Goal: Information Seeking & Learning: Find specific page/section

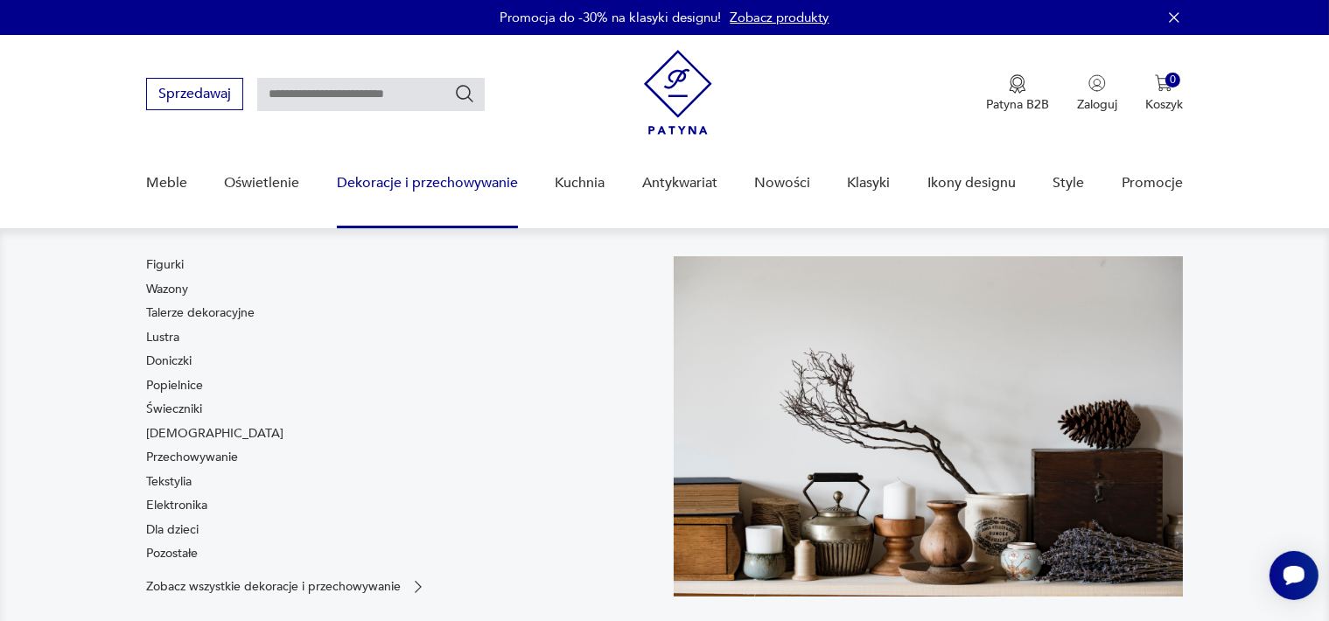
scroll to position [88, 0]
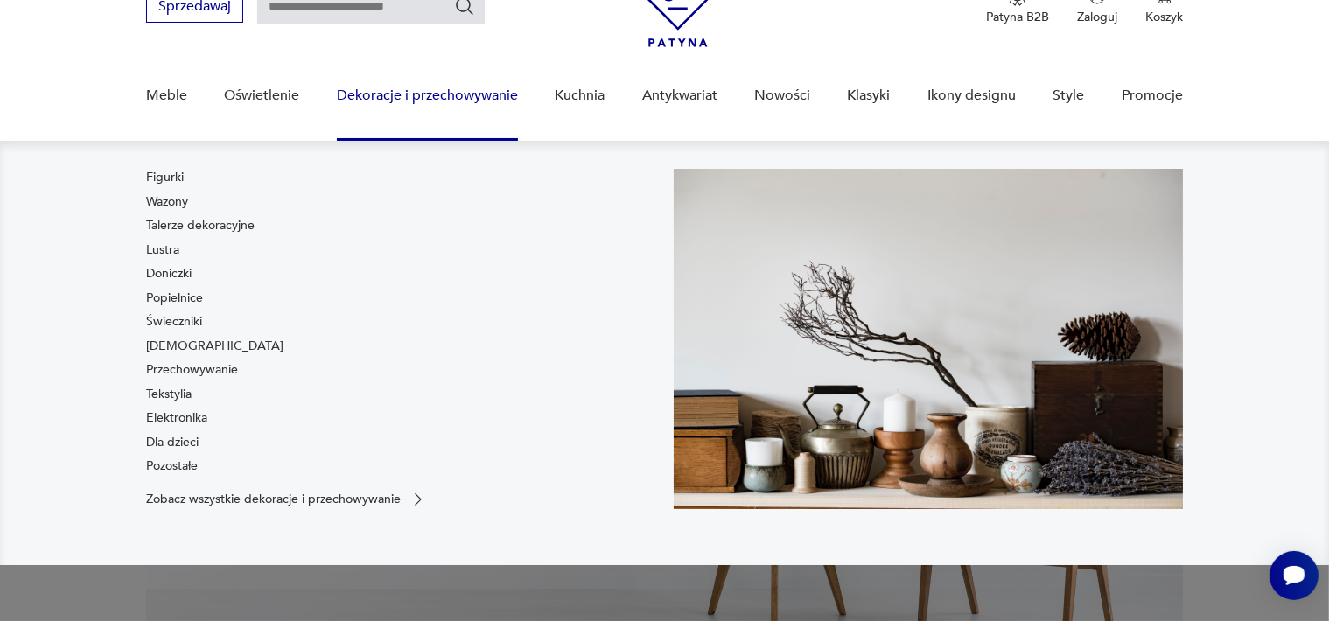
click at [543, 237] on div "Figurki Wazony Talerze dekoracyjne Lustra Doniczki Popielnice Świeczniki [DEMOG…" at bounding box center [400, 325] width 509 height 313
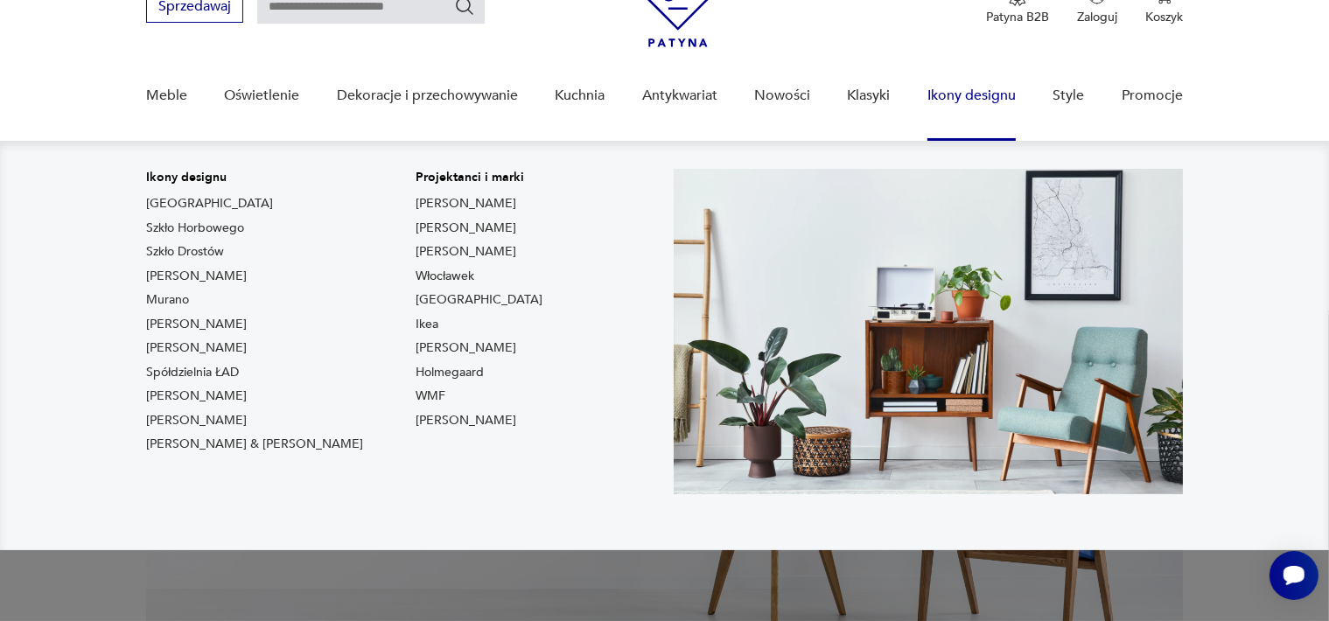
click at [956, 95] on link "Ikony designu" at bounding box center [972, 95] width 88 height 67
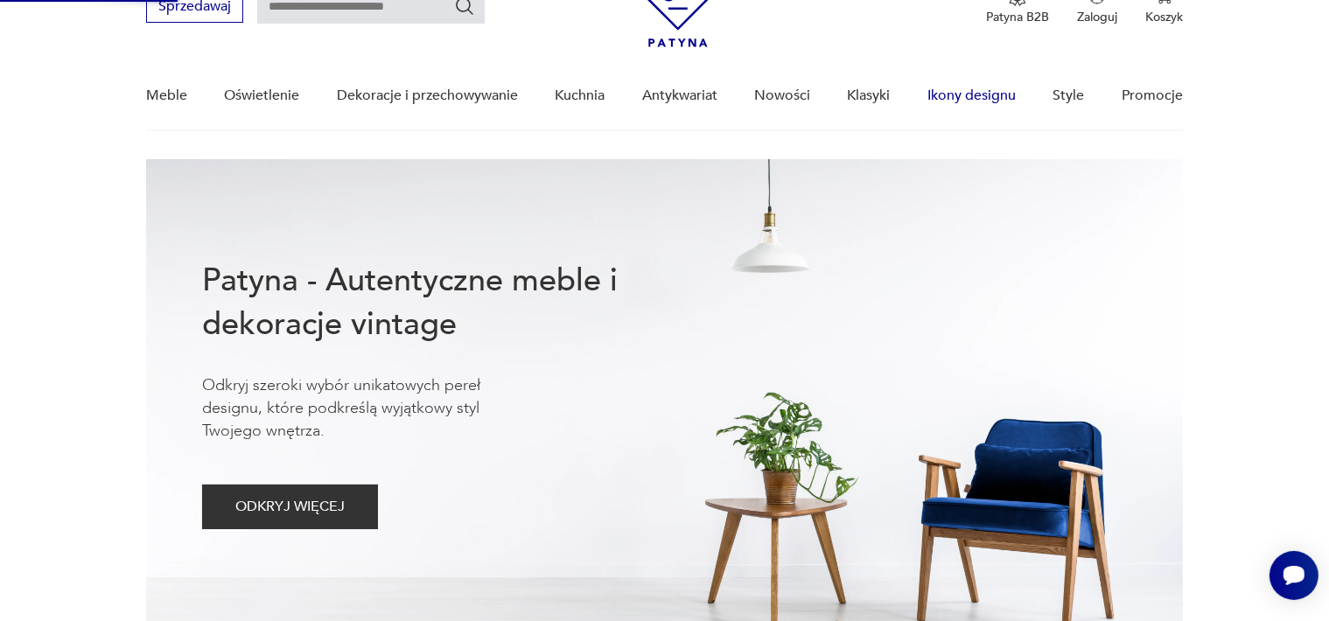
click at [956, 95] on link "Ikony designu" at bounding box center [972, 95] width 88 height 67
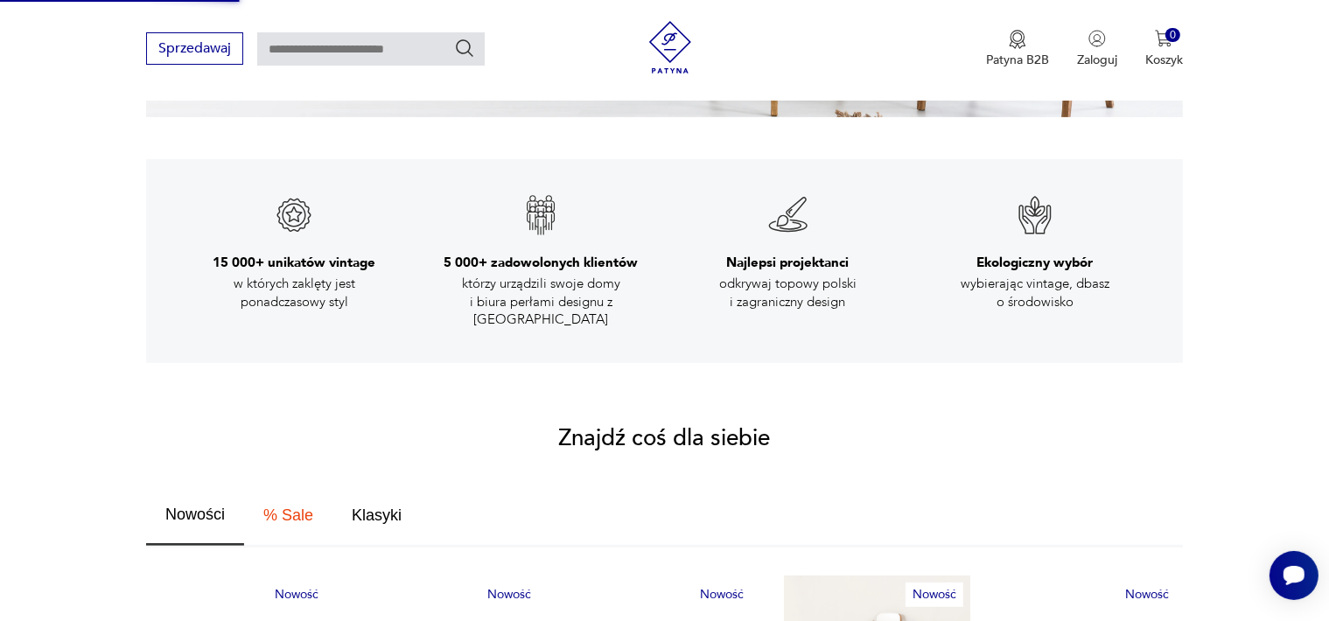
scroll to position [788, 0]
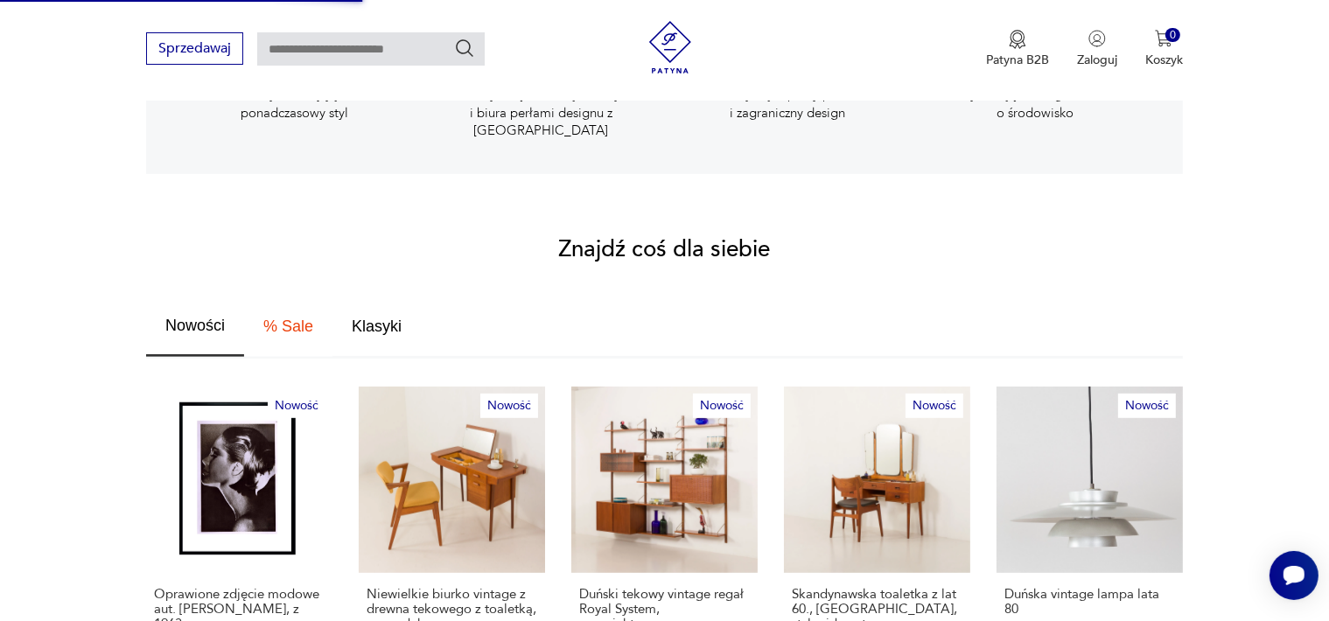
click at [291, 319] on span "% Sale" at bounding box center [288, 327] width 50 height 16
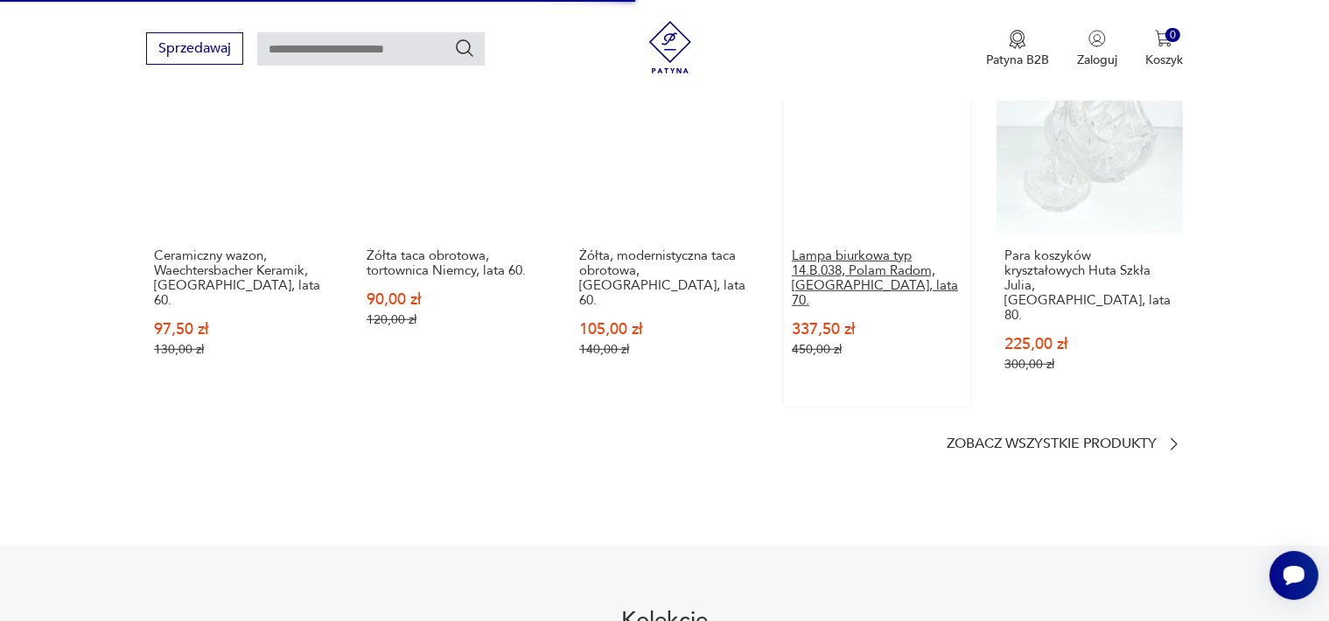
scroll to position [1138, 0]
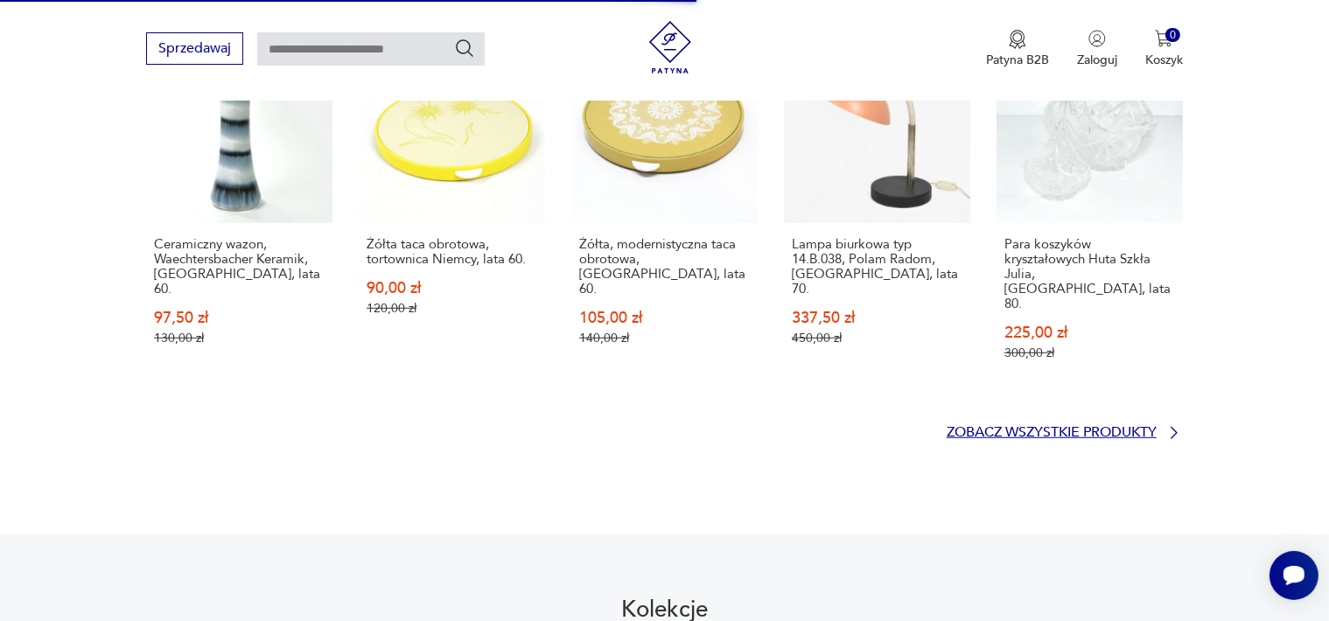
click at [1069, 427] on p "Zobacz wszystkie produkty" at bounding box center [1052, 432] width 210 height 11
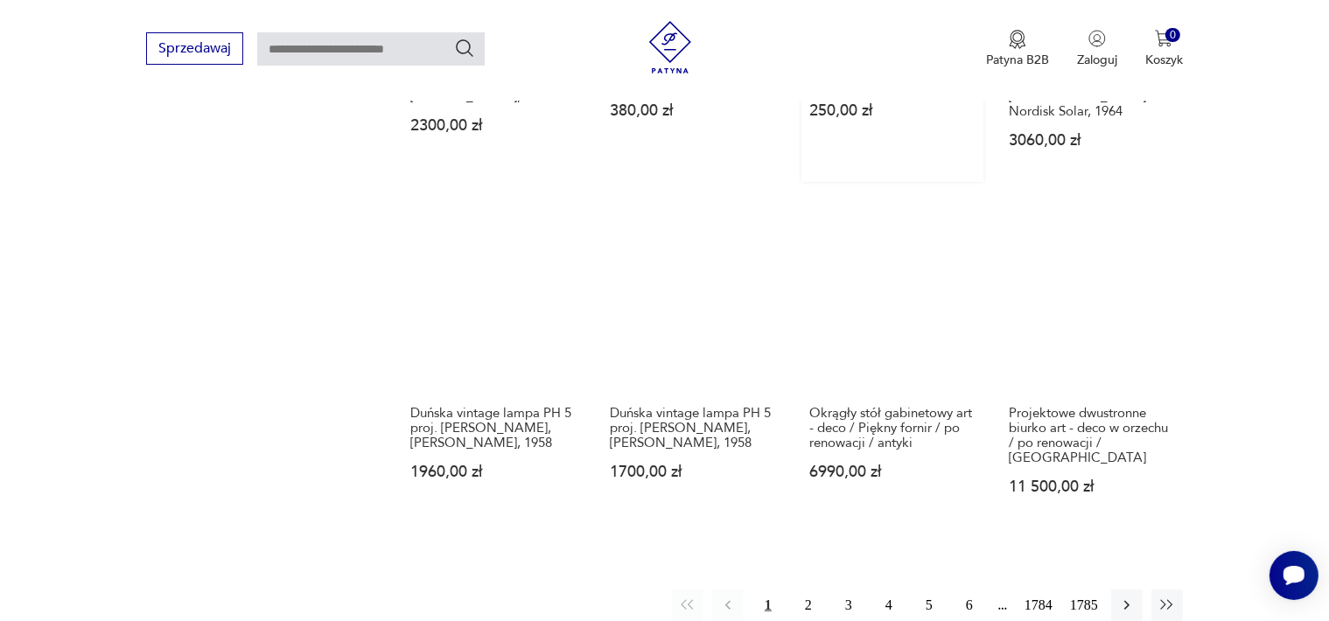
scroll to position [1478, 0]
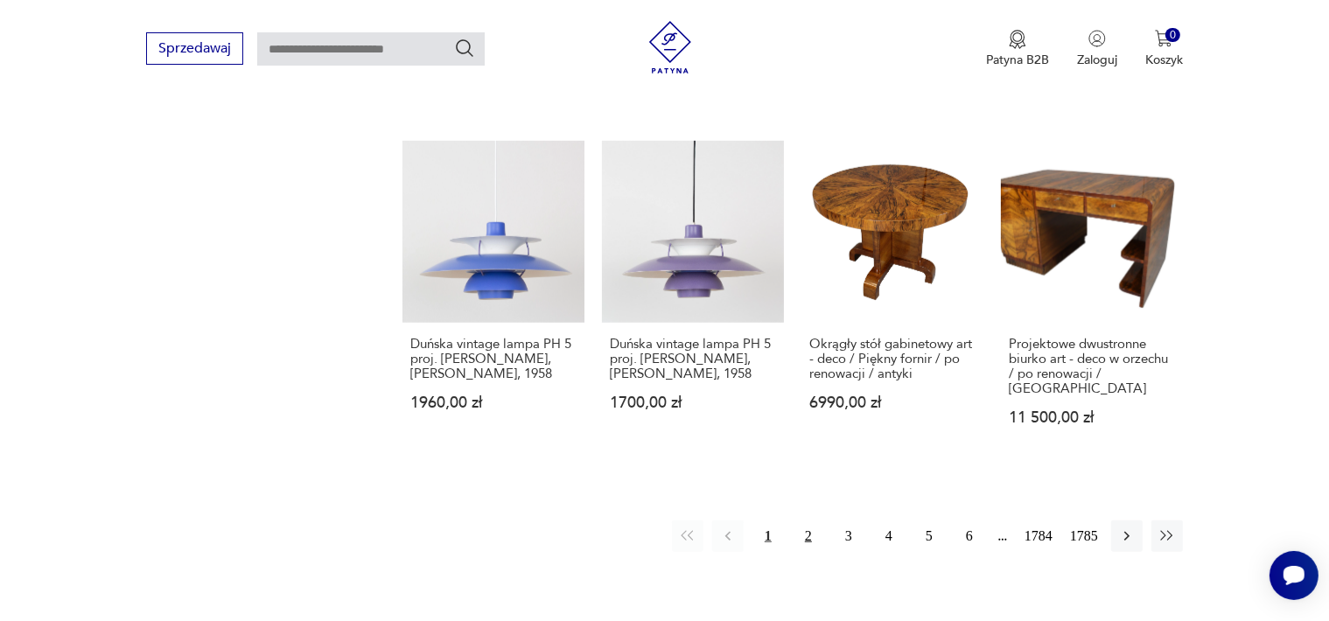
click at [815, 521] on button "2" at bounding box center [809, 537] width 32 height 32
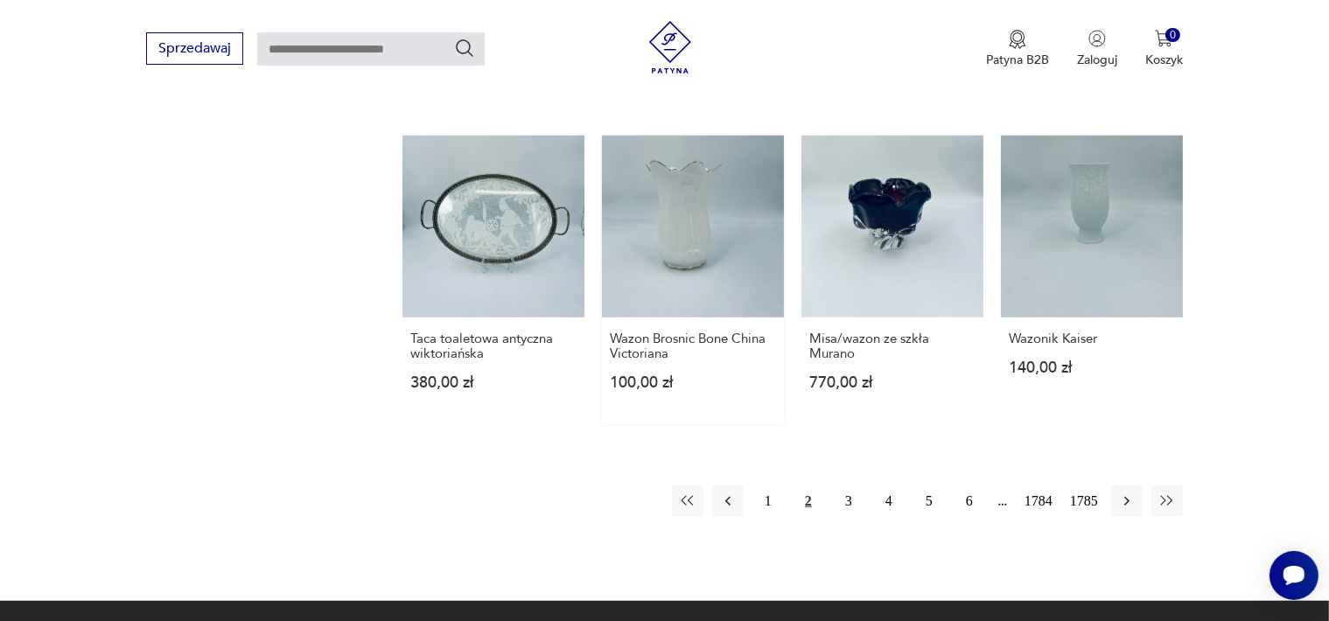
scroll to position [1451, 0]
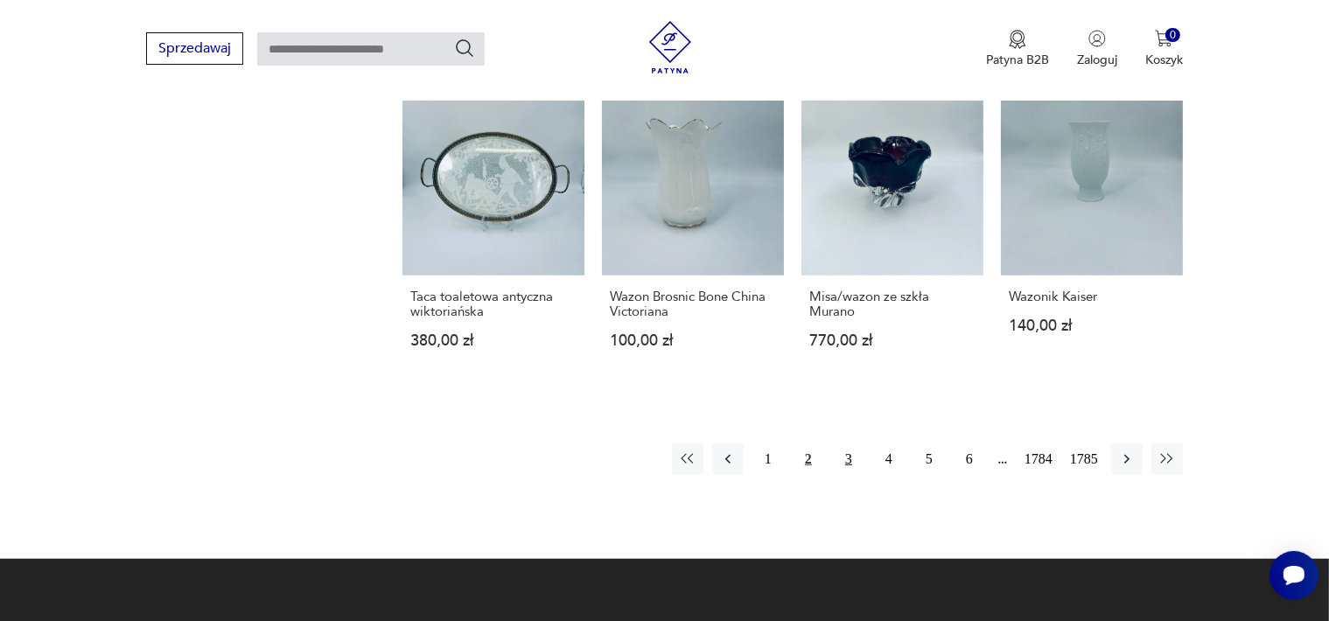
click at [846, 459] on button "3" at bounding box center [849, 460] width 32 height 32
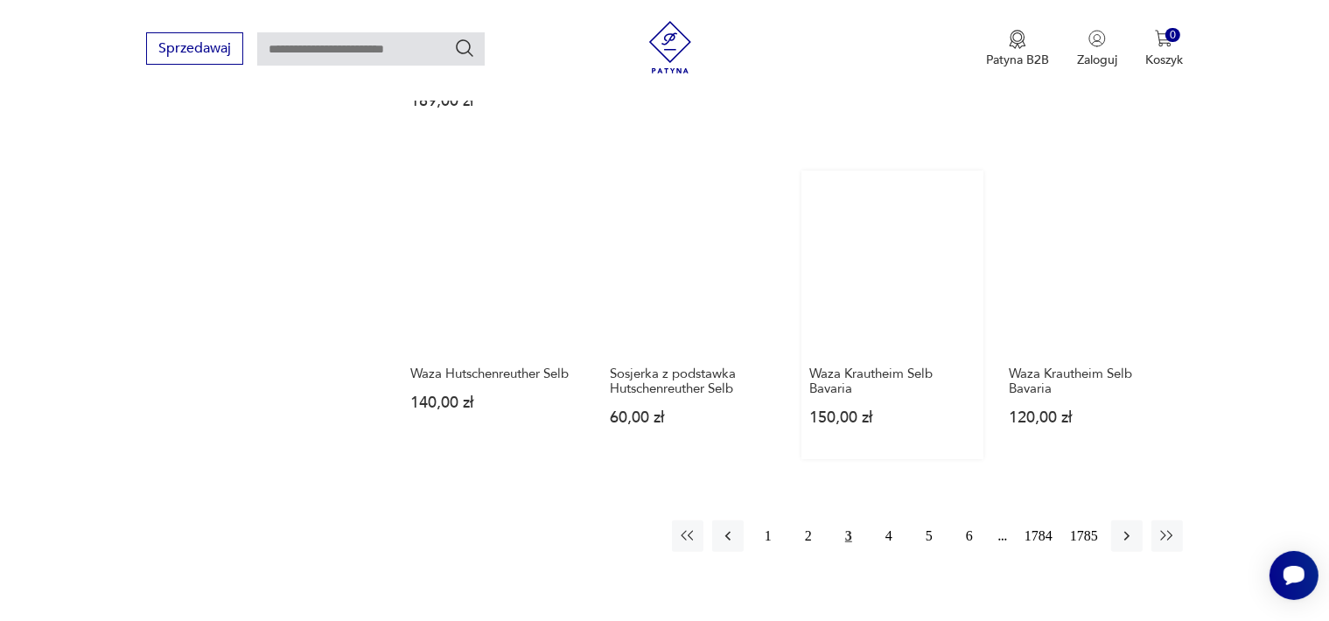
scroll to position [1364, 0]
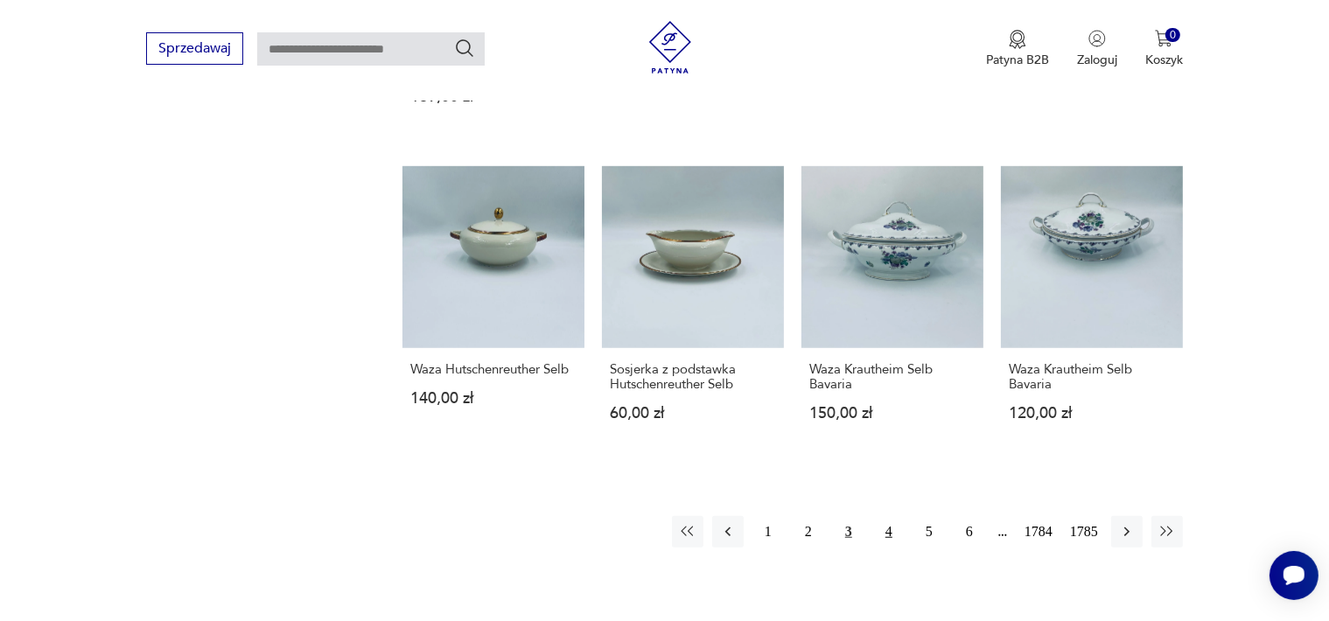
click at [883, 533] on button "4" at bounding box center [889, 532] width 32 height 32
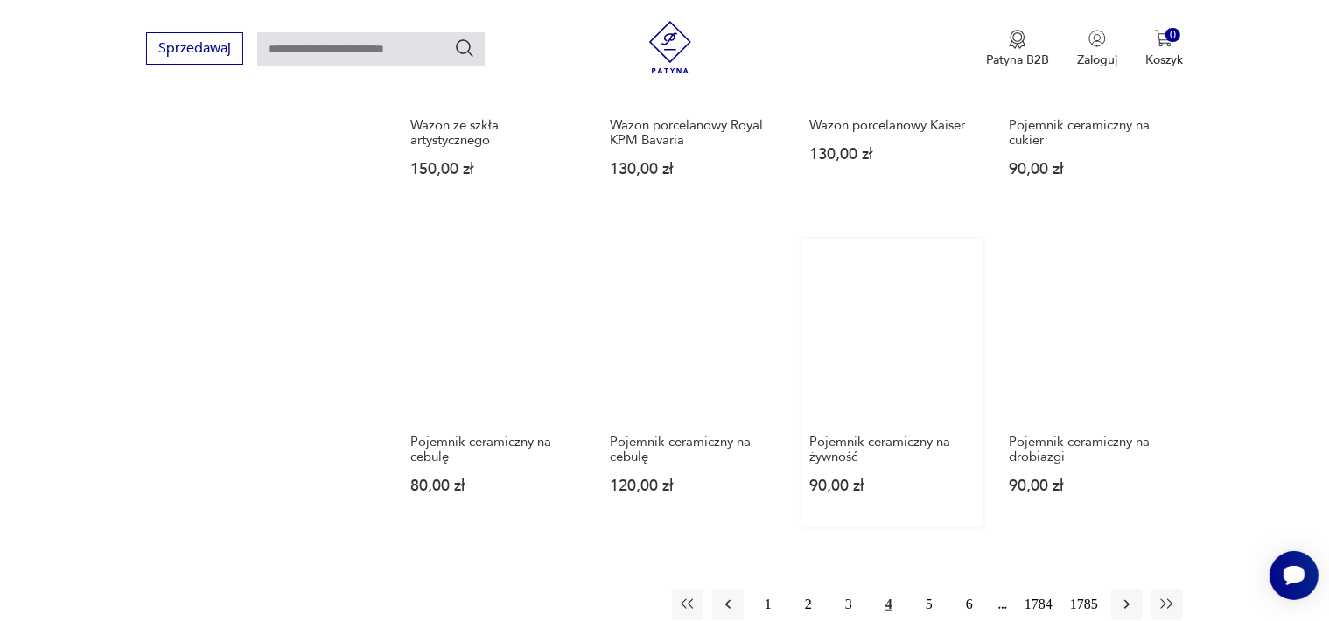
scroll to position [1539, 0]
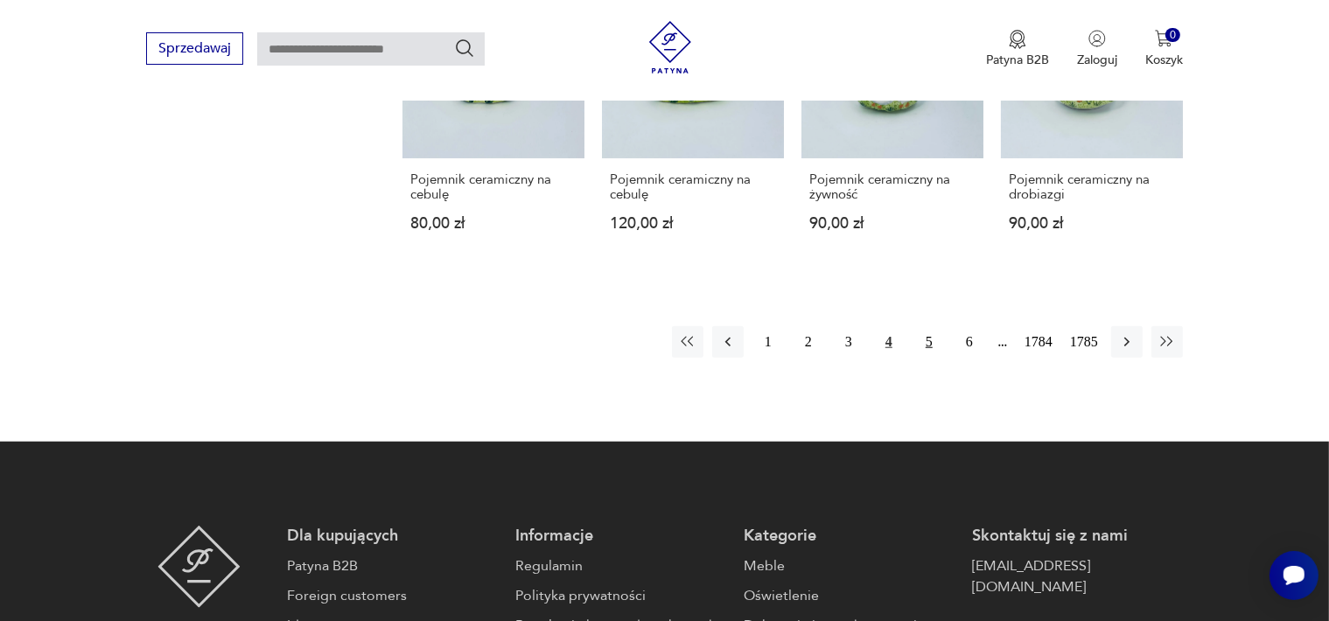
click at [928, 327] on button "5" at bounding box center [930, 342] width 32 height 32
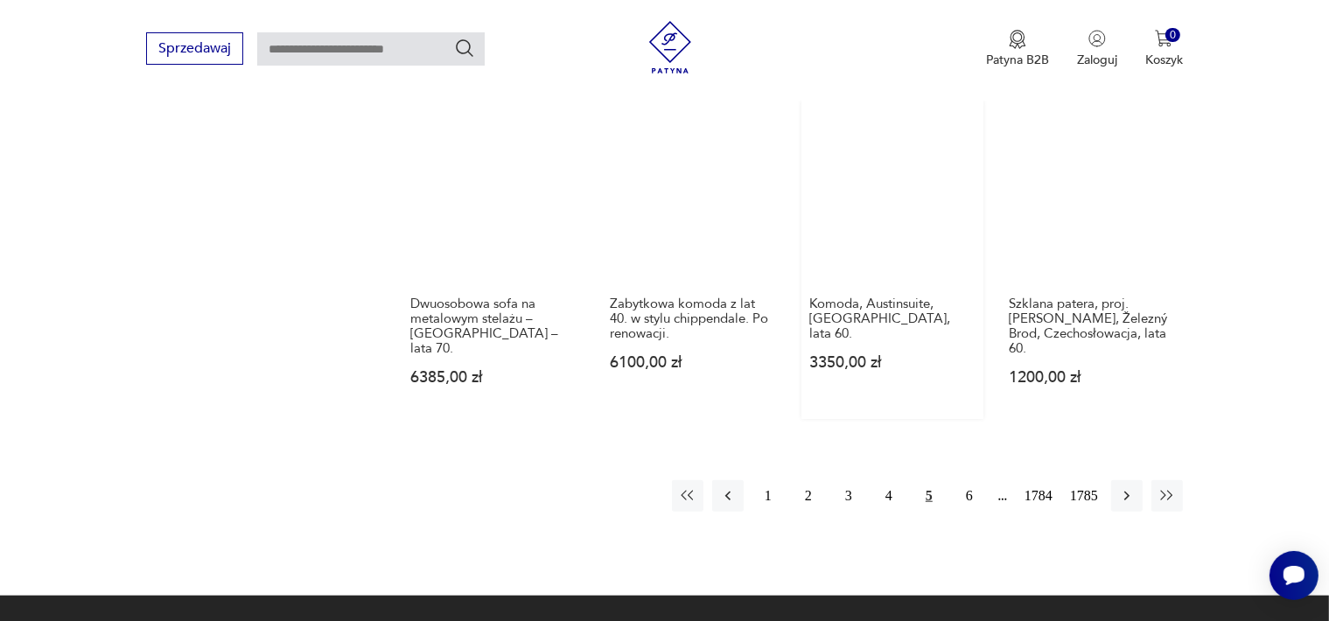
scroll to position [1801, 0]
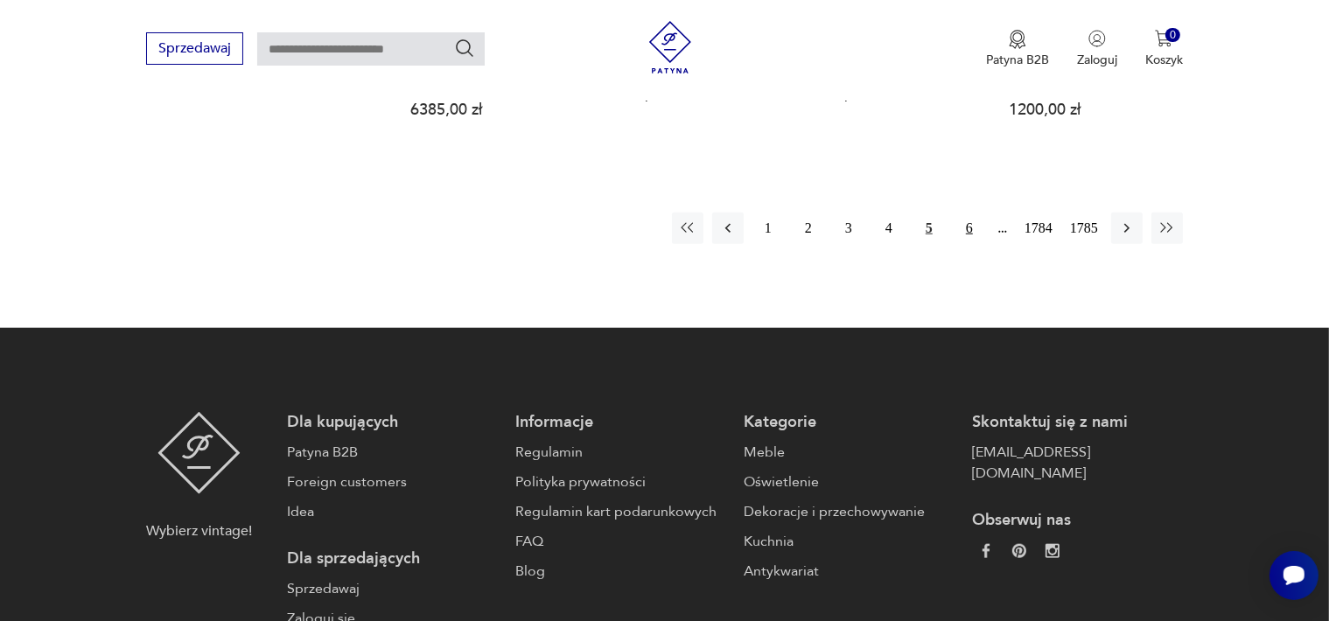
click at [975, 229] on button "6" at bounding box center [970, 229] width 32 height 32
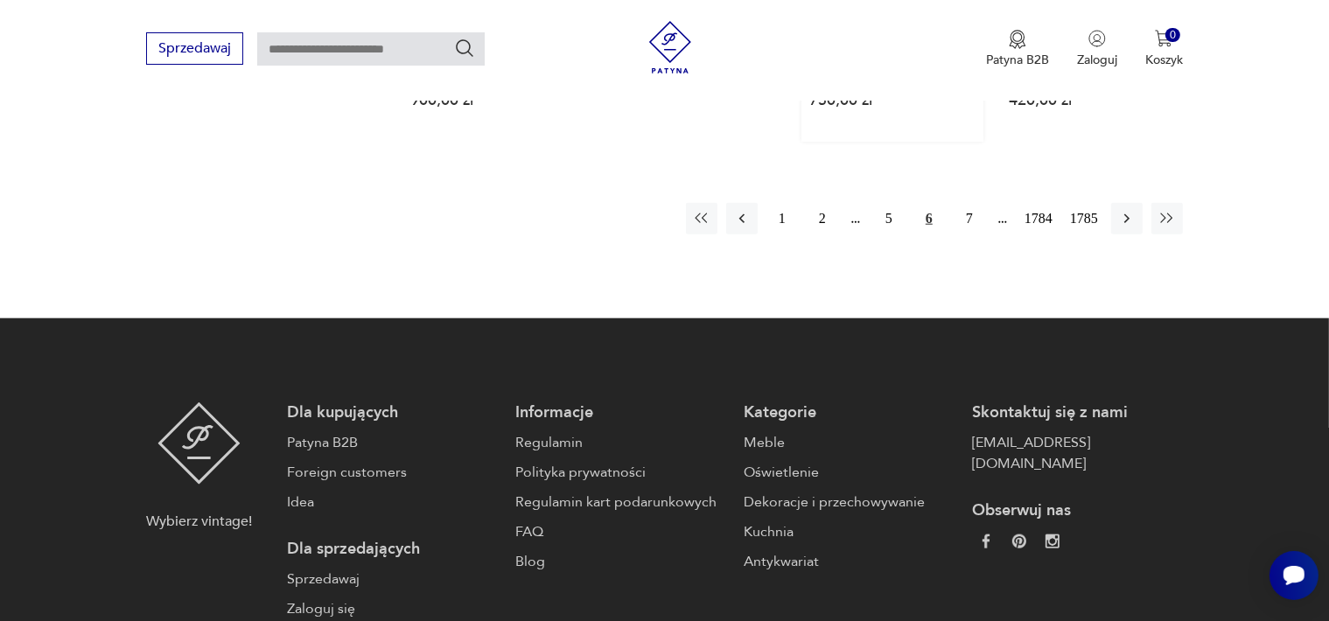
scroll to position [1801, 0]
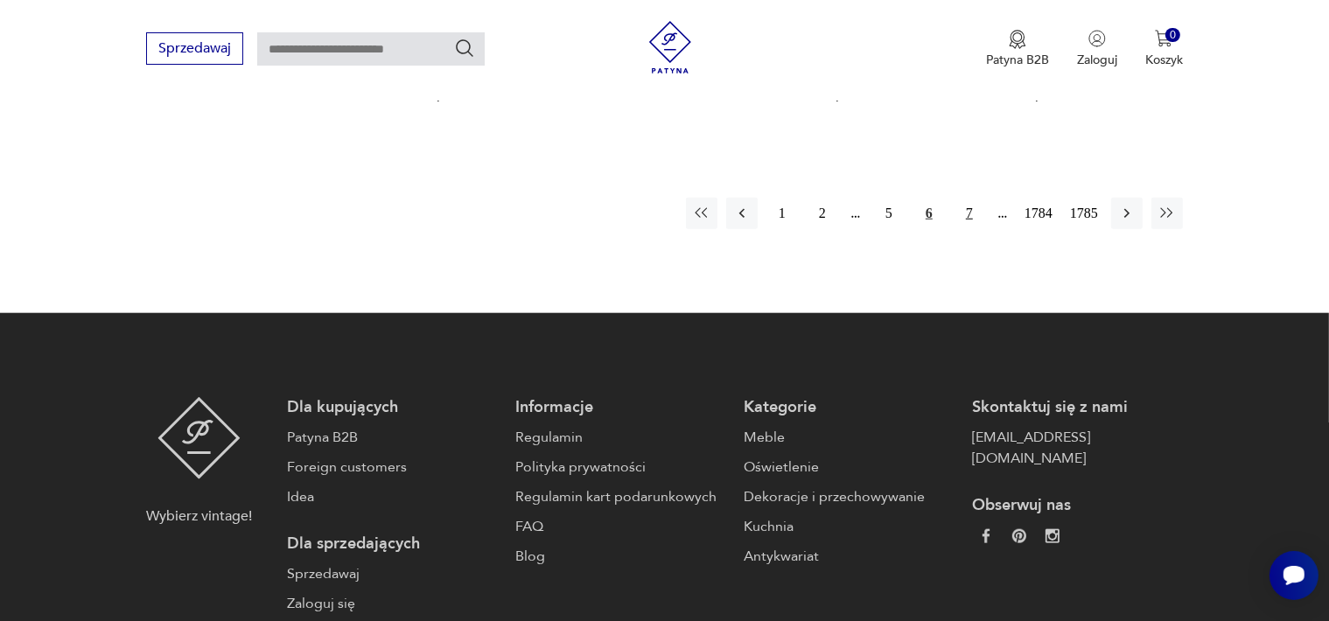
click at [978, 198] on button "7" at bounding box center [970, 214] width 32 height 32
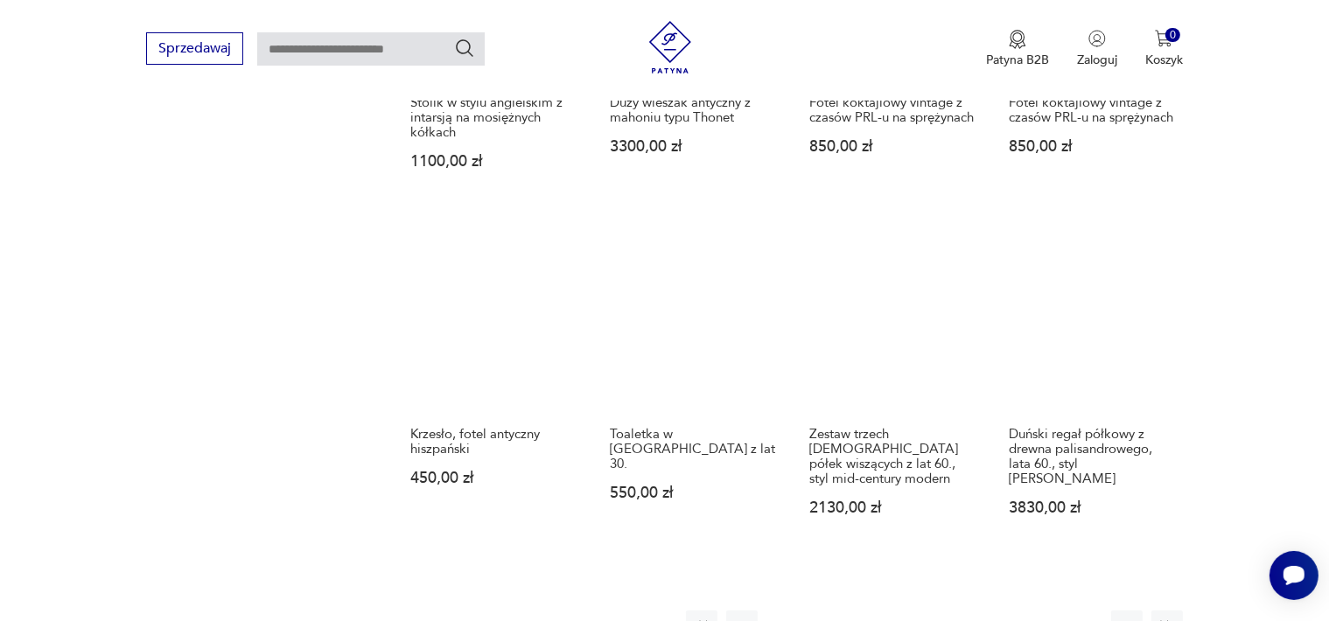
scroll to position [1451, 0]
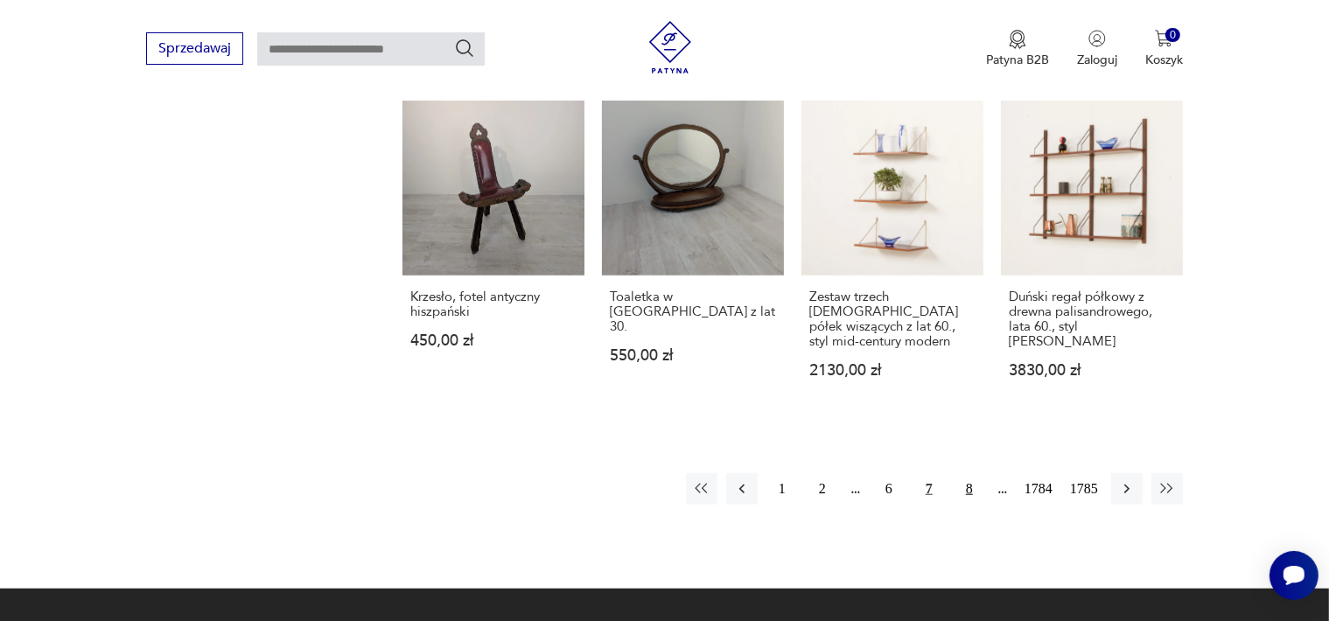
click at [970, 473] on button "8" at bounding box center [970, 489] width 32 height 32
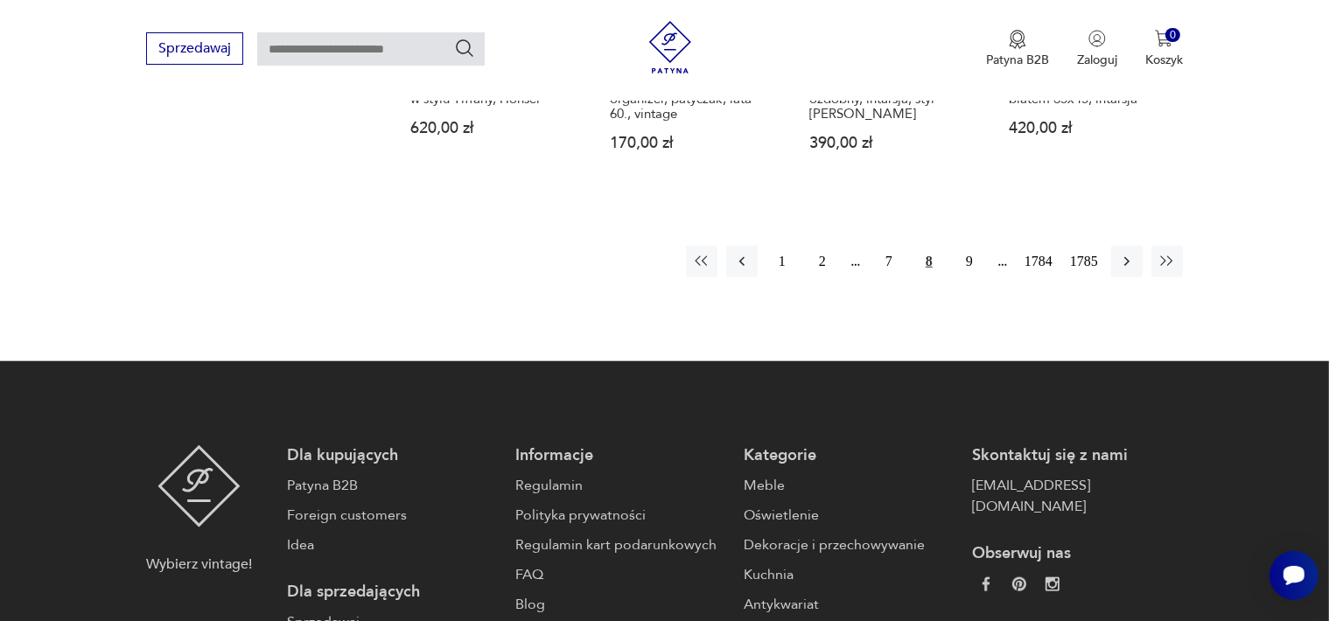
scroll to position [1714, 0]
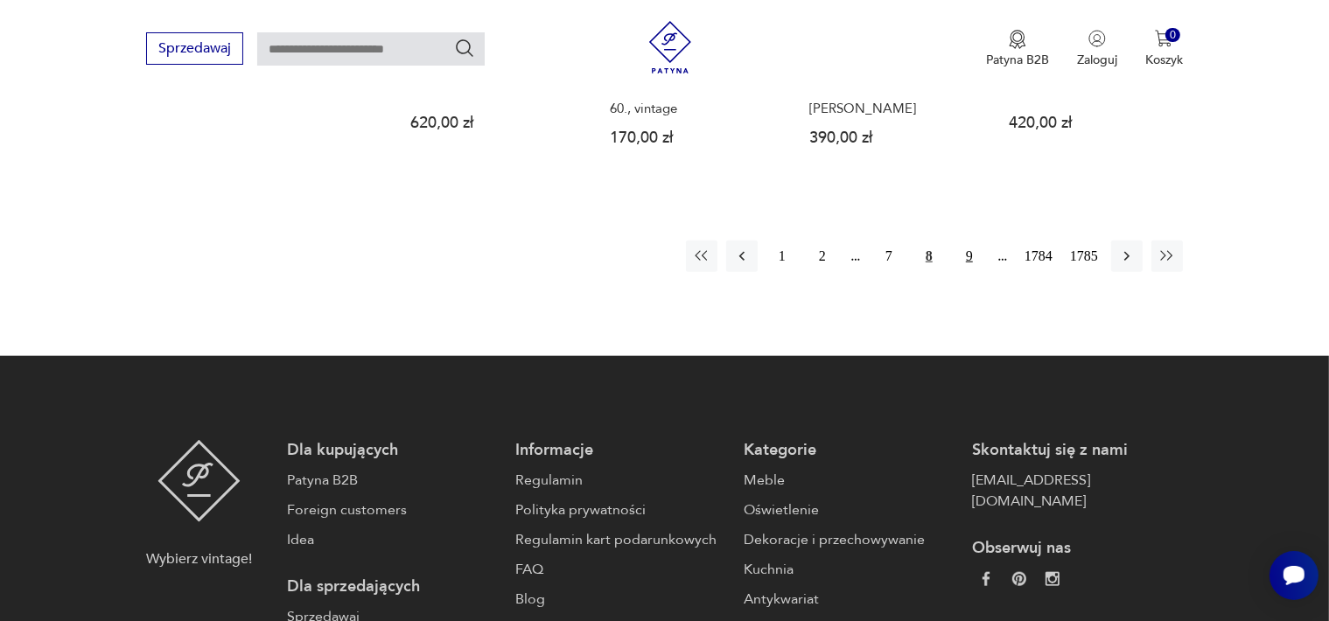
click at [969, 241] on button "9" at bounding box center [970, 257] width 32 height 32
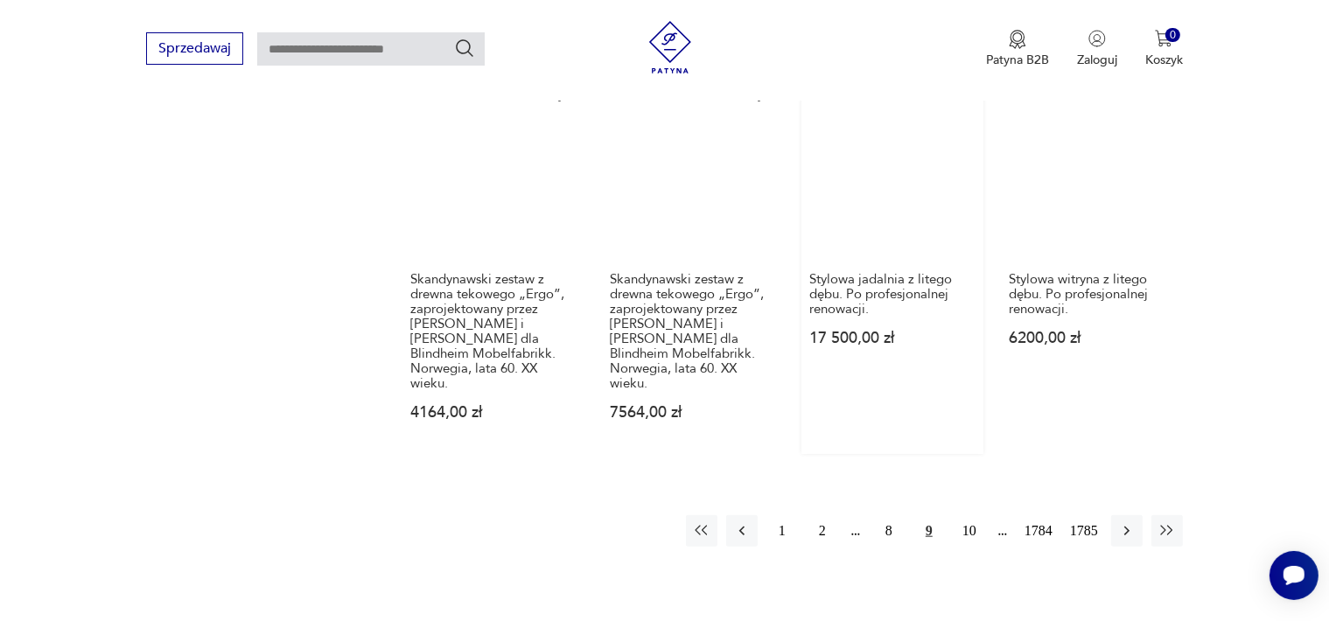
scroll to position [1714, 0]
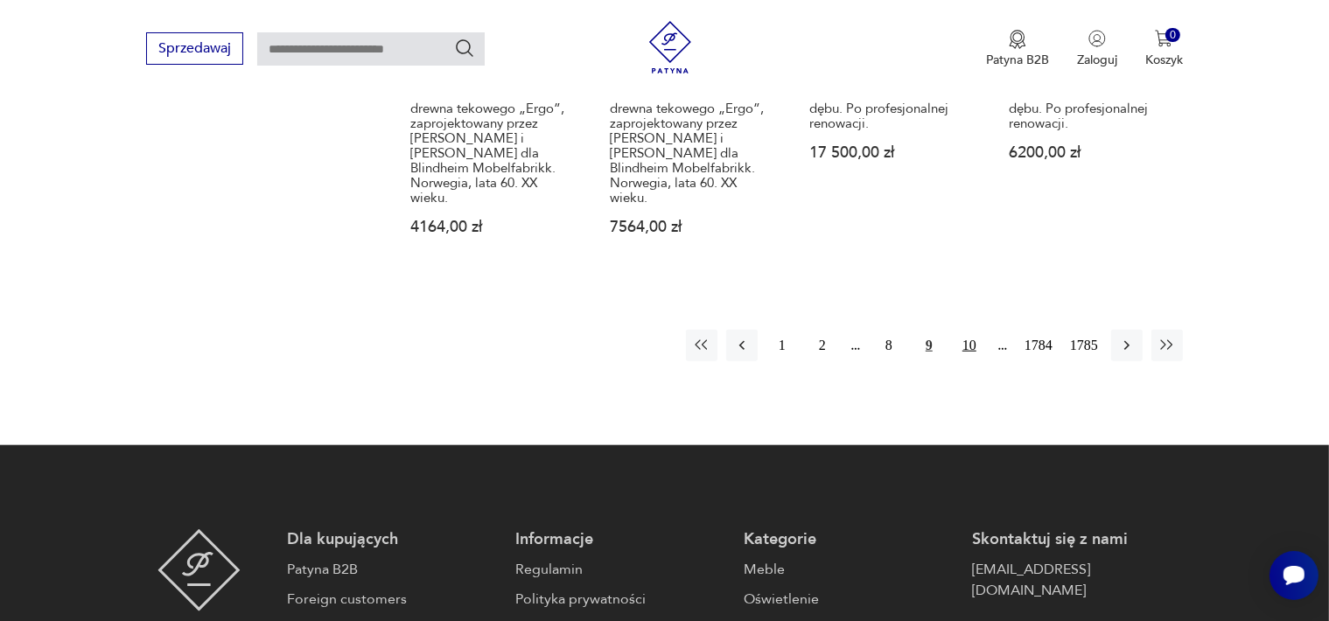
click at [973, 330] on button "10" at bounding box center [970, 346] width 32 height 32
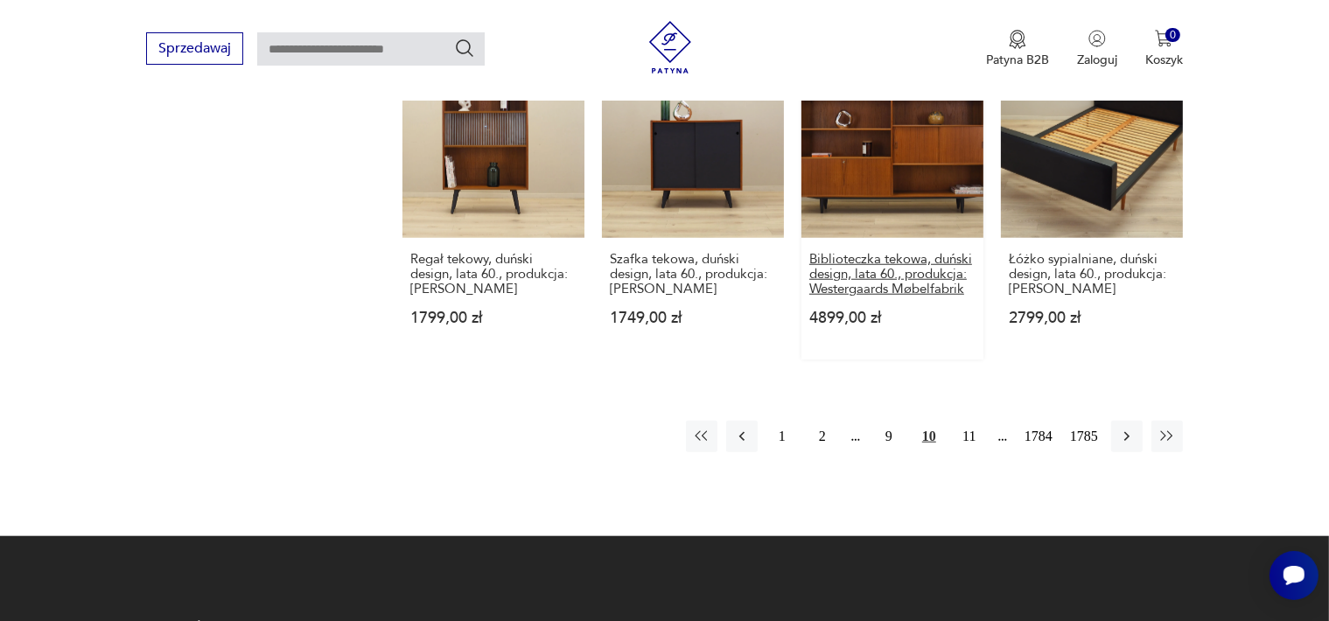
scroll to position [1626, 0]
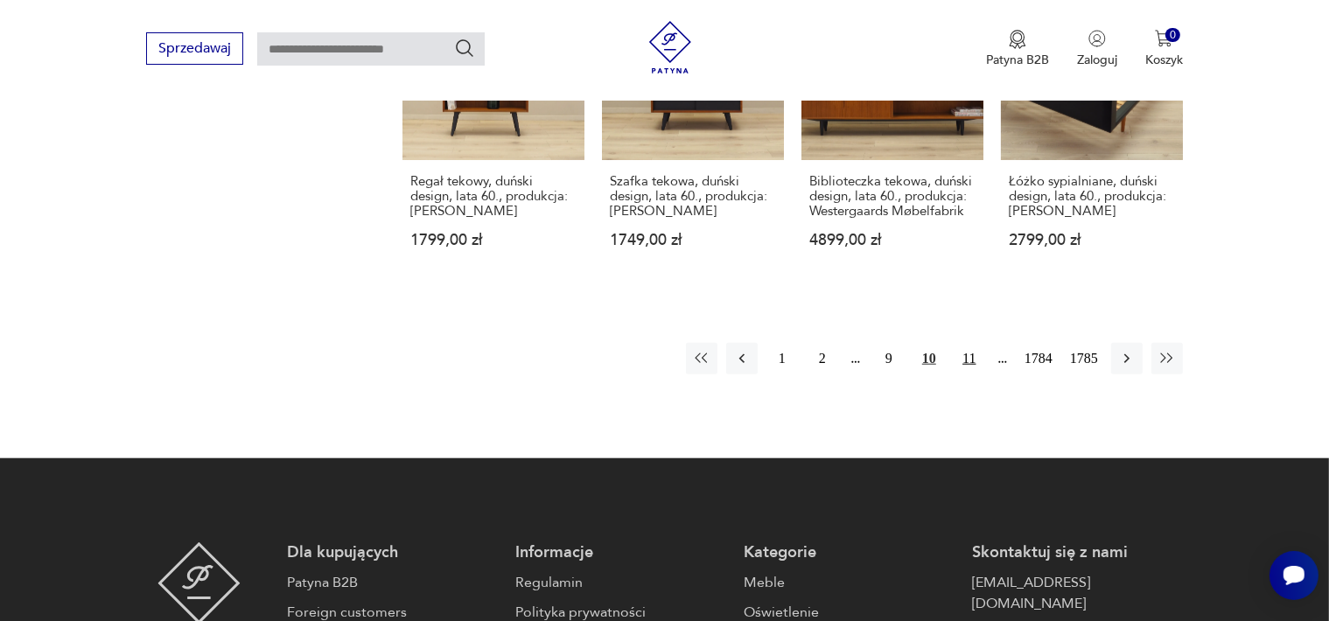
click at [968, 343] on button "11" at bounding box center [970, 359] width 32 height 32
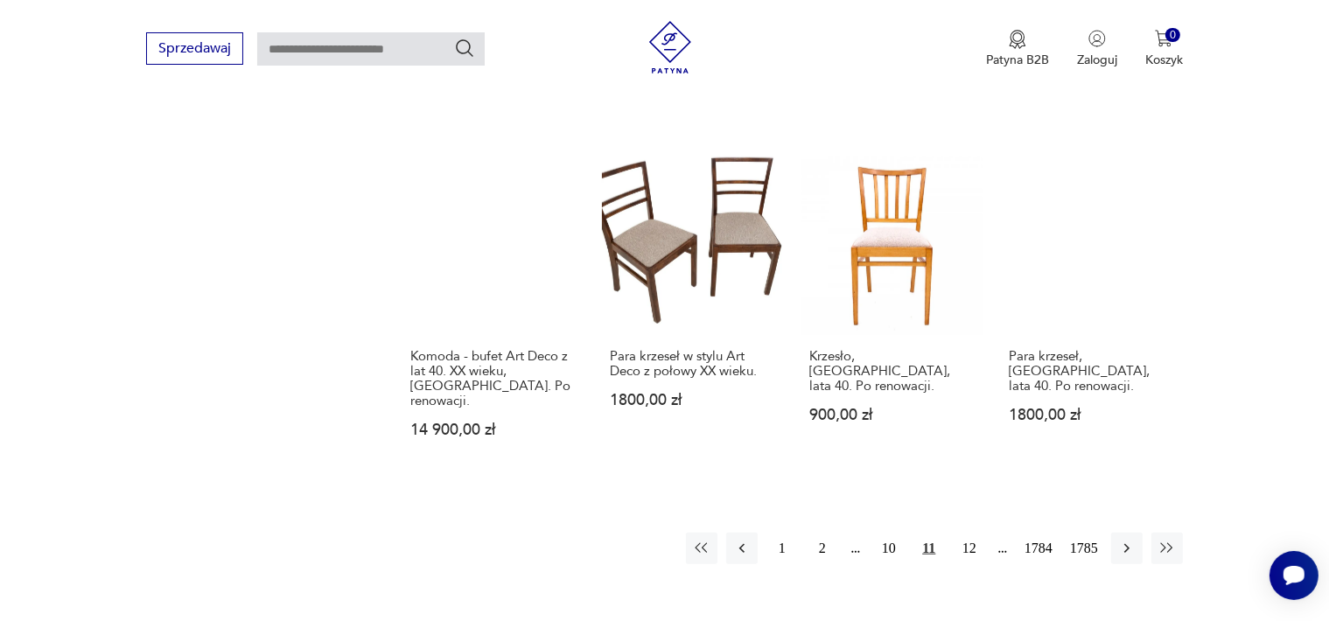
scroll to position [1626, 0]
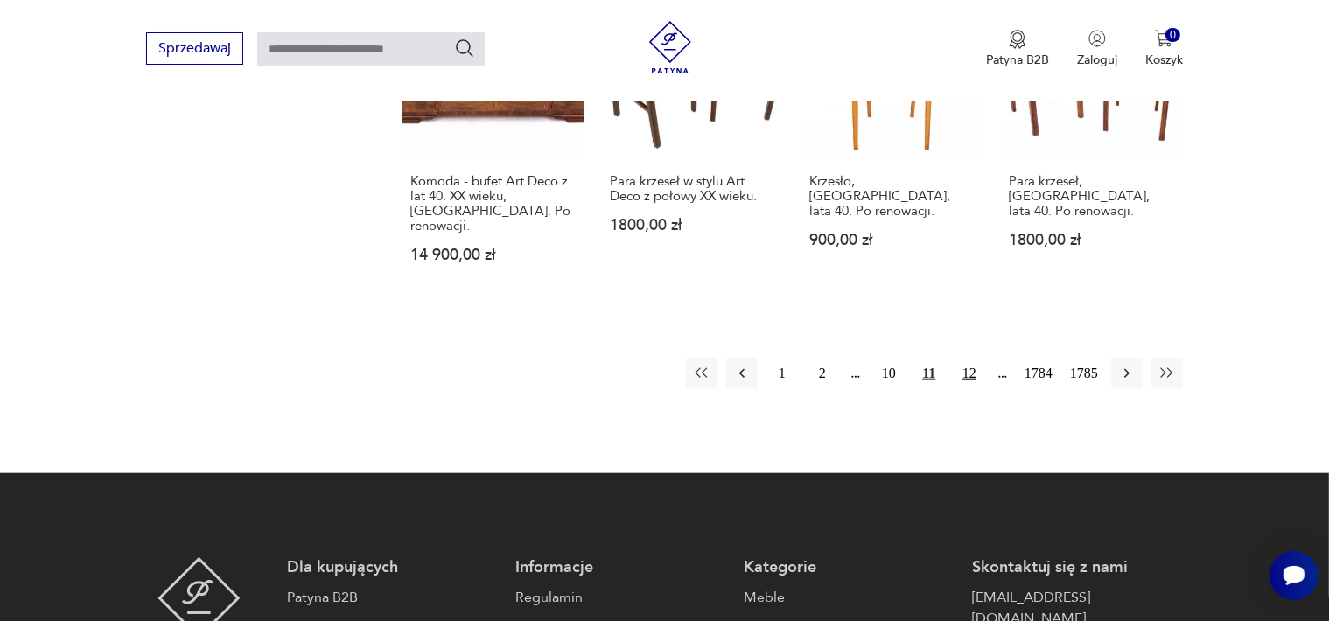
click at [969, 358] on button "12" at bounding box center [970, 374] width 32 height 32
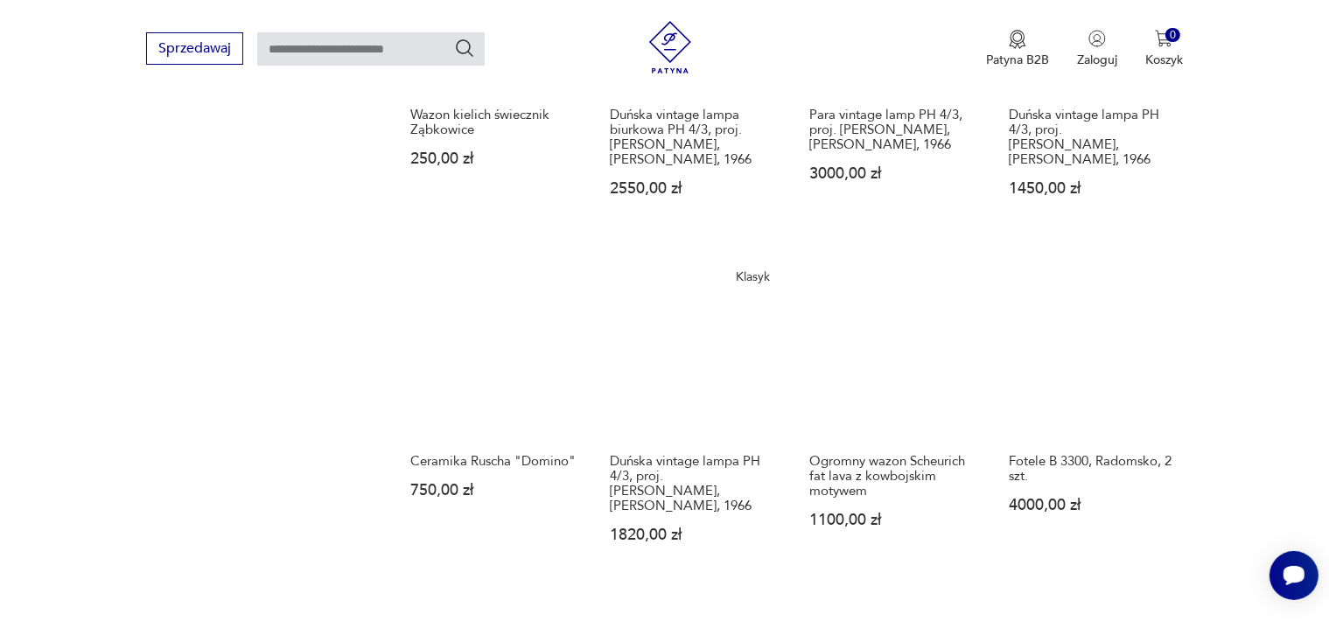
scroll to position [1626, 0]
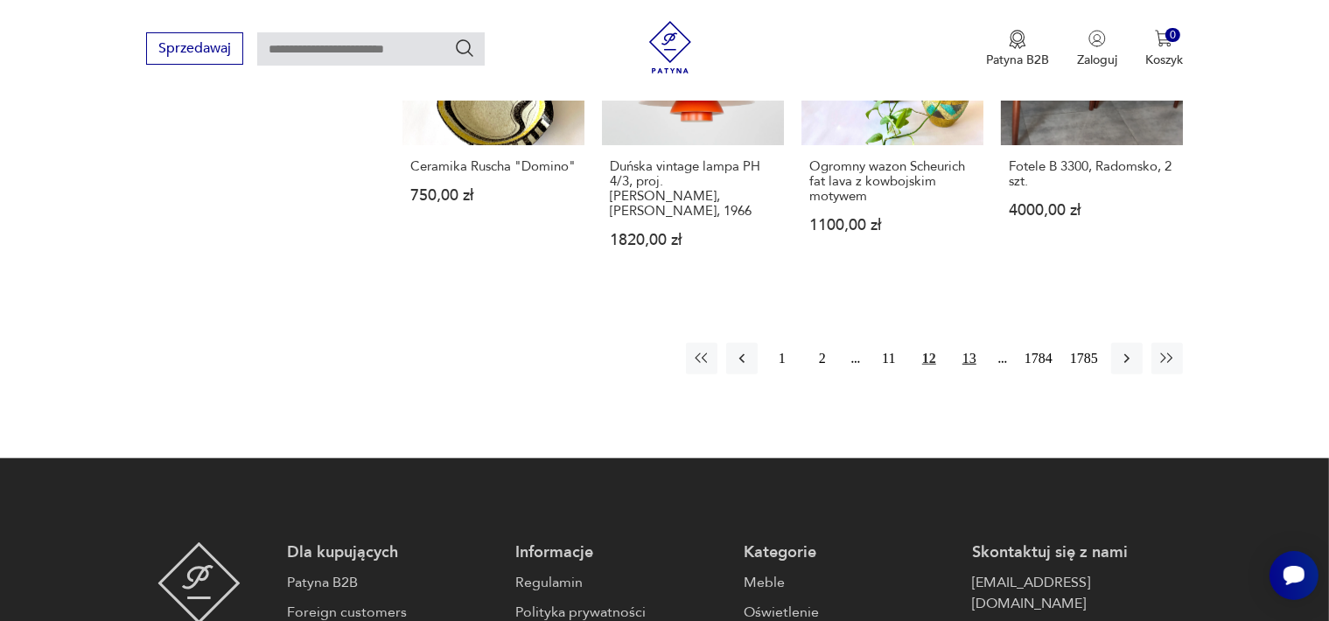
click at [972, 343] on button "13" at bounding box center [970, 359] width 32 height 32
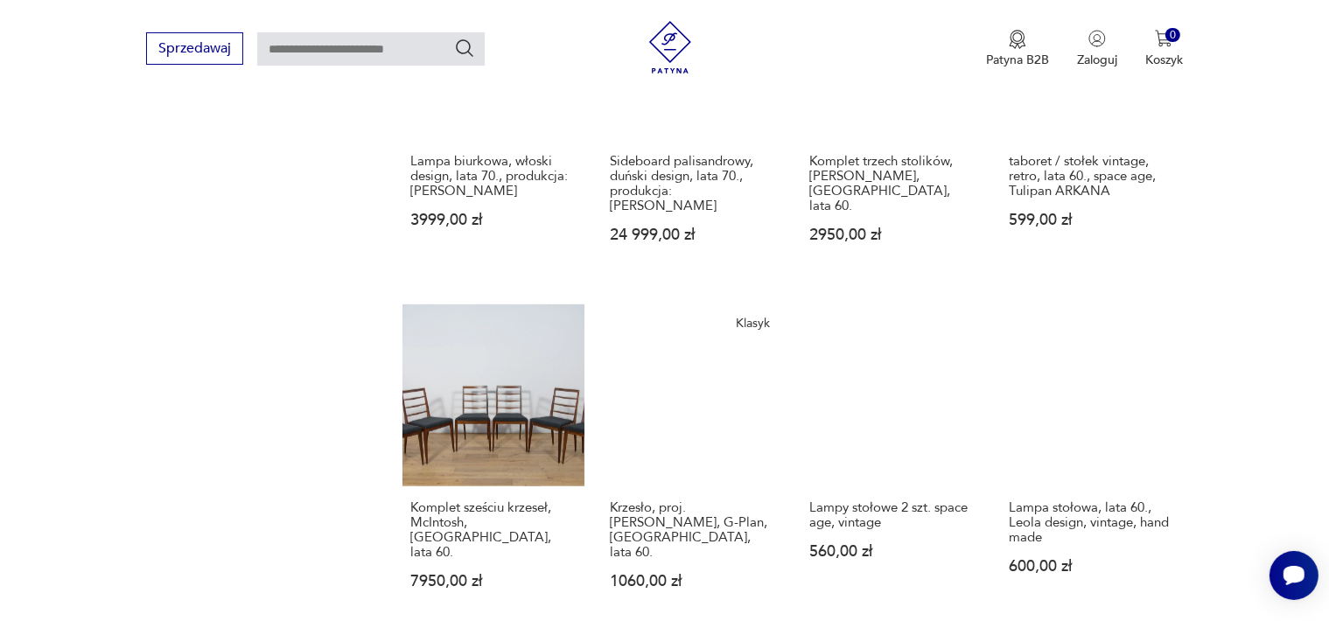
scroll to position [1451, 0]
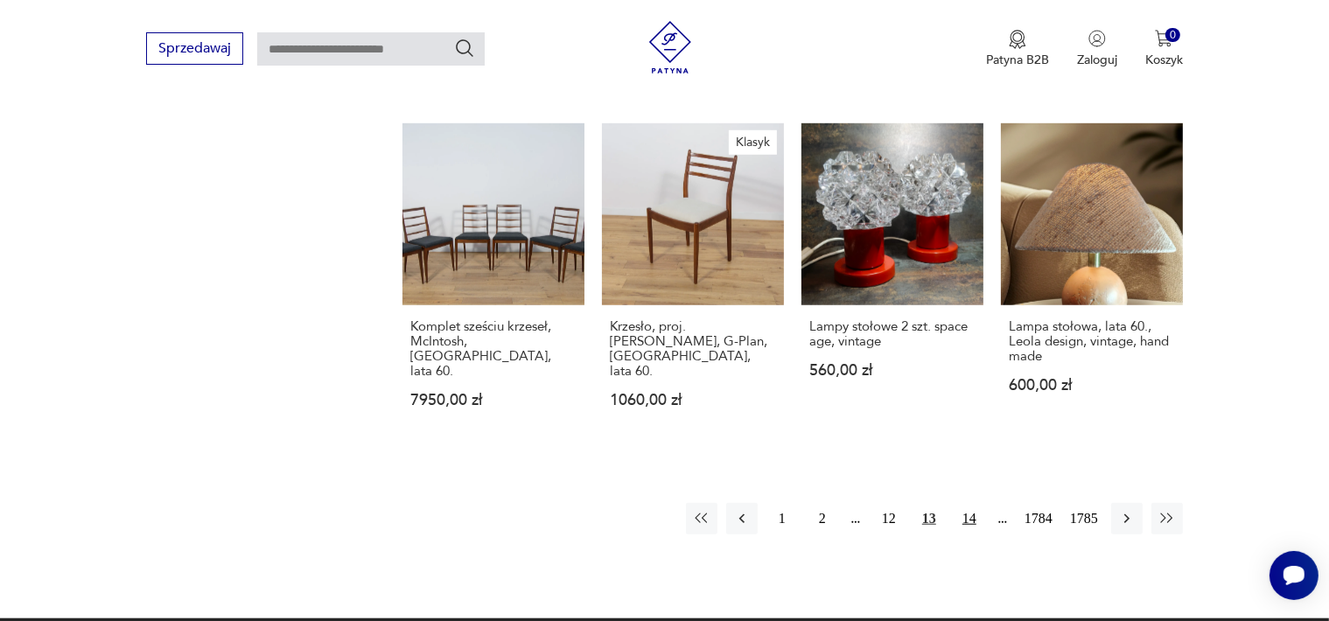
click at [970, 503] on button "14" at bounding box center [970, 519] width 32 height 32
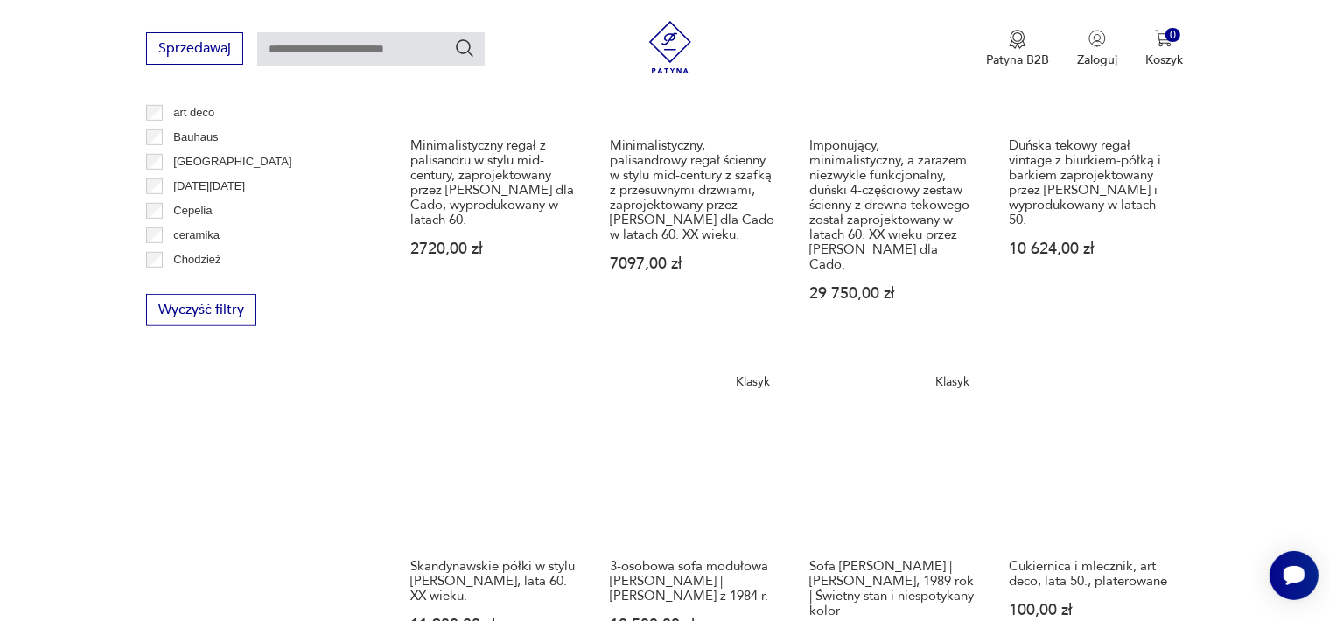
scroll to position [1539, 0]
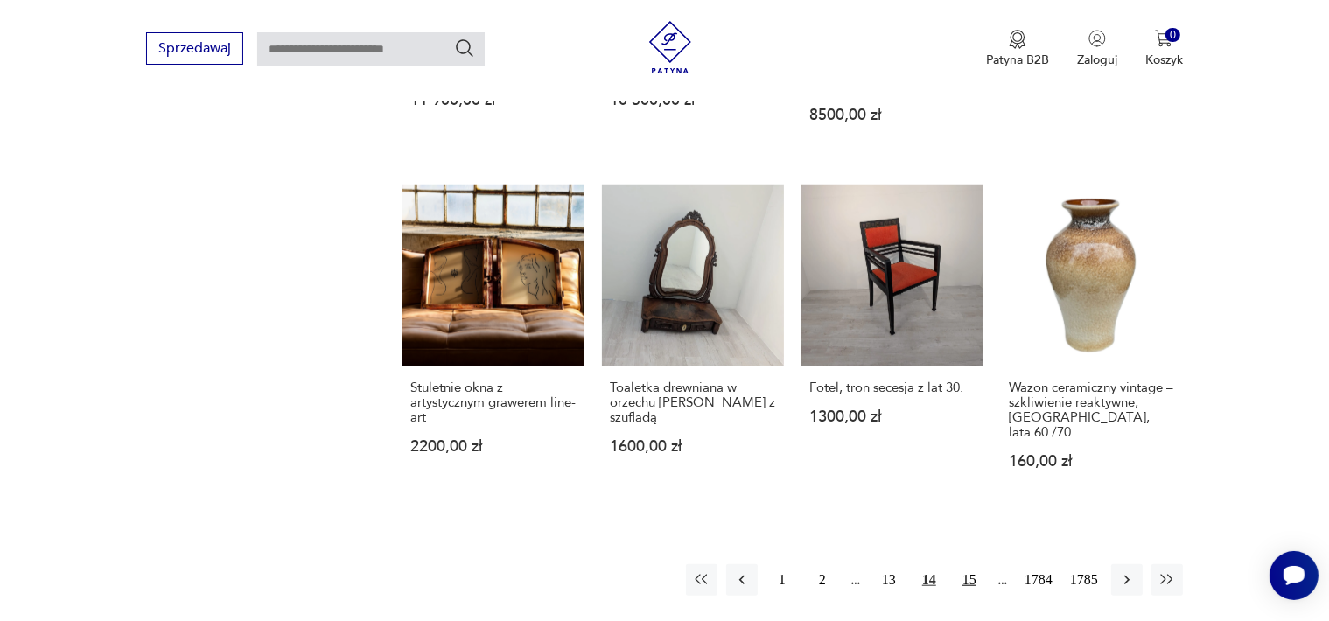
click at [969, 565] on button "15" at bounding box center [970, 581] width 32 height 32
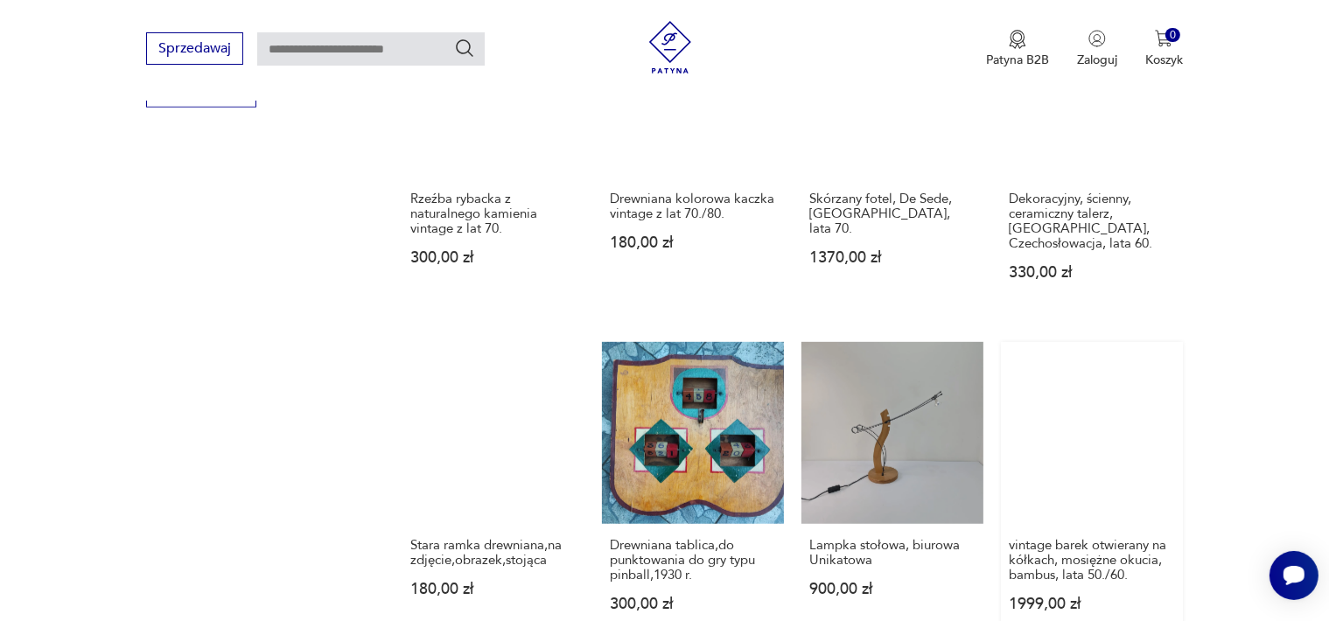
scroll to position [1451, 0]
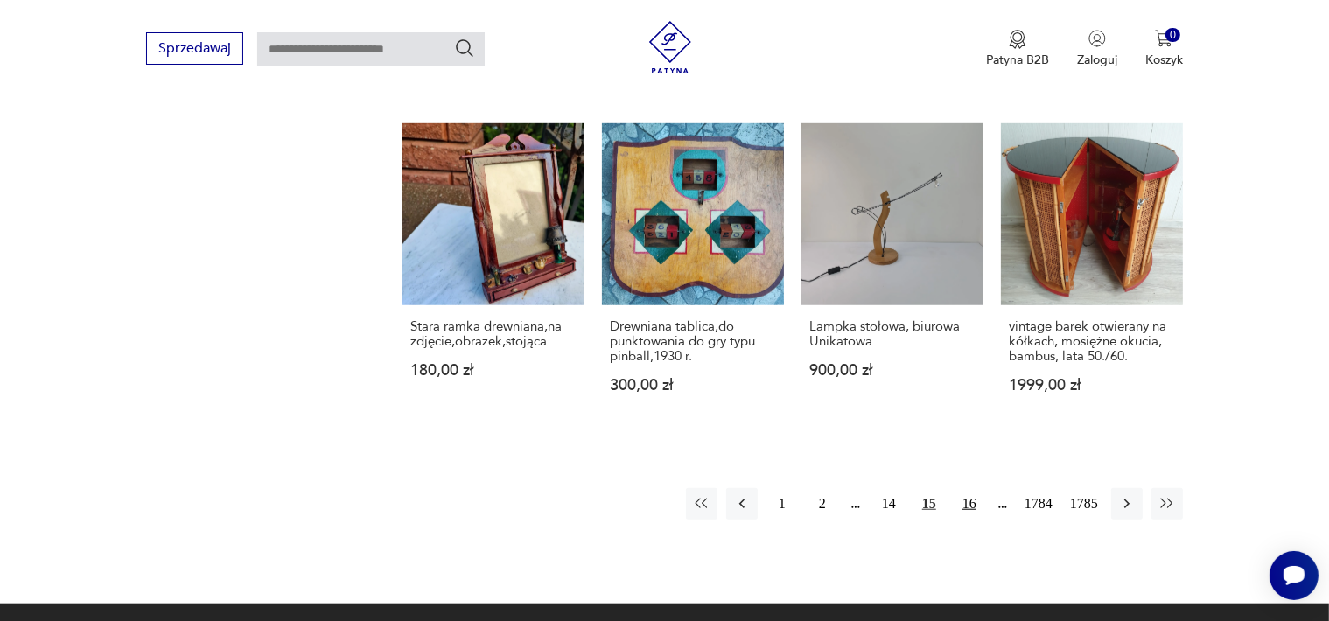
click at [969, 488] on button "16" at bounding box center [970, 504] width 32 height 32
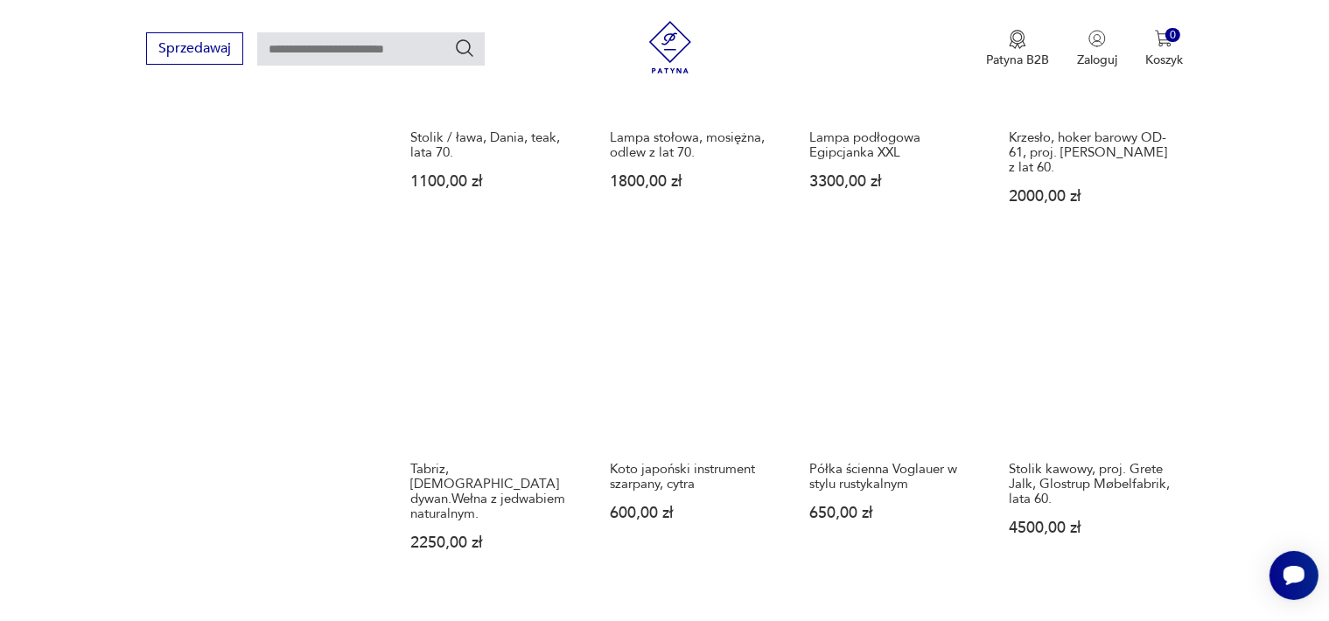
scroll to position [1451, 0]
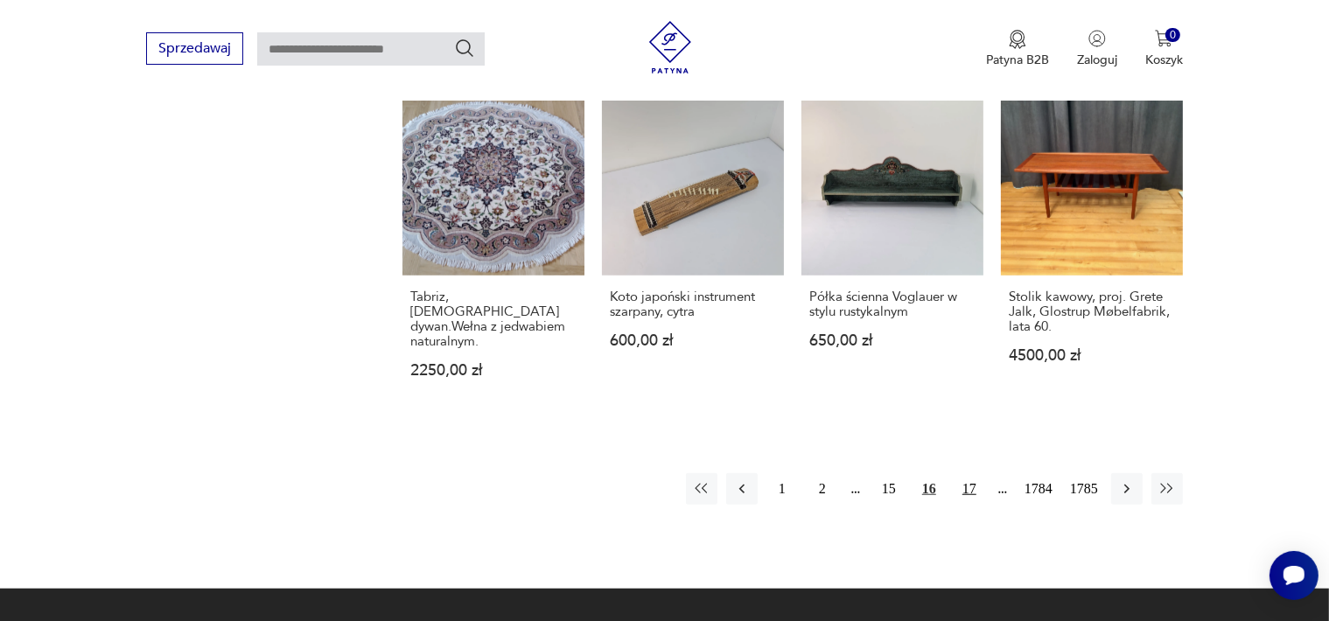
click at [971, 473] on button "17" at bounding box center [970, 489] width 32 height 32
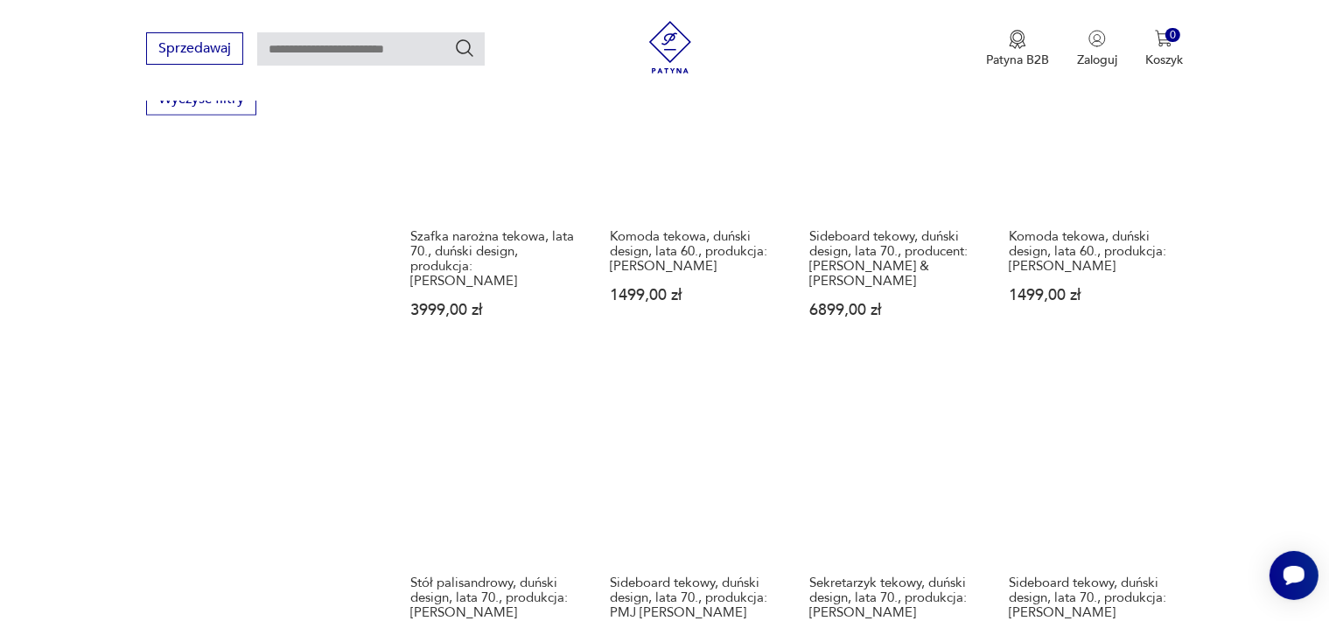
scroll to position [1539, 0]
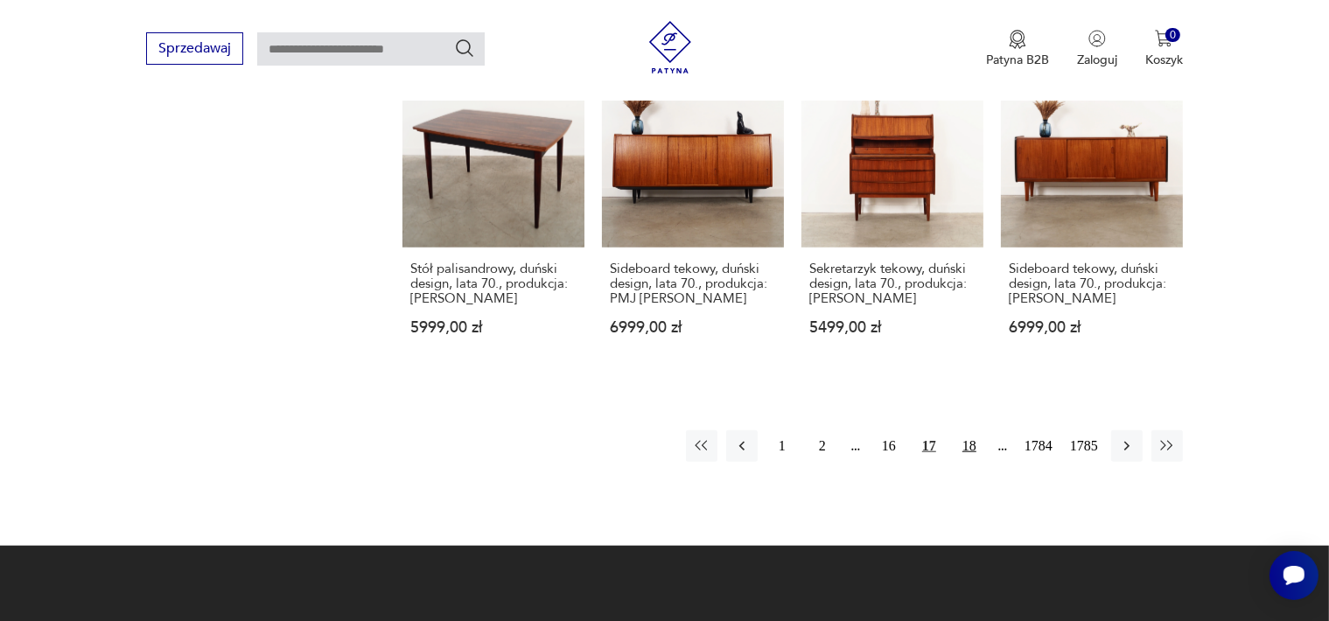
click at [973, 431] on button "18" at bounding box center [970, 447] width 32 height 32
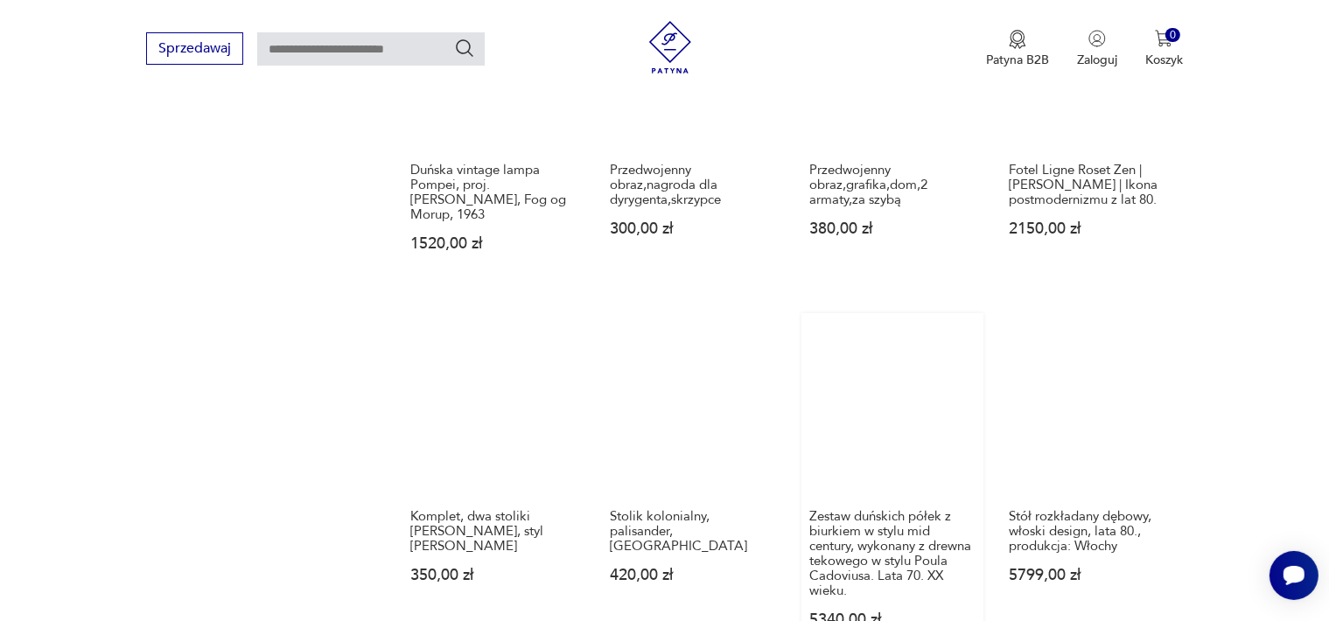
scroll to position [1539, 0]
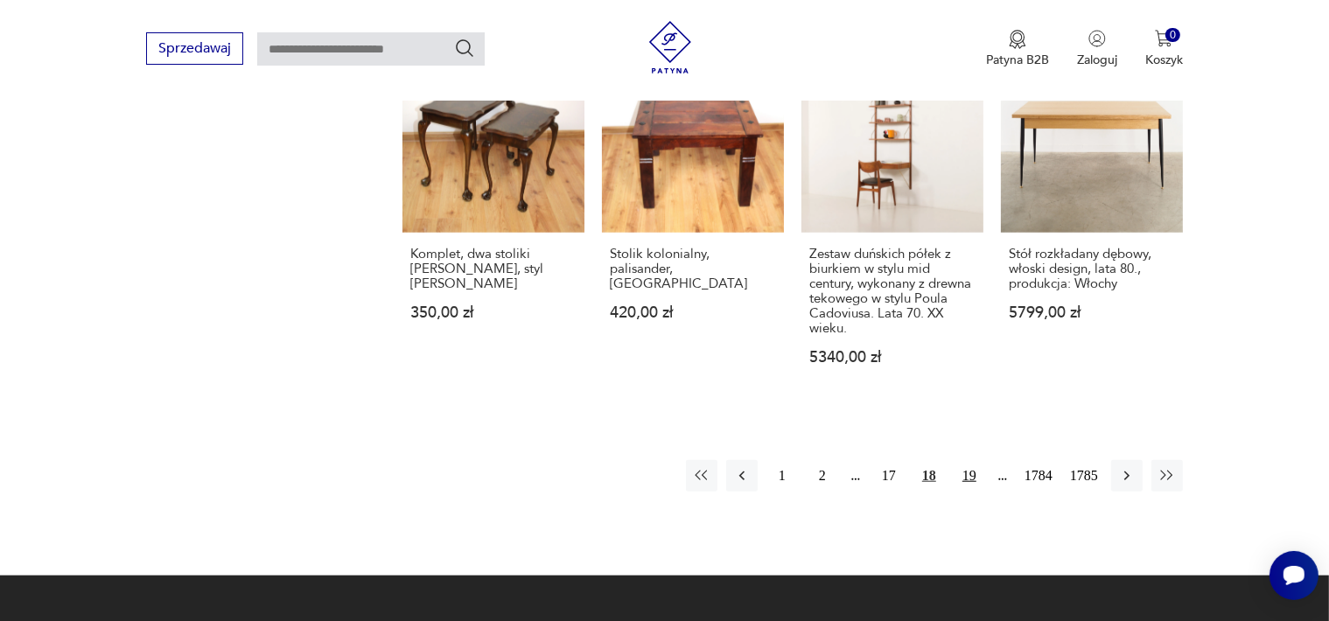
click at [971, 460] on button "19" at bounding box center [970, 476] width 32 height 32
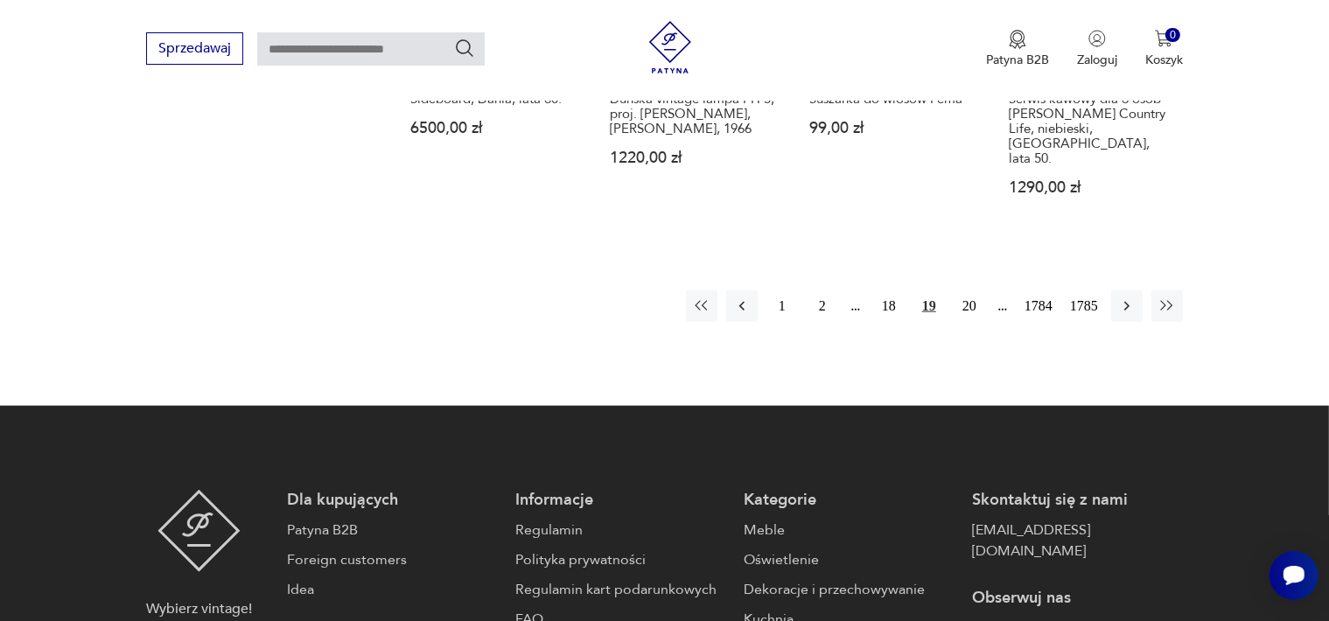
scroll to position [1714, 0]
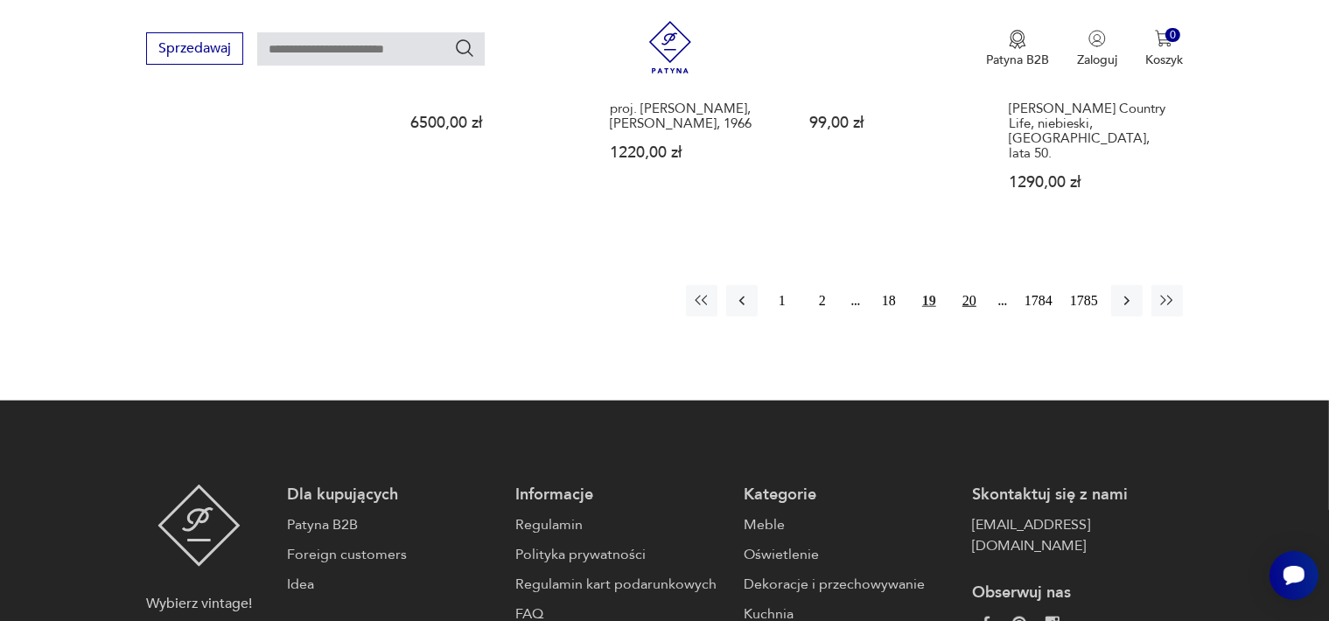
click at [973, 285] on button "20" at bounding box center [970, 301] width 32 height 32
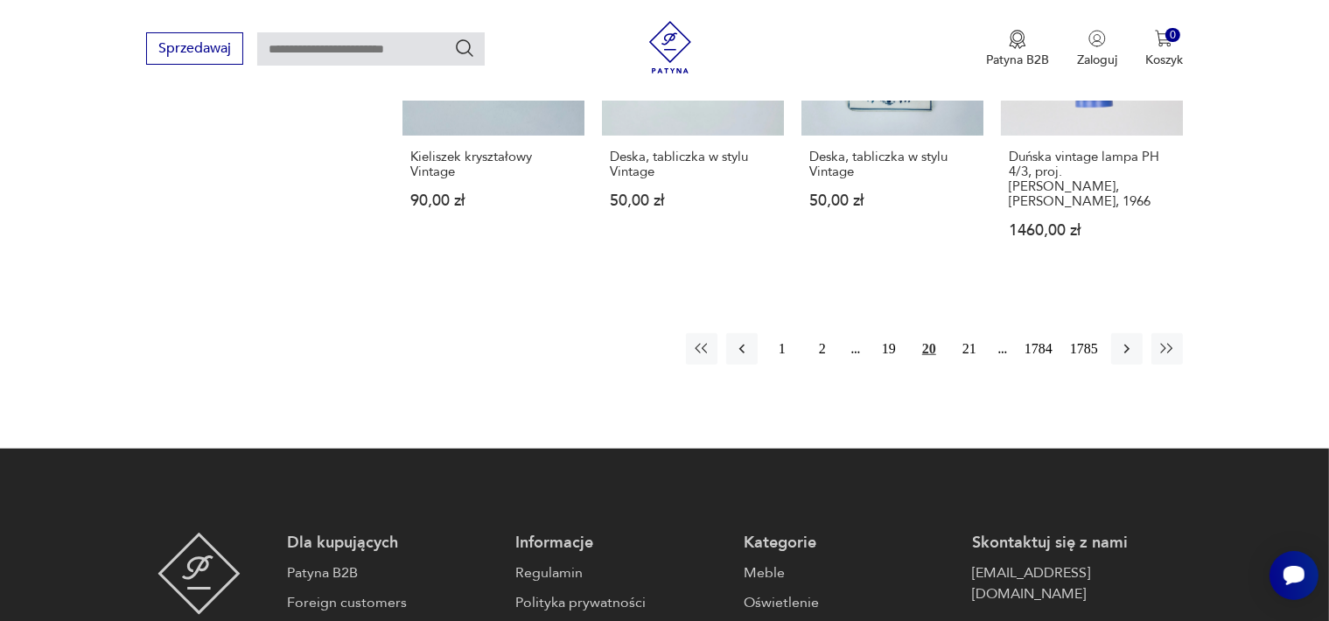
scroll to position [1626, 0]
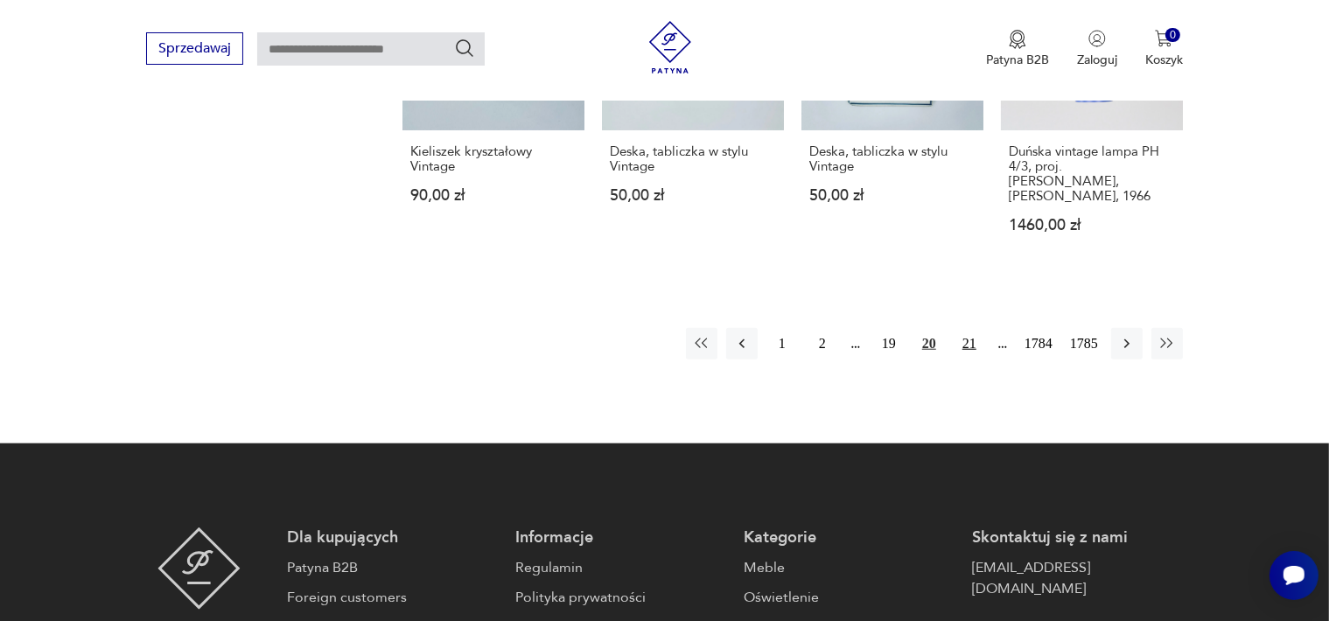
click at [967, 328] on button "21" at bounding box center [970, 344] width 32 height 32
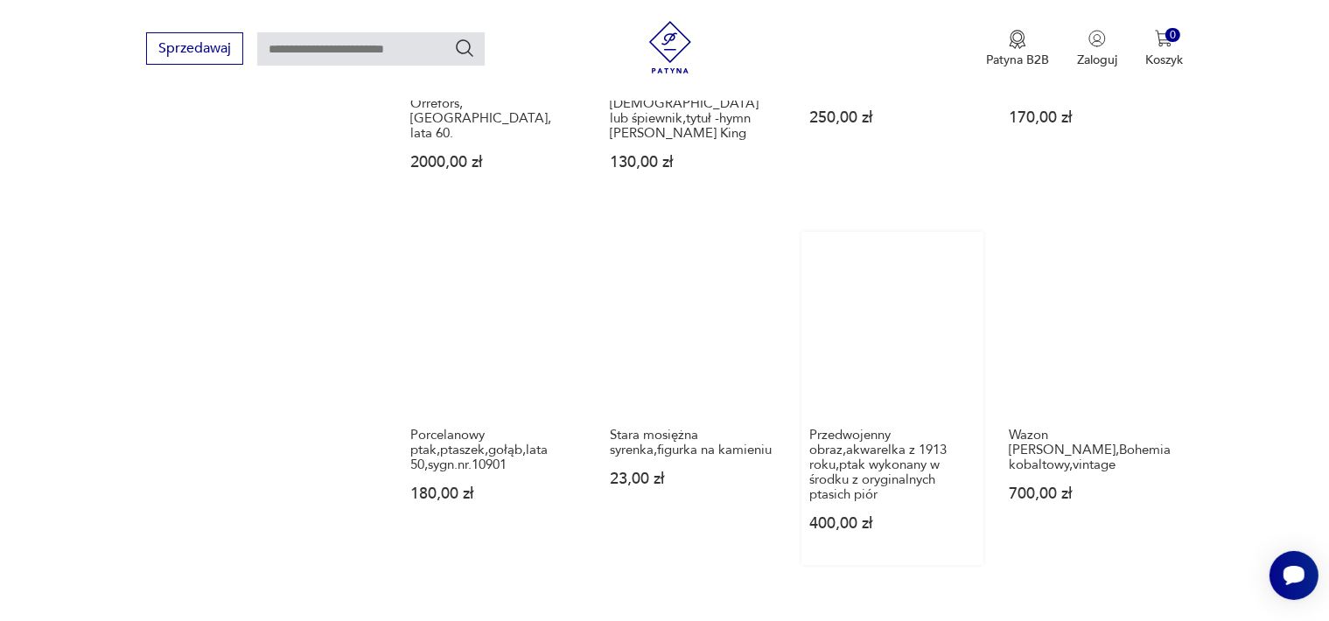
scroll to position [1451, 0]
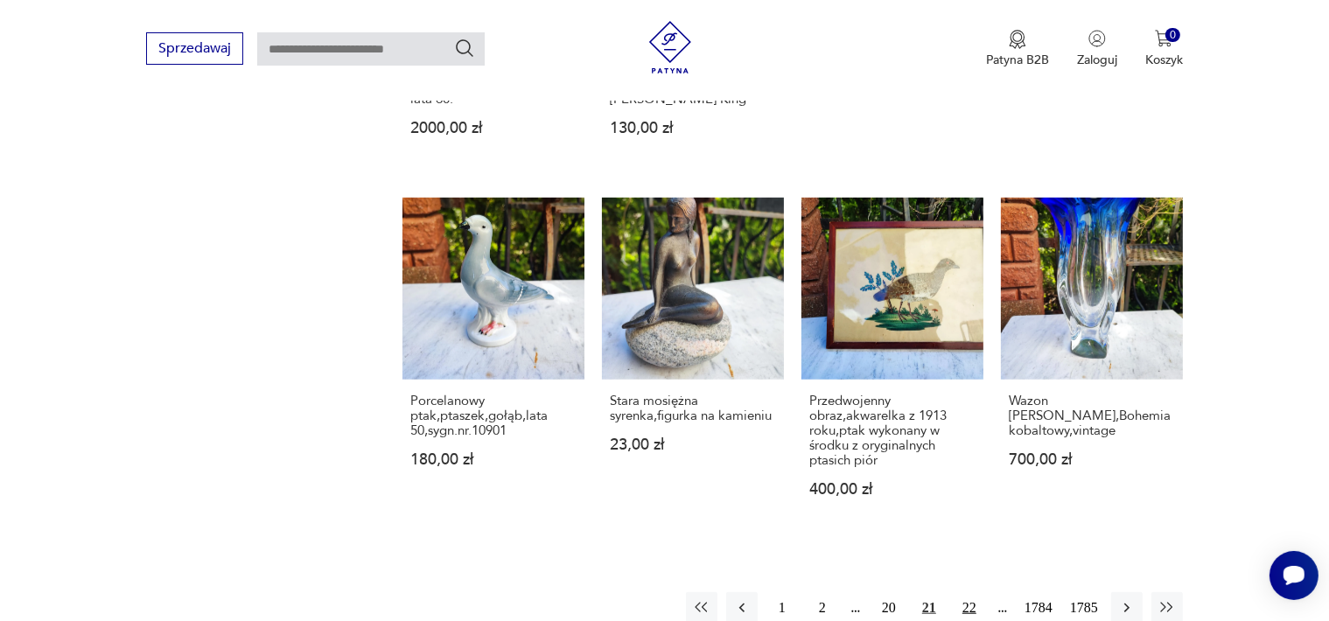
click at [976, 593] on button "22" at bounding box center [970, 609] width 32 height 32
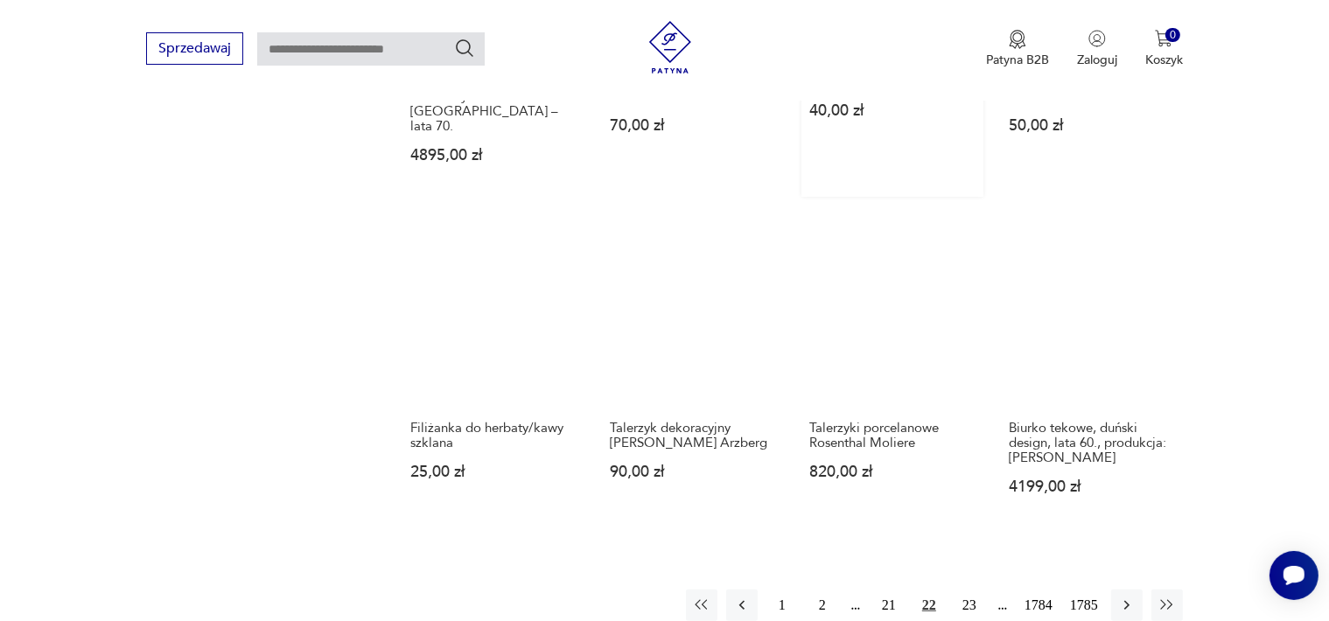
scroll to position [1626, 0]
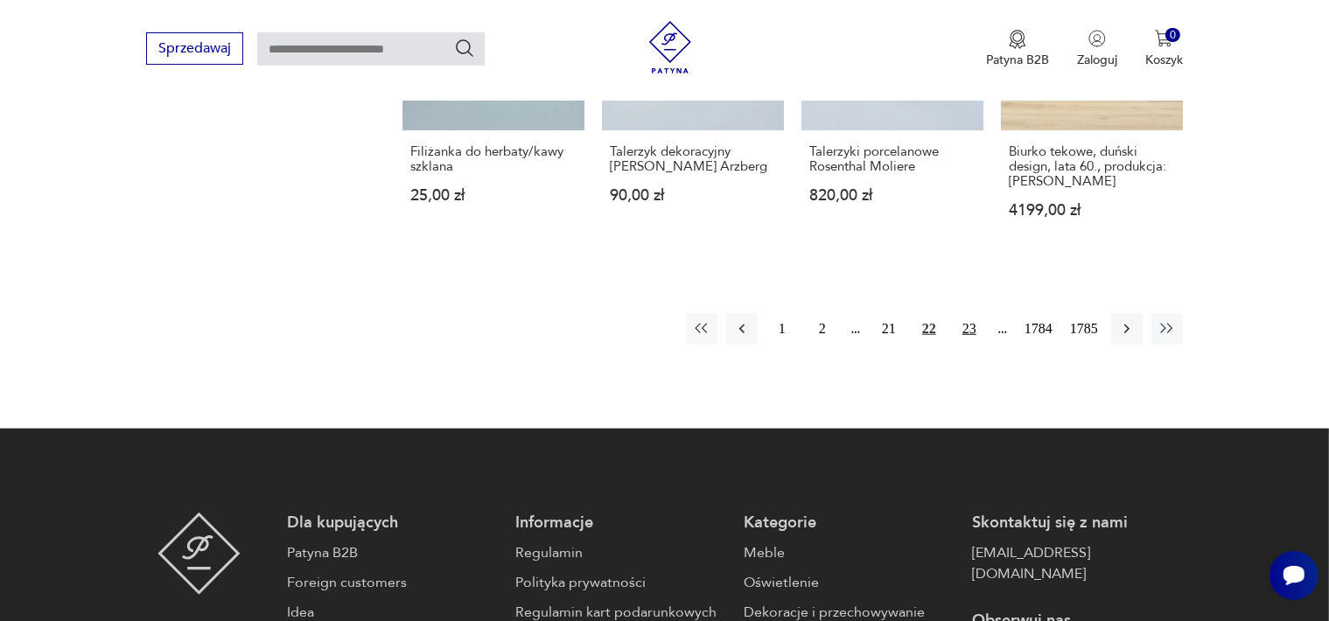
click at [970, 313] on button "23" at bounding box center [970, 329] width 32 height 32
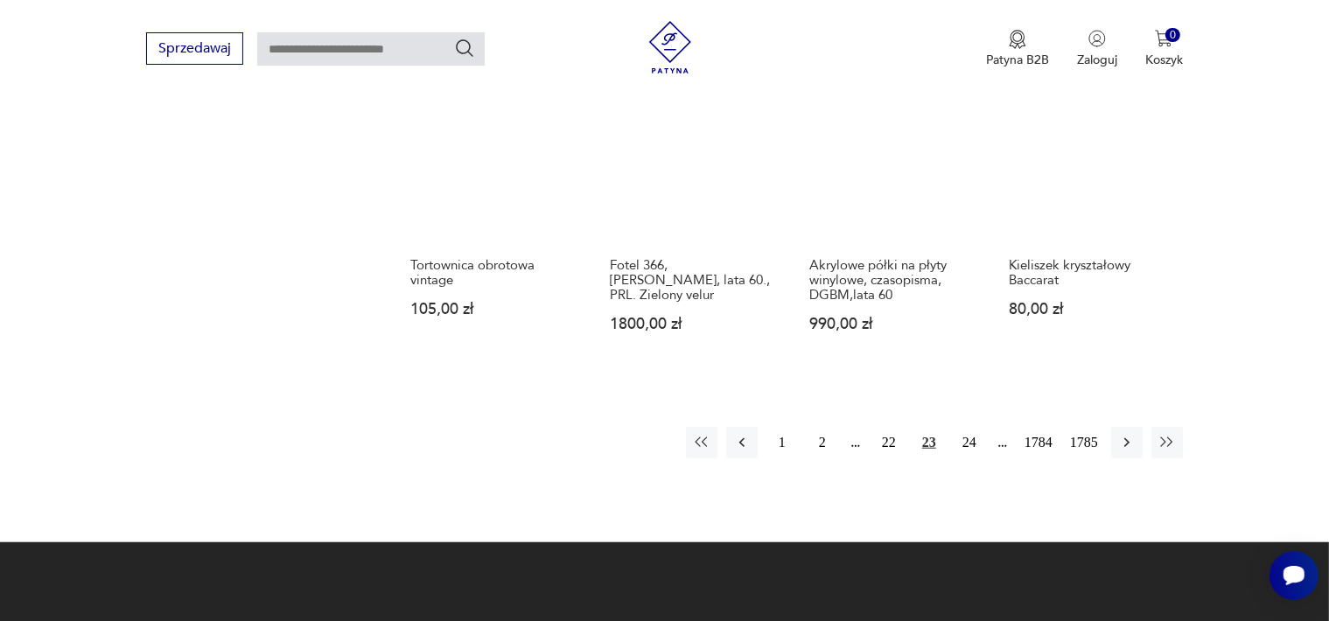
scroll to position [1714, 0]
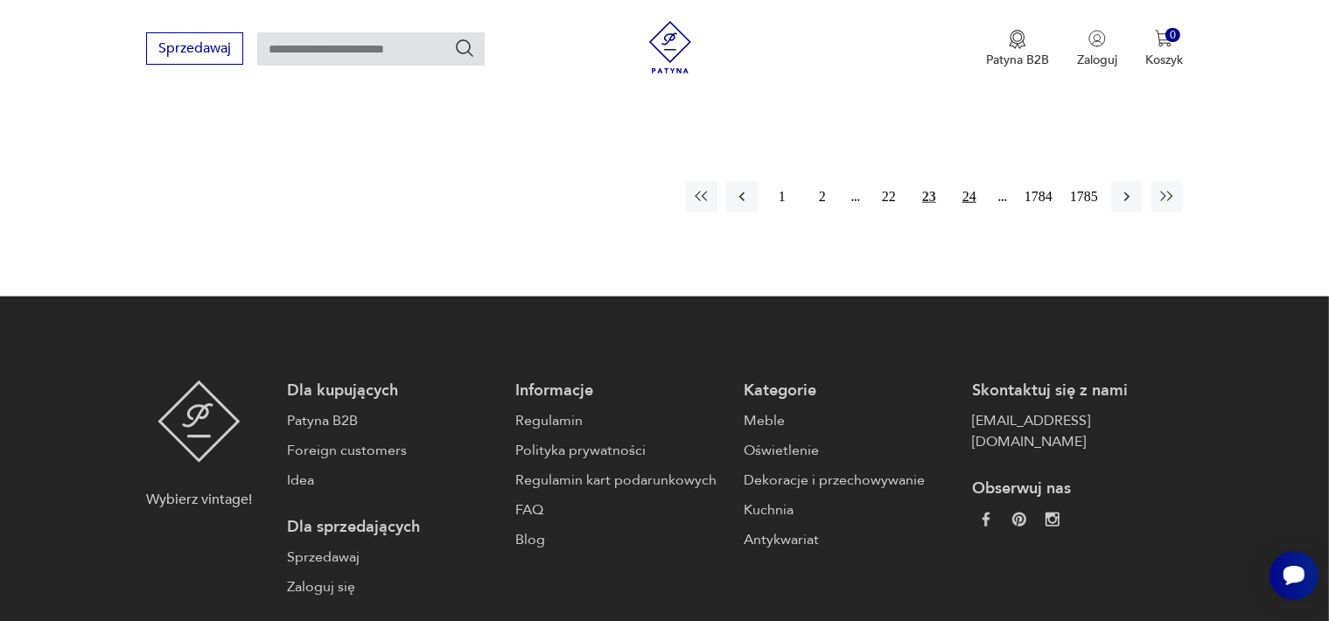
click at [971, 189] on button "24" at bounding box center [970, 197] width 32 height 32
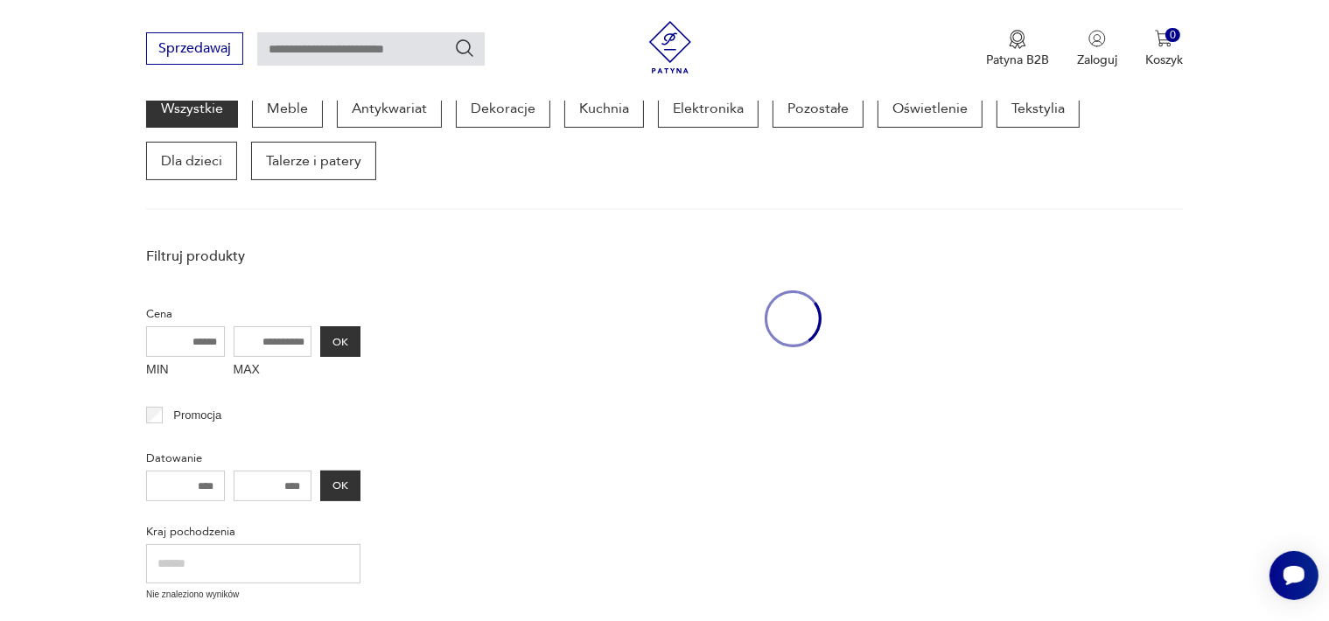
scroll to position [226, 0]
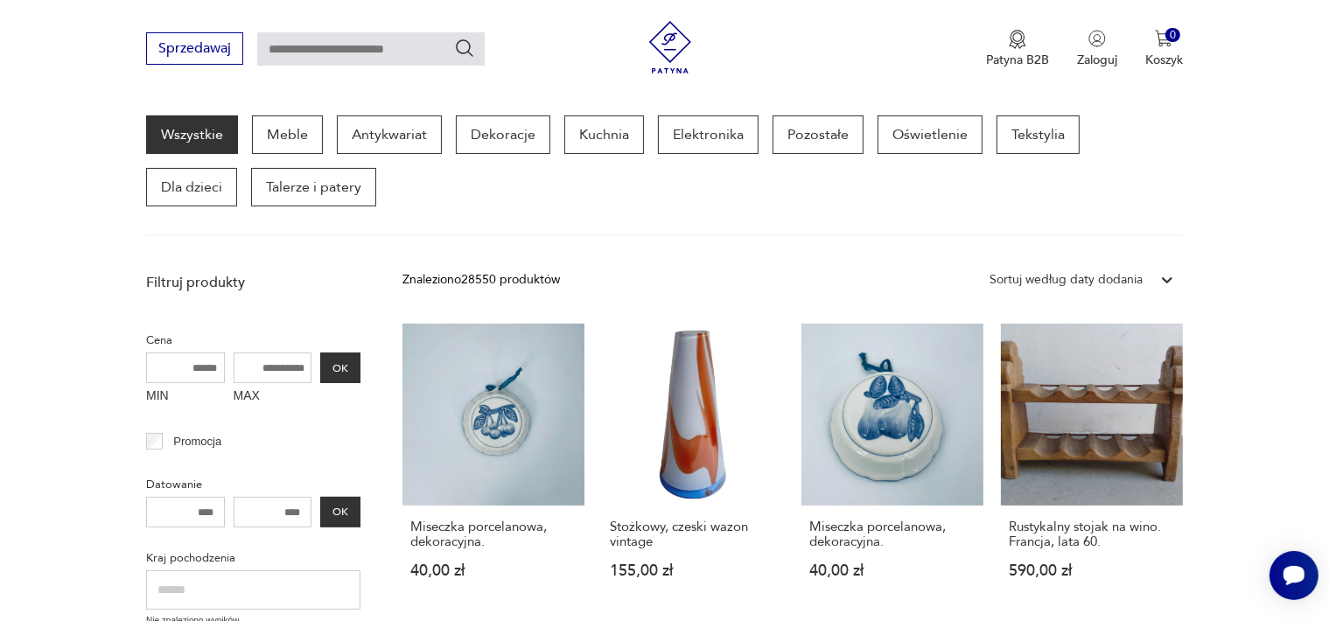
scroll to position [1714, 0]
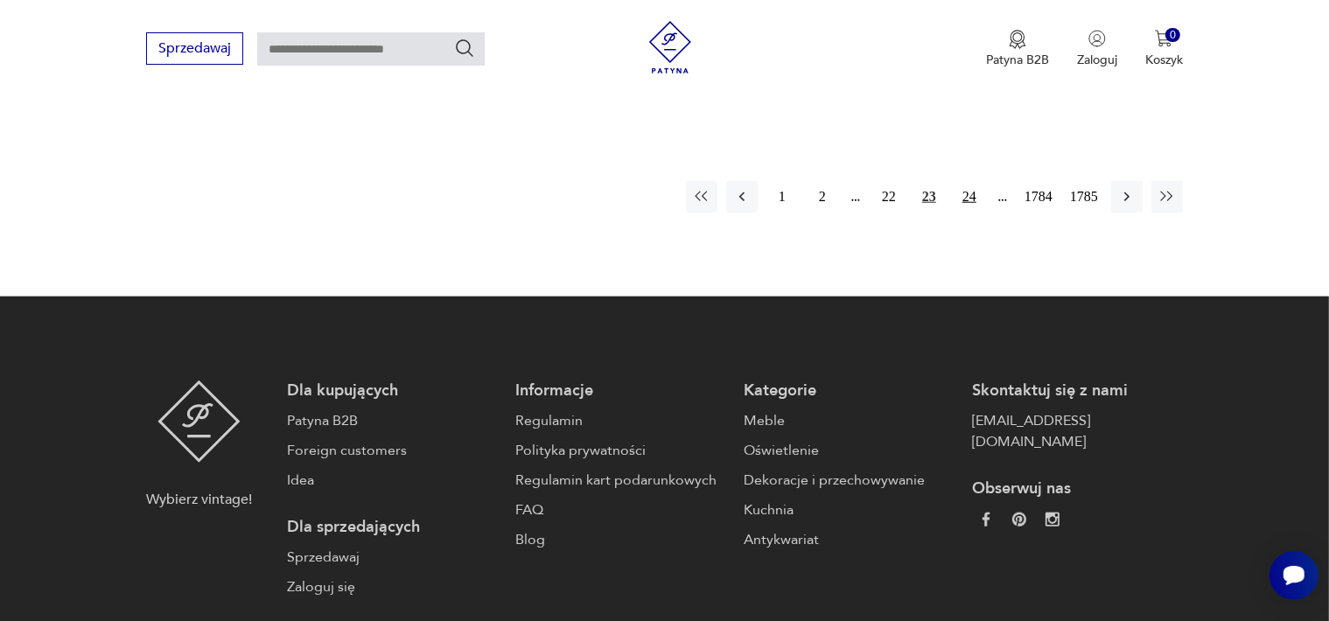
click at [968, 181] on button "24" at bounding box center [970, 197] width 32 height 32
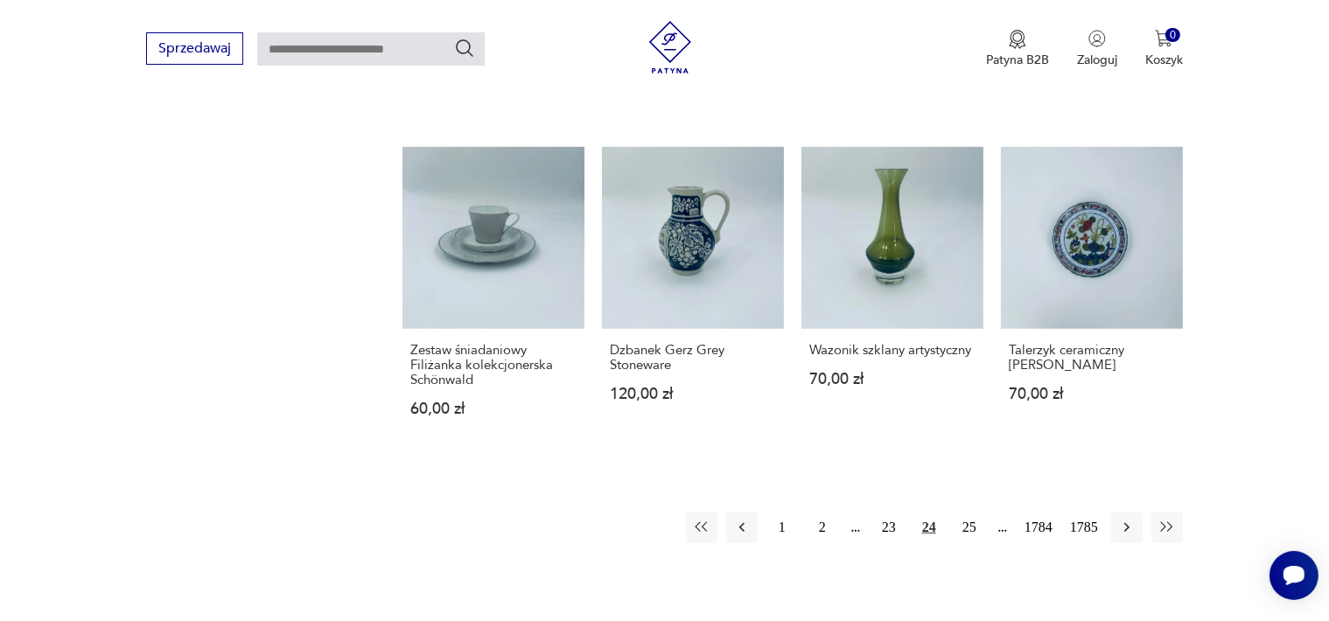
scroll to position [1364, 0]
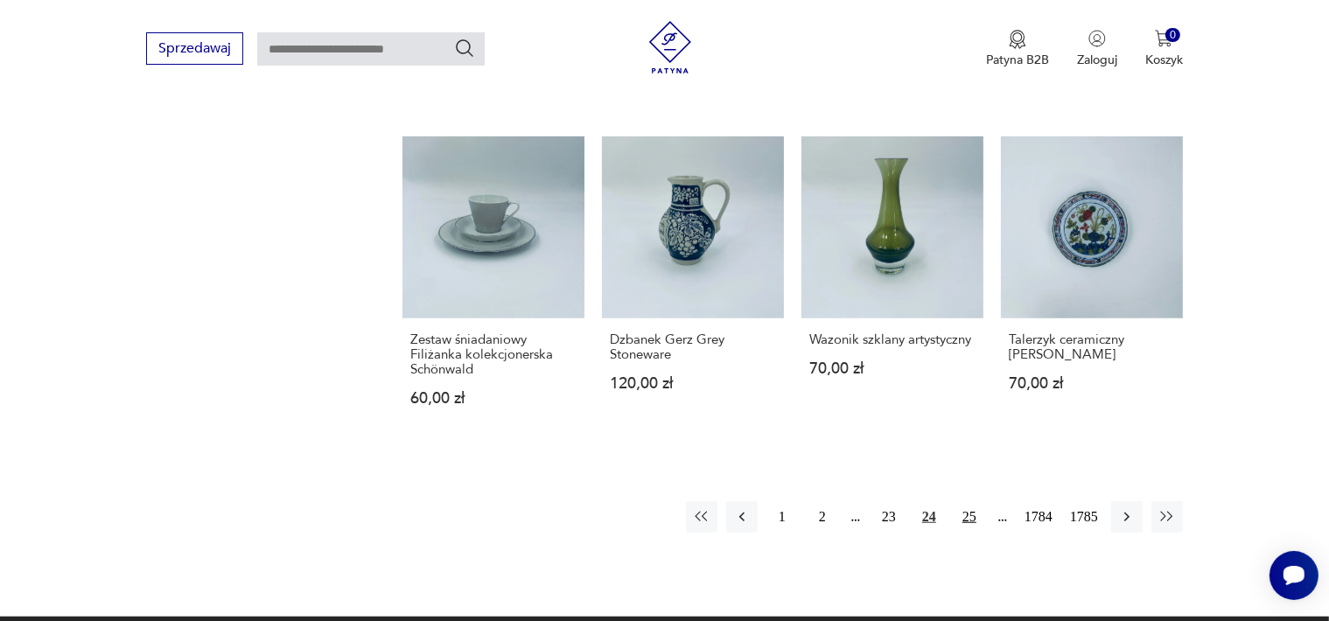
click at [964, 516] on button "25" at bounding box center [970, 518] width 32 height 32
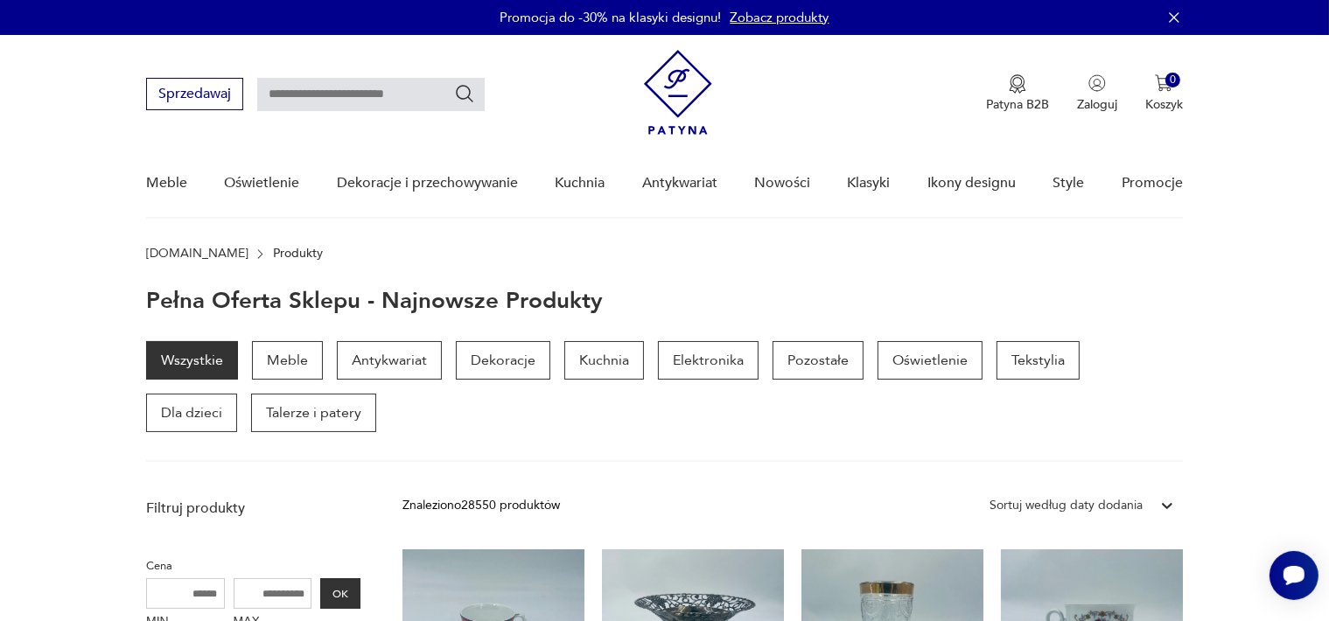
click at [331, 94] on input "text" at bounding box center [371, 94] width 228 height 33
type input "*******"
click at [468, 93] on icon "Szukaj" at bounding box center [464, 93] width 21 height 21
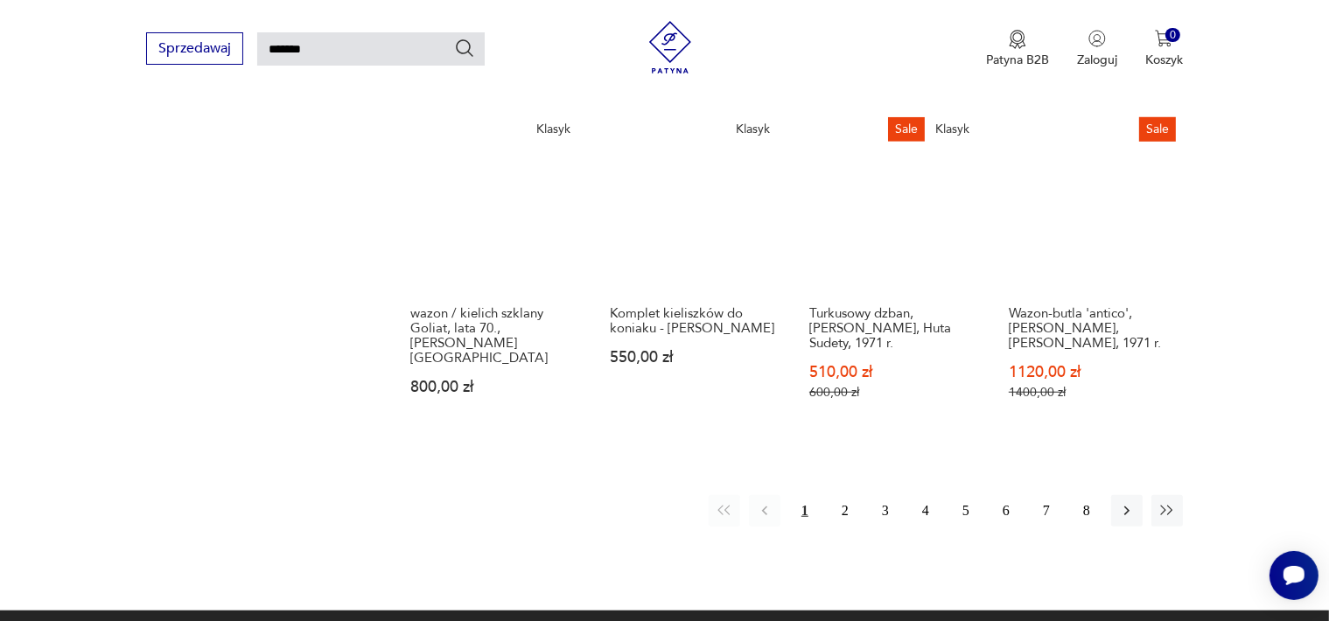
scroll to position [1400, 0]
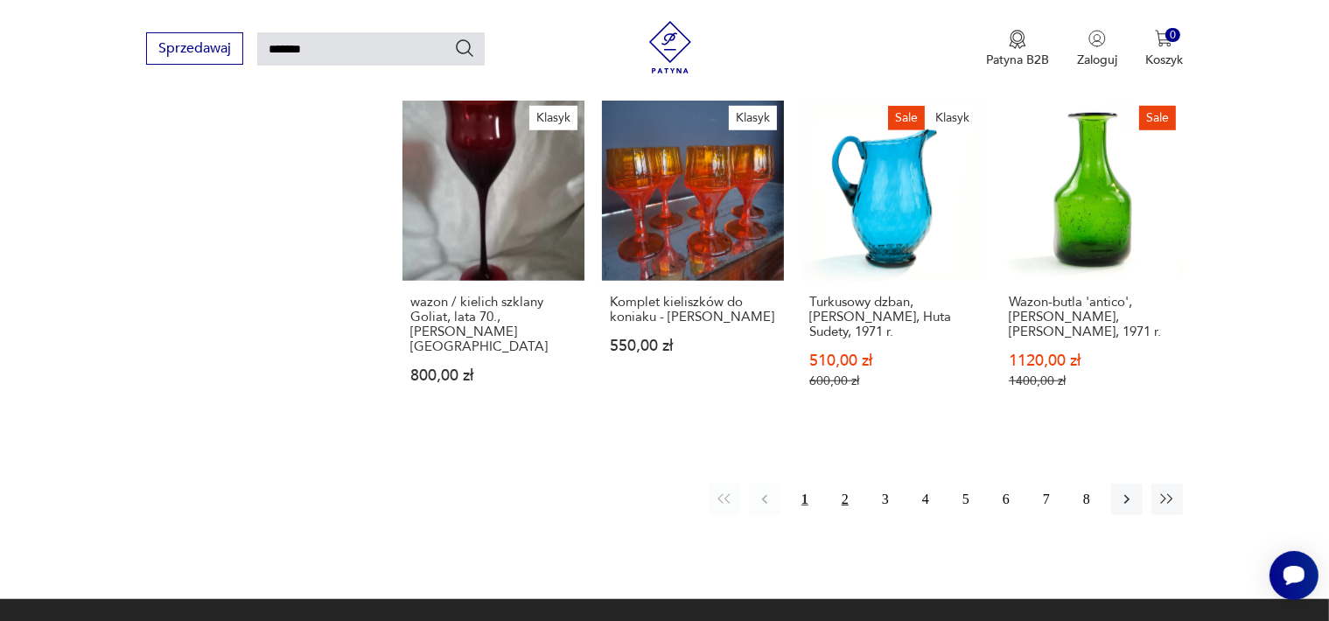
click at [845, 484] on button "2" at bounding box center [846, 500] width 32 height 32
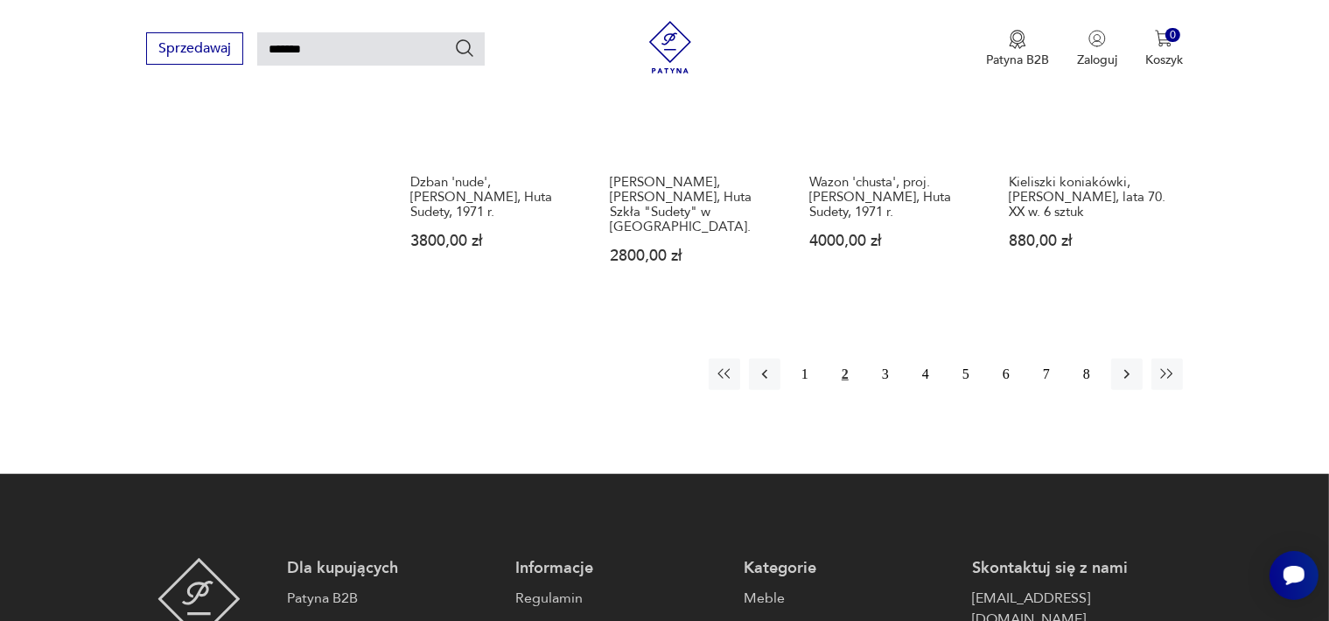
scroll to position [1550, 0]
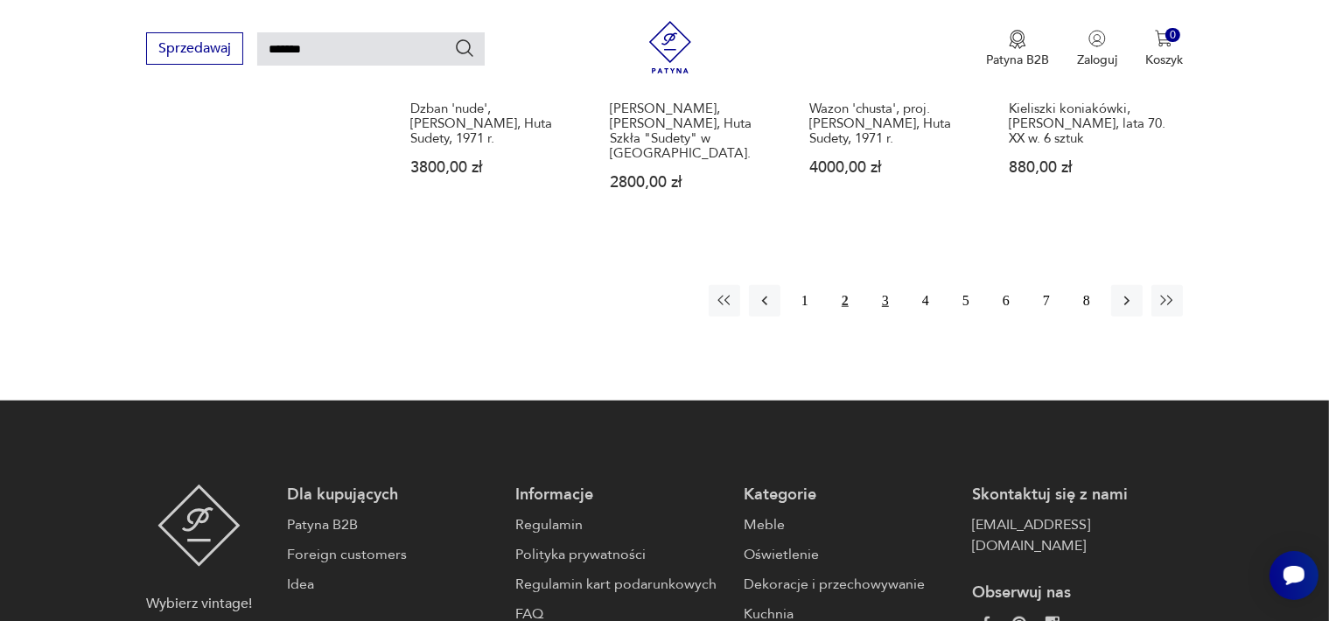
click at [887, 285] on button "3" at bounding box center [886, 301] width 32 height 32
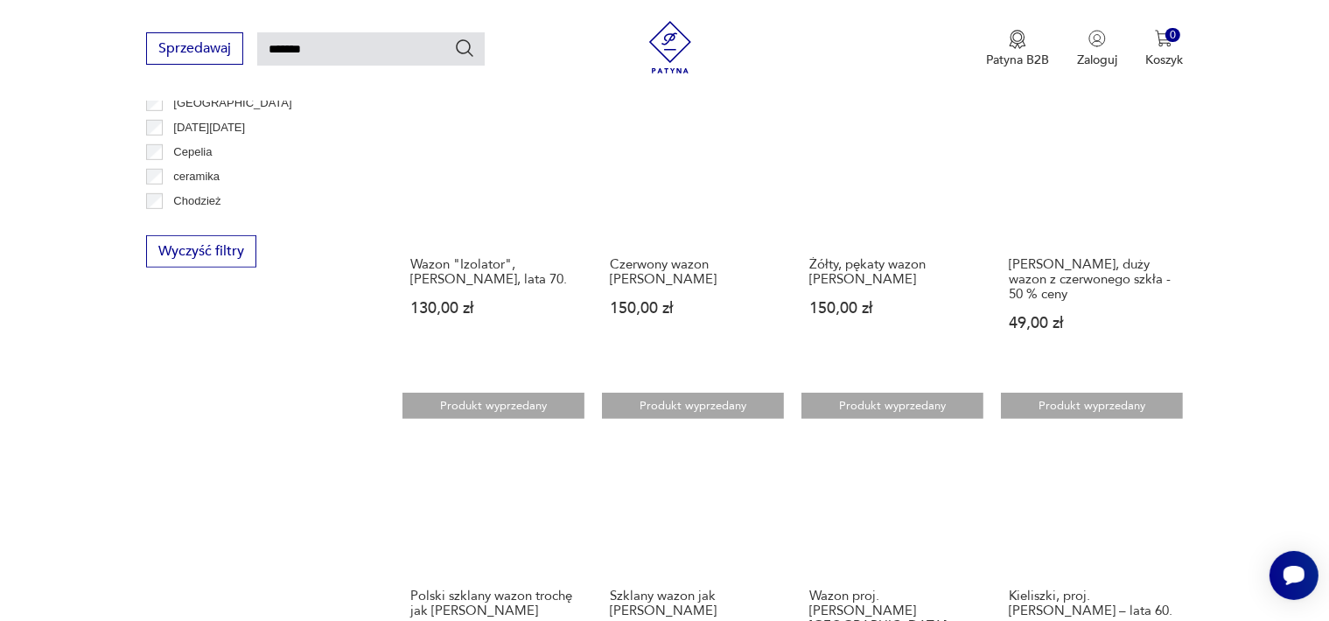
scroll to position [1375, 0]
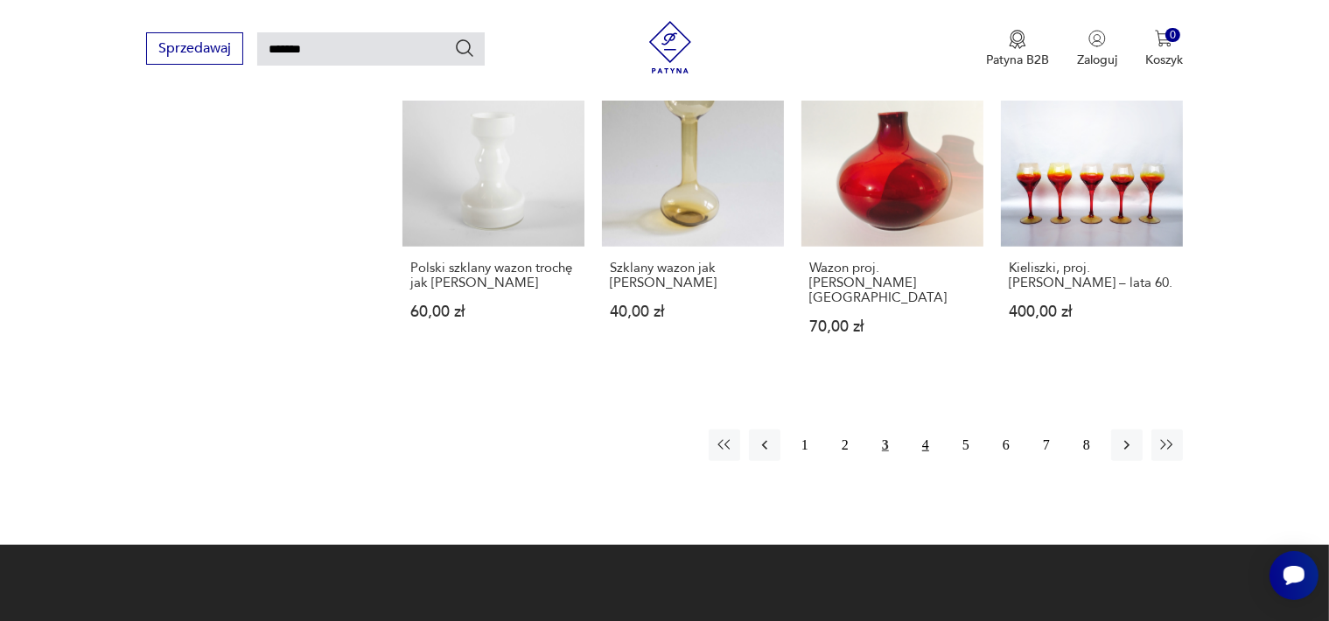
click at [924, 430] on button "4" at bounding box center [926, 446] width 32 height 32
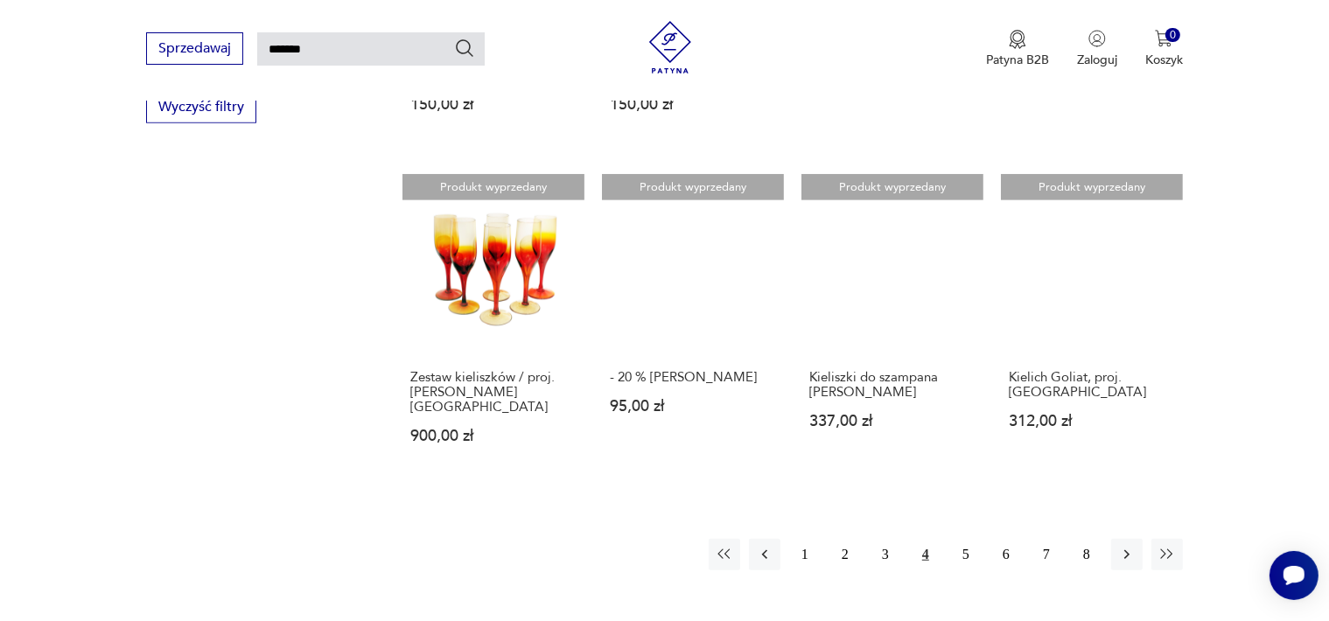
scroll to position [1287, 0]
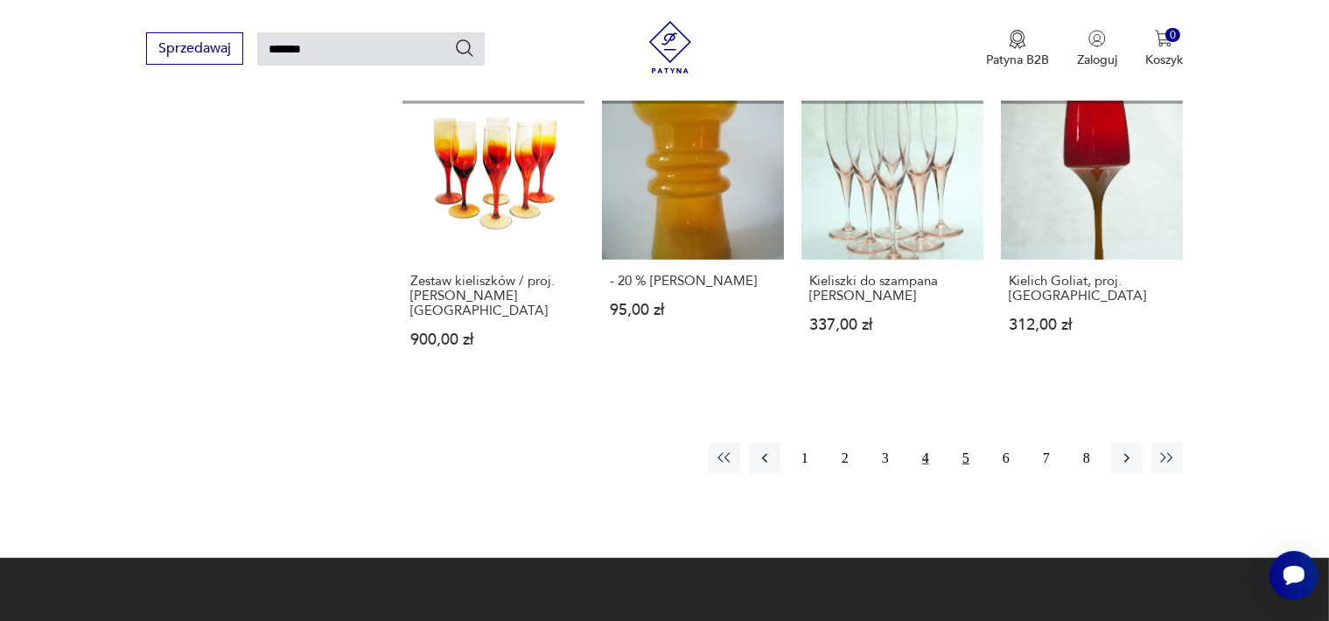
click at [964, 459] on button "5" at bounding box center [966, 459] width 32 height 32
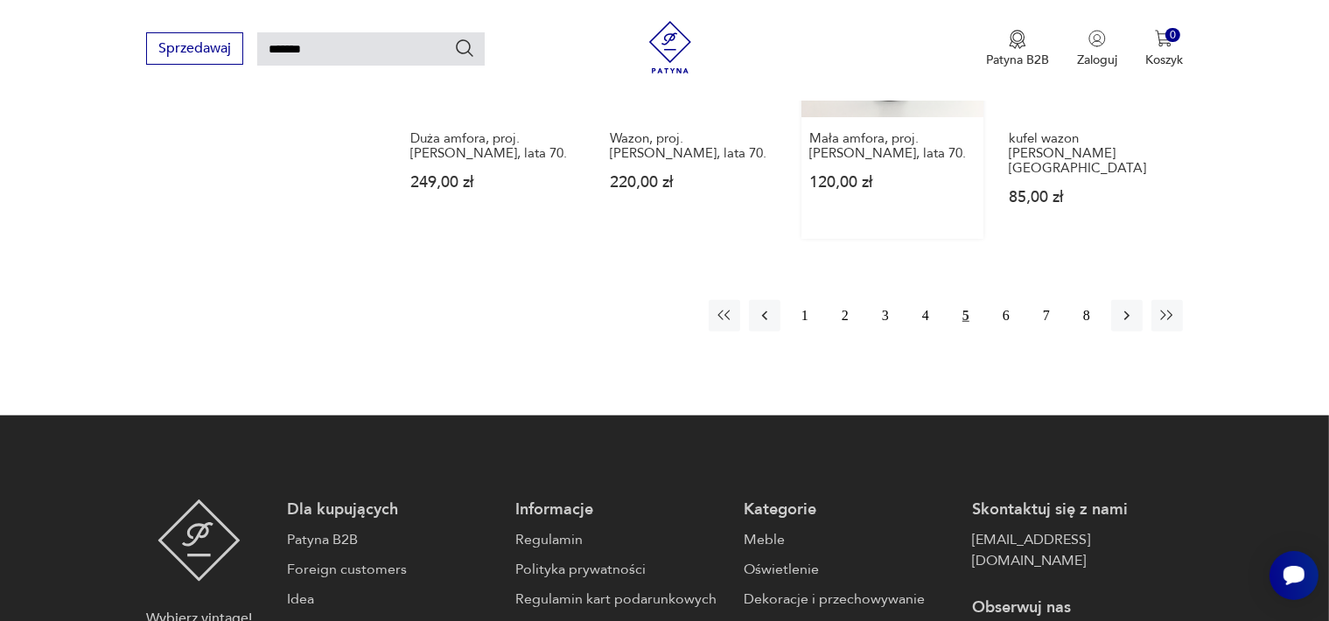
scroll to position [1462, 0]
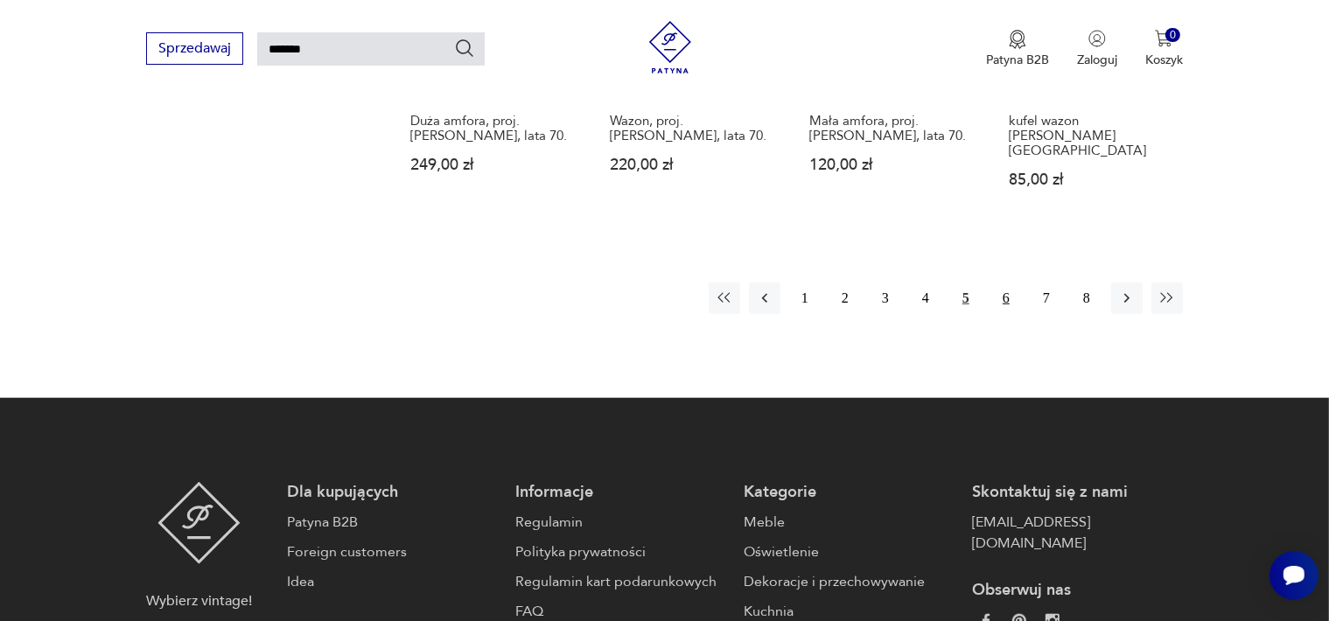
click at [1006, 283] on button "6" at bounding box center [1007, 299] width 32 height 32
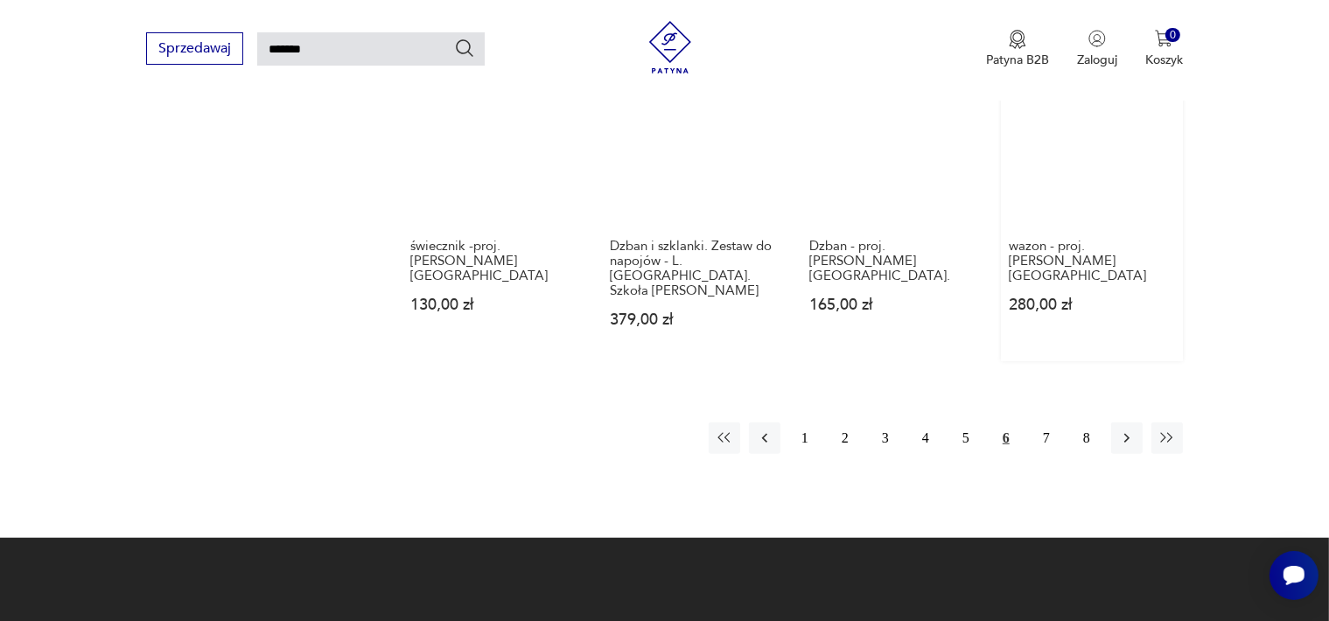
scroll to position [1375, 0]
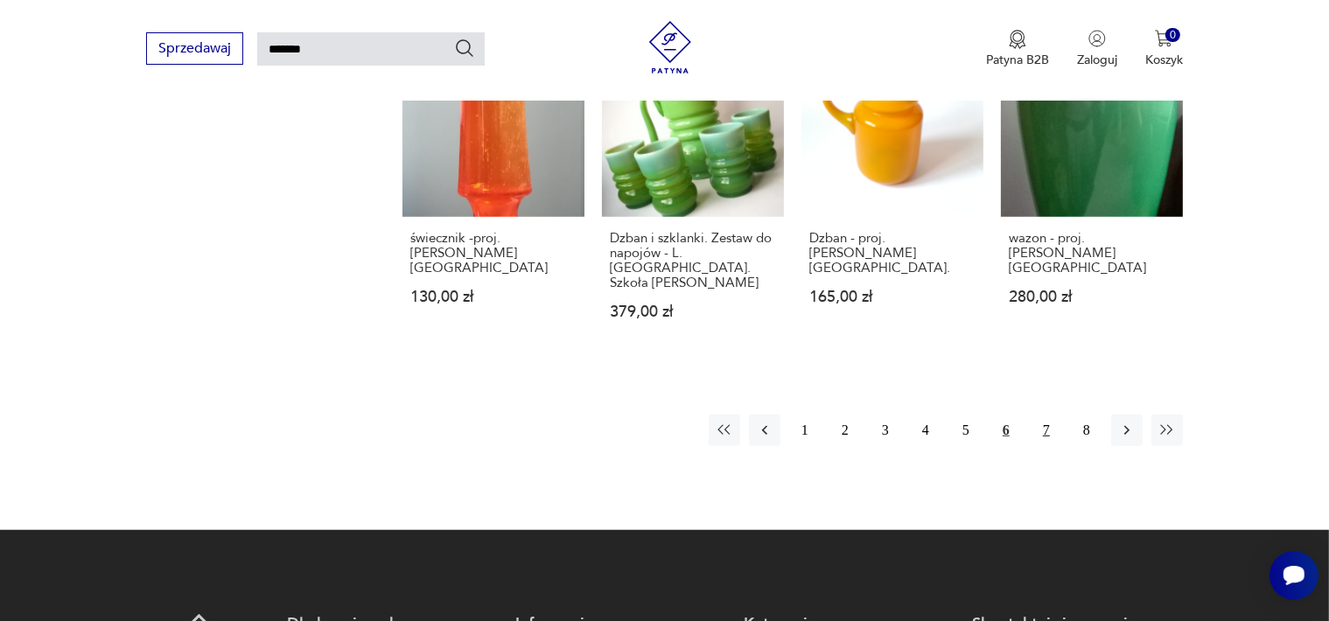
click at [1044, 415] on button "7" at bounding box center [1047, 431] width 32 height 32
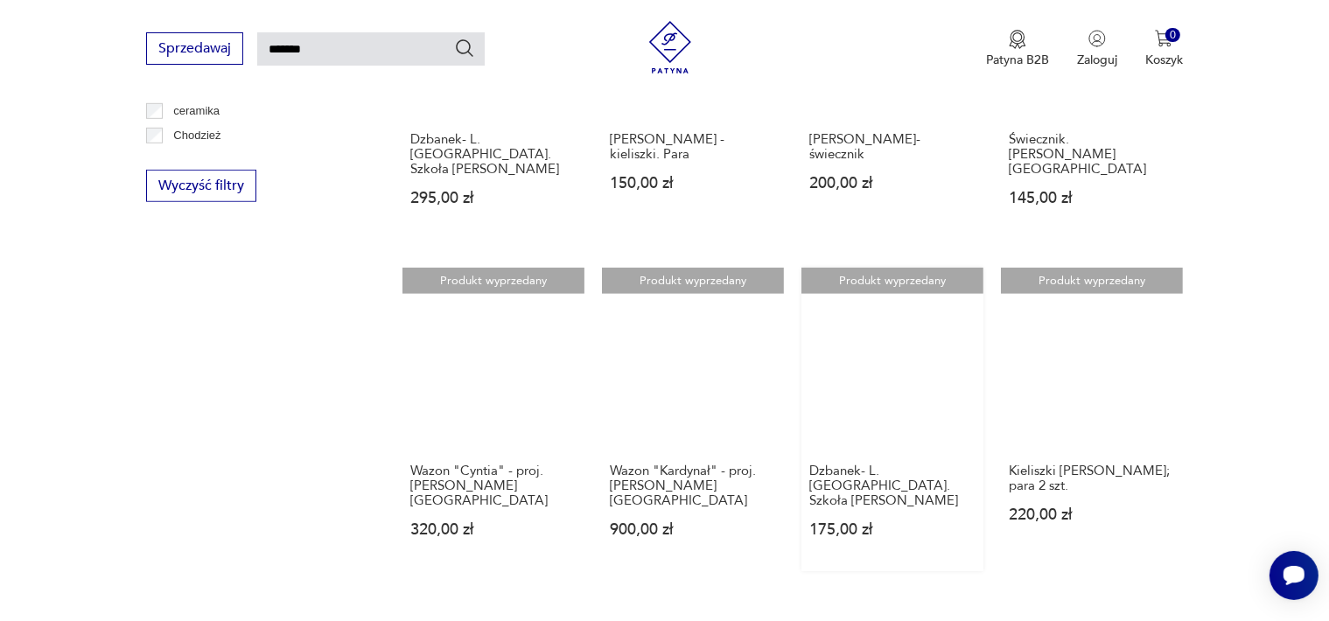
scroll to position [1462, 0]
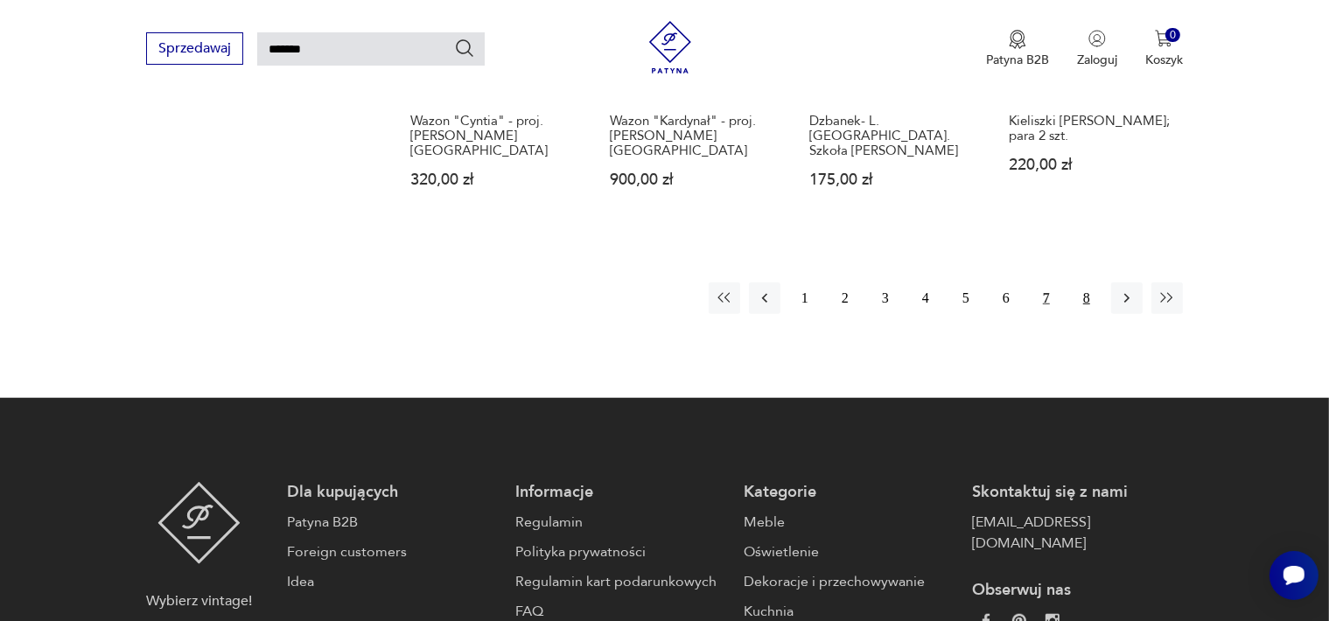
click at [1086, 283] on button "8" at bounding box center [1087, 299] width 32 height 32
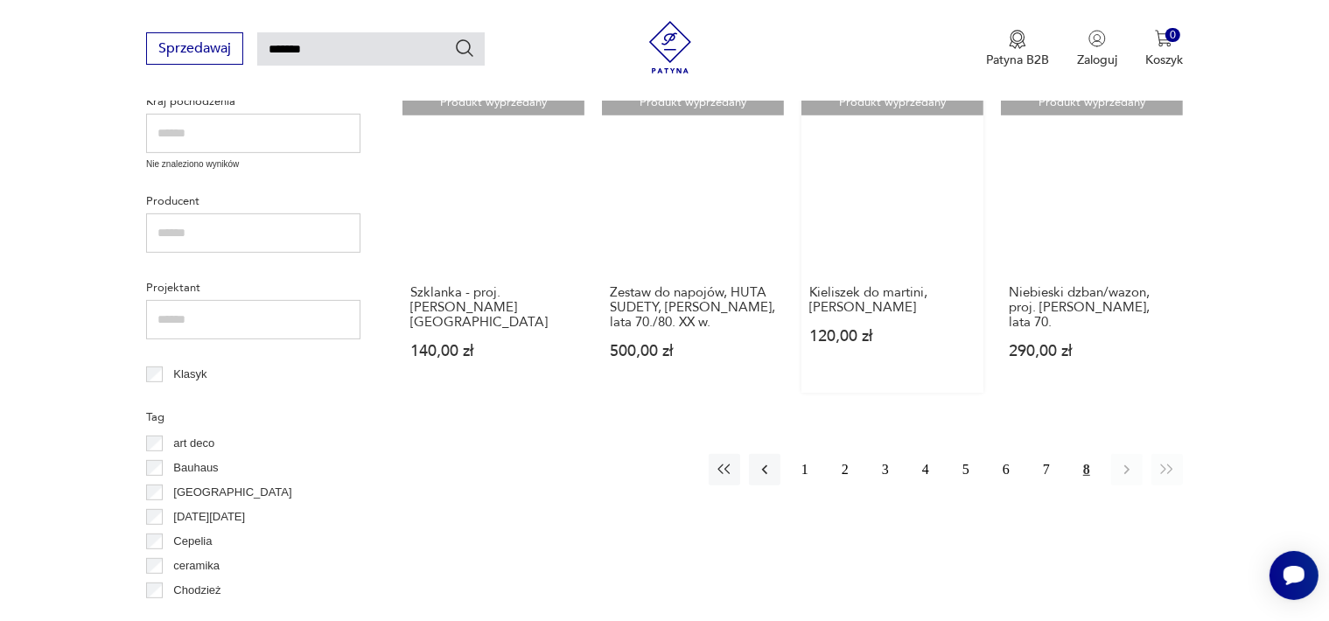
scroll to position [675, 0]
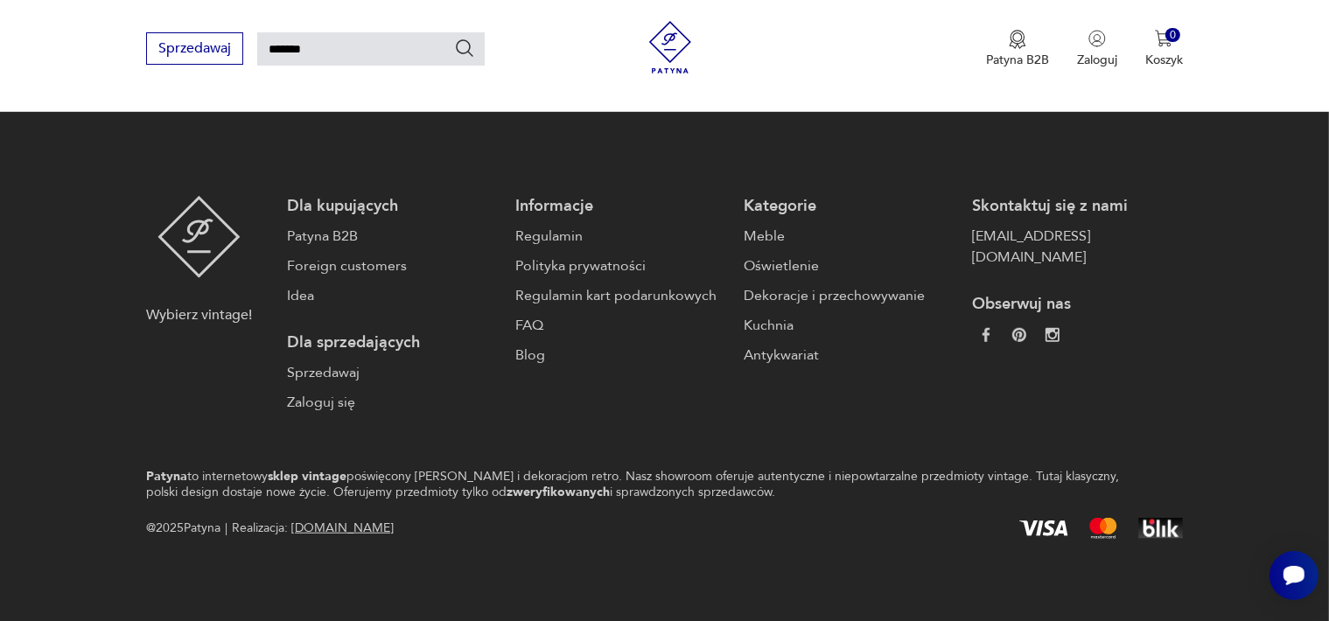
scroll to position [1705, 0]
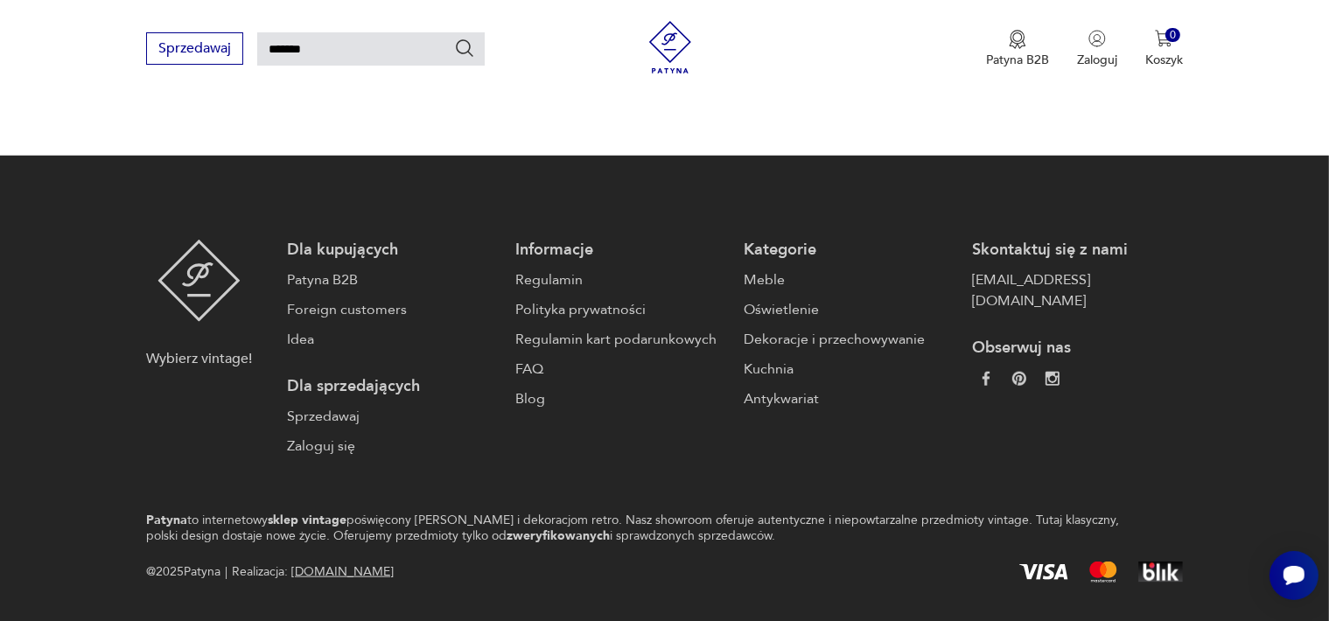
click at [339, 50] on input "*******" at bounding box center [371, 48] width 228 height 33
type input "*"
type input "*****"
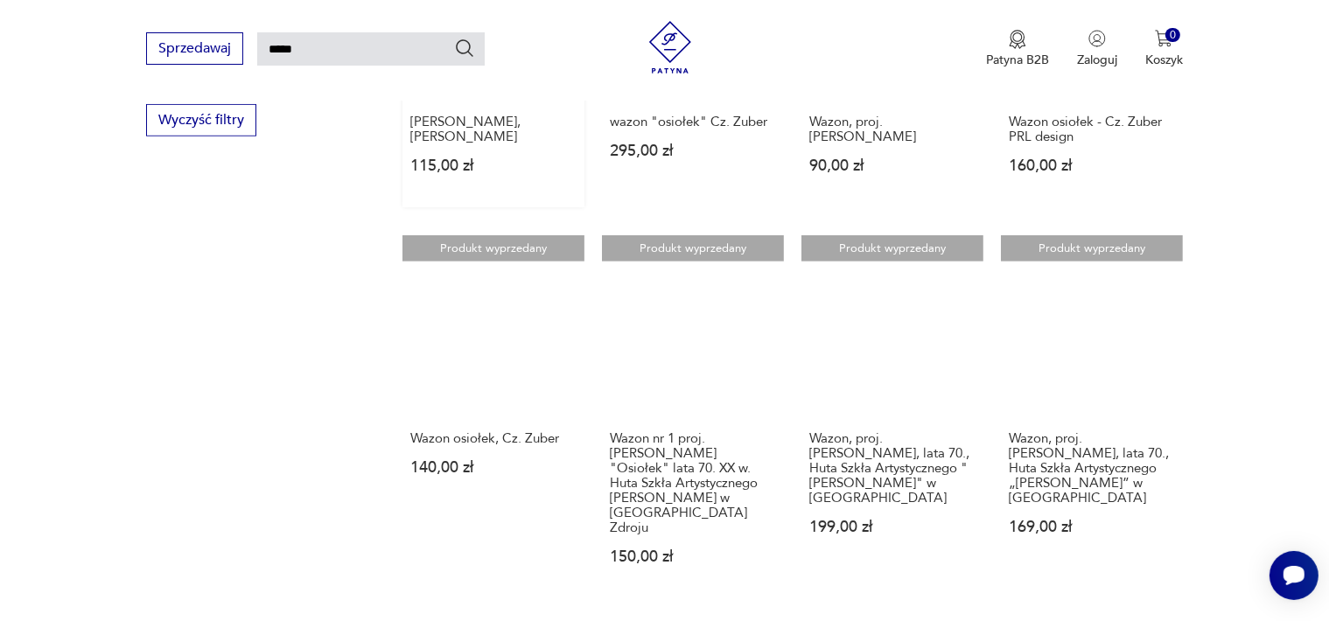
scroll to position [1173, 0]
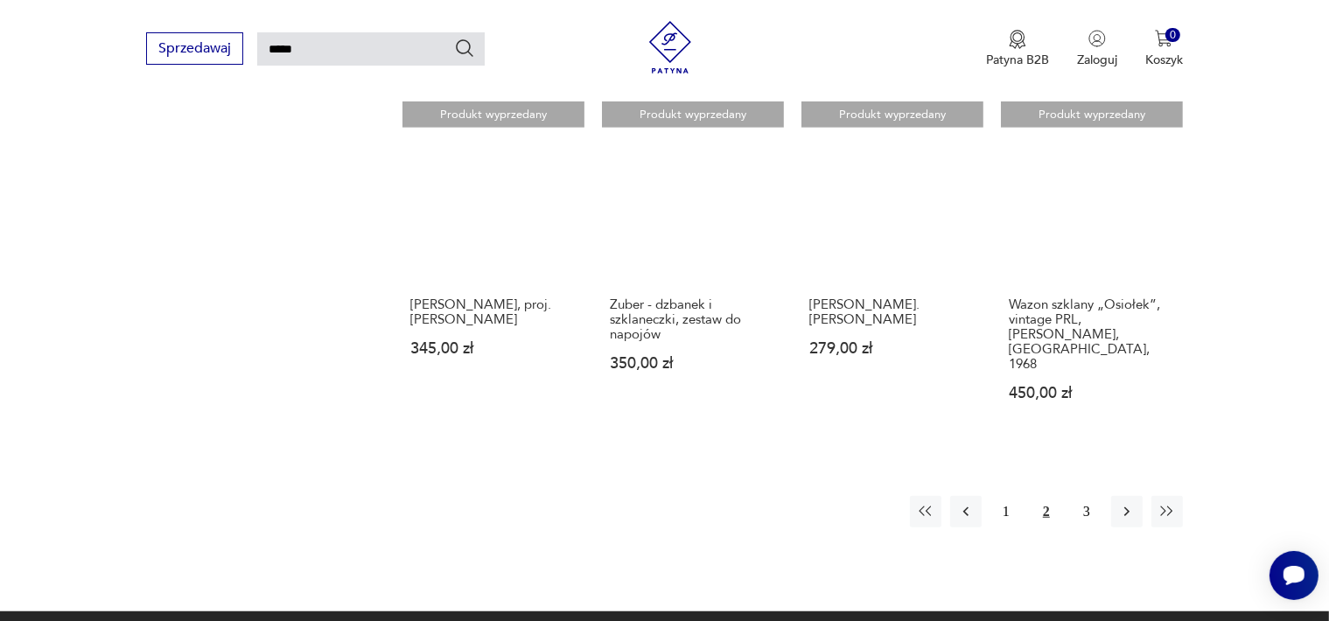
scroll to position [1550, 0]
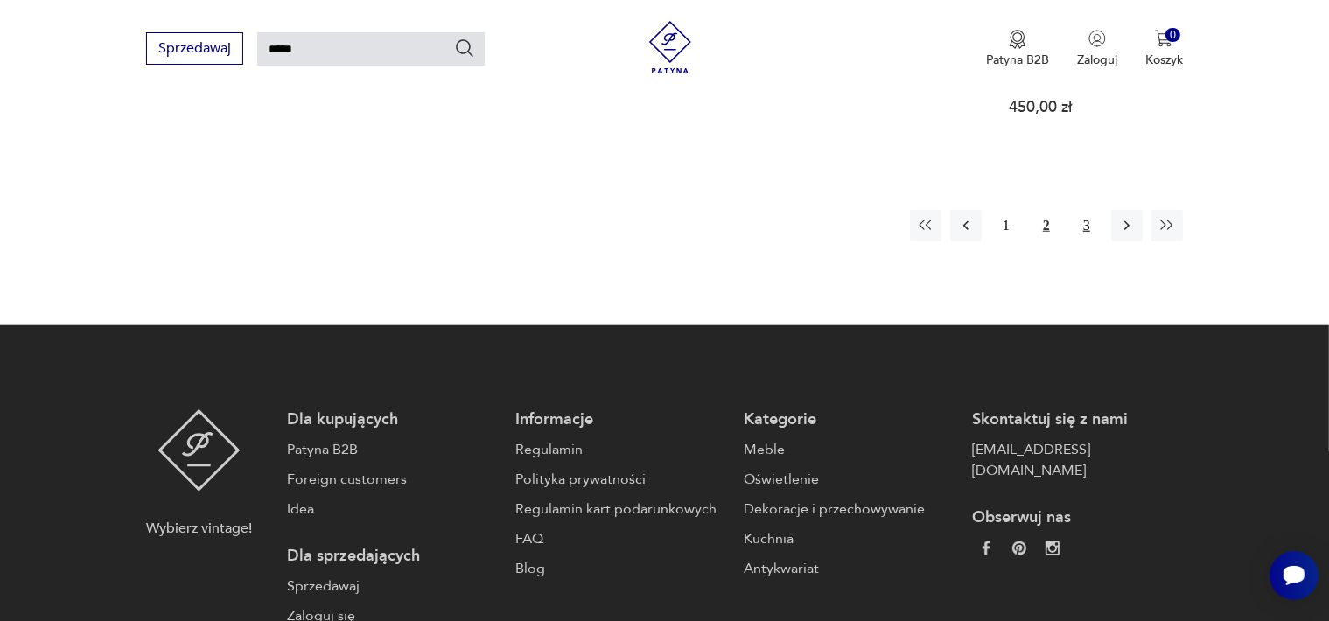
click at [1088, 210] on button "3" at bounding box center [1087, 226] width 32 height 32
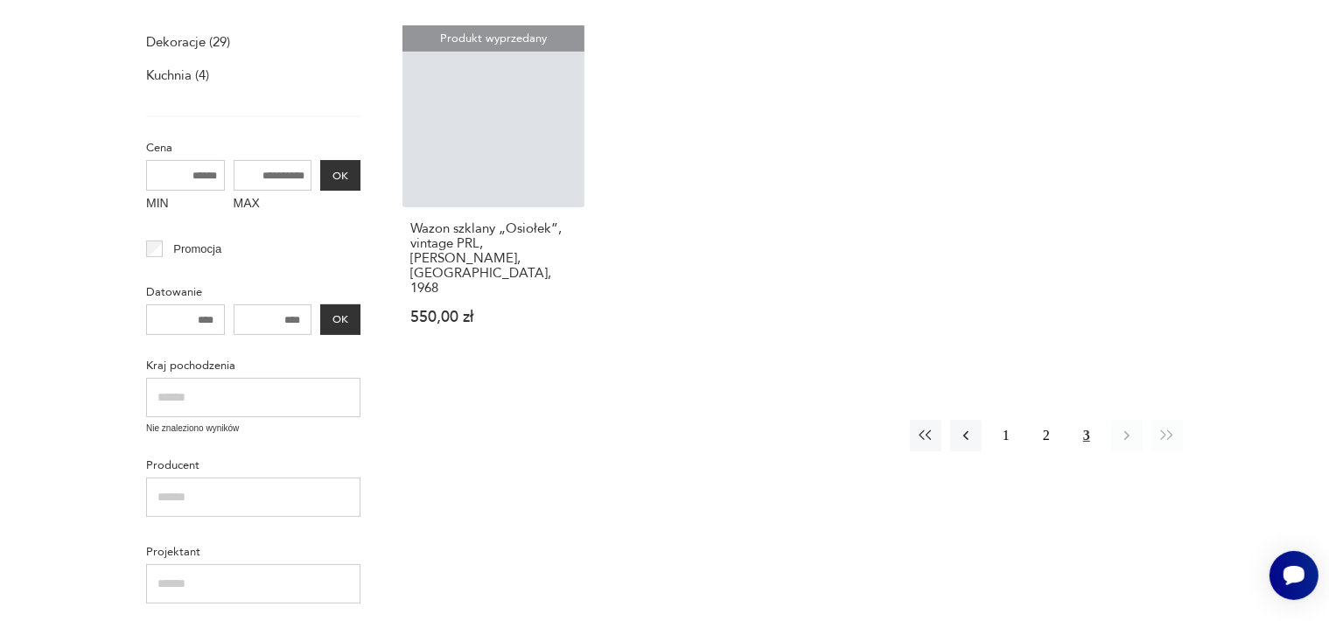
scroll to position [62, 0]
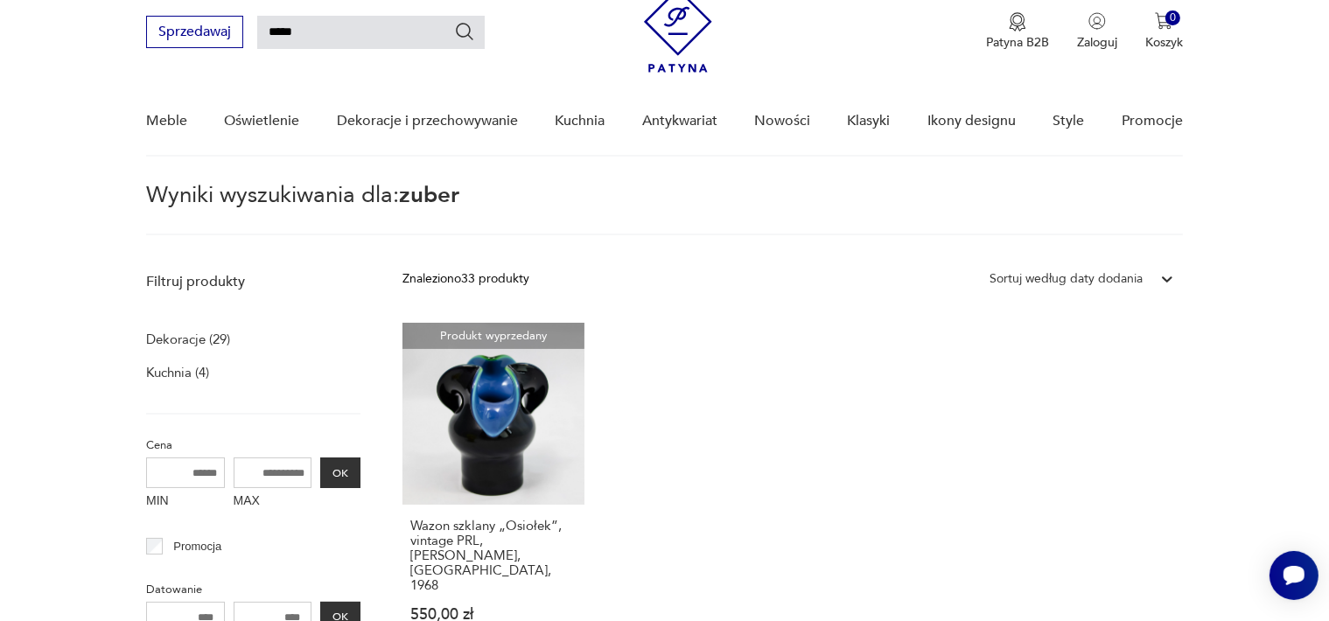
click at [319, 26] on input "*****" at bounding box center [371, 32] width 228 height 33
type input "*"
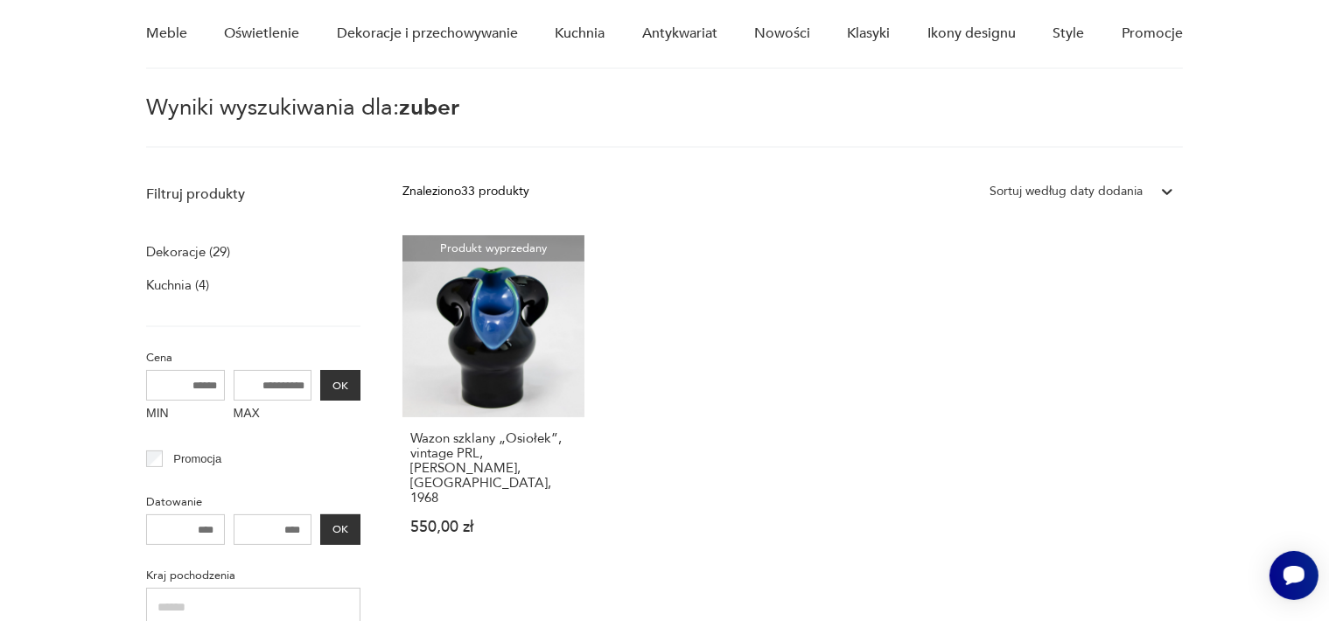
type input "********"
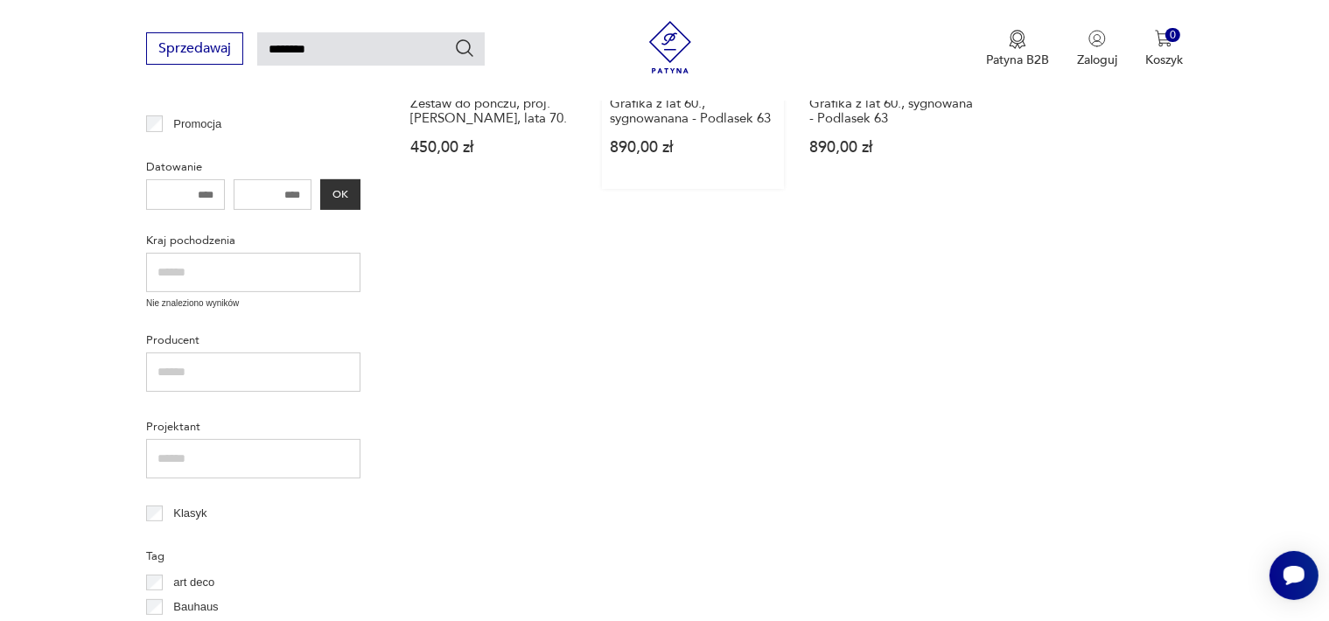
scroll to position [62, 0]
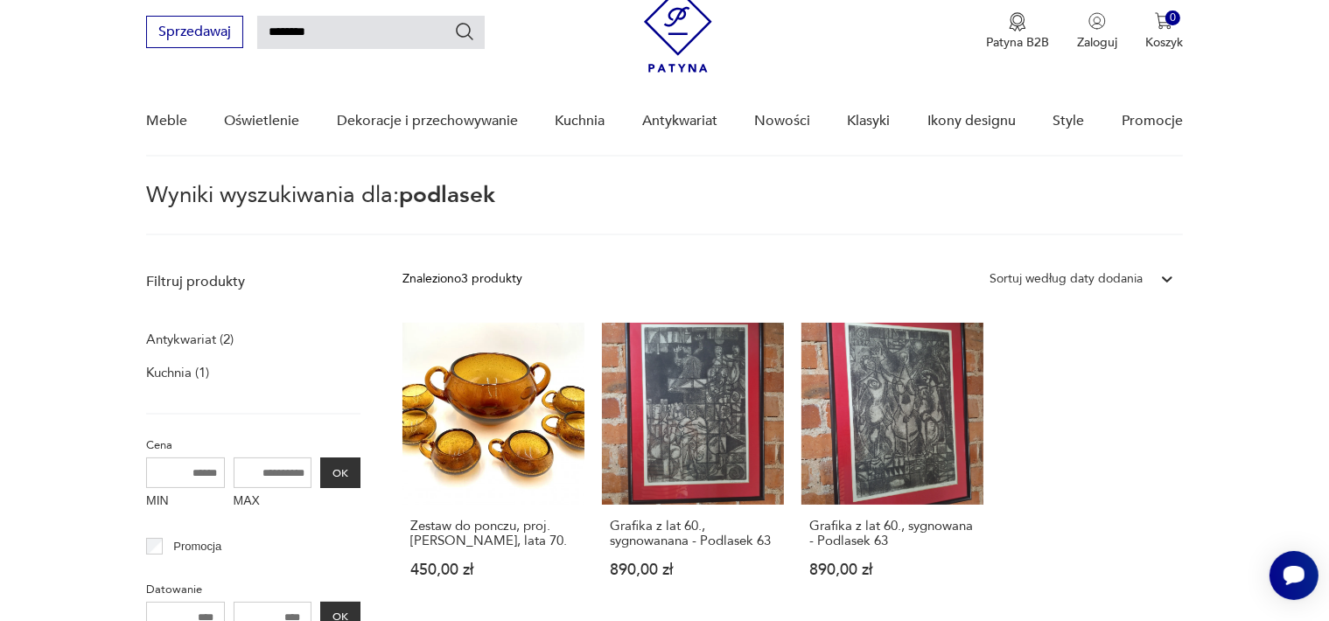
click at [327, 30] on input "********" at bounding box center [371, 32] width 228 height 33
type input "*"
type input "**********"
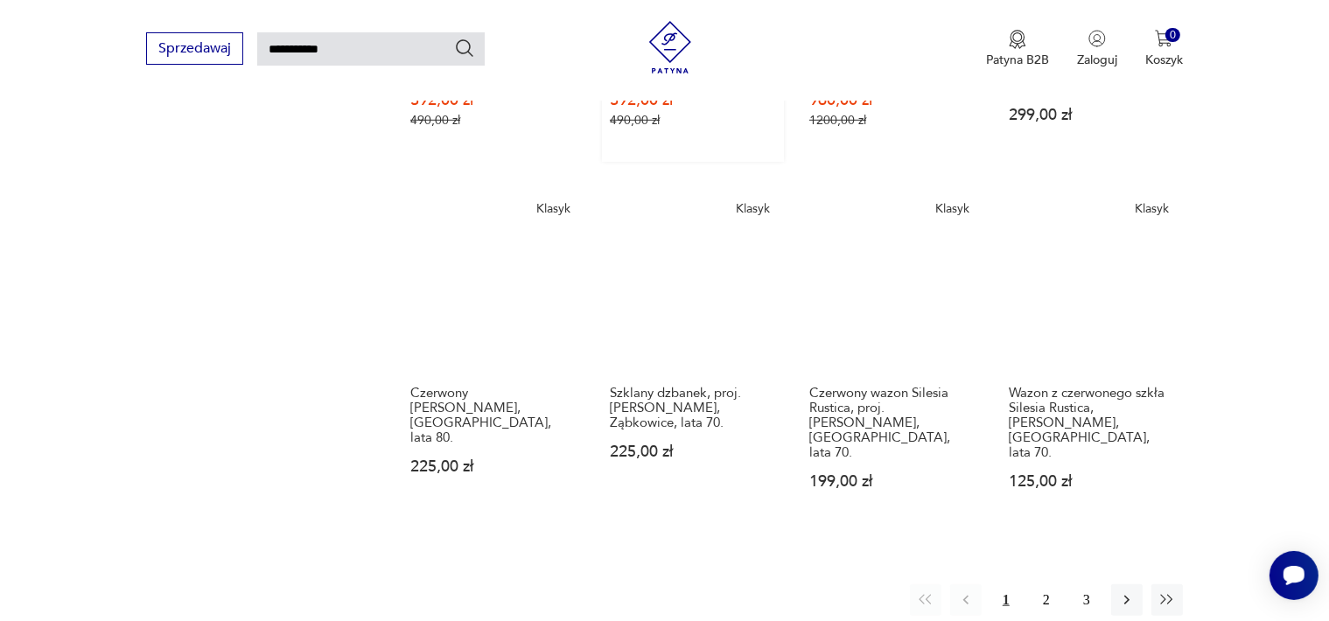
scroll to position [1287, 0]
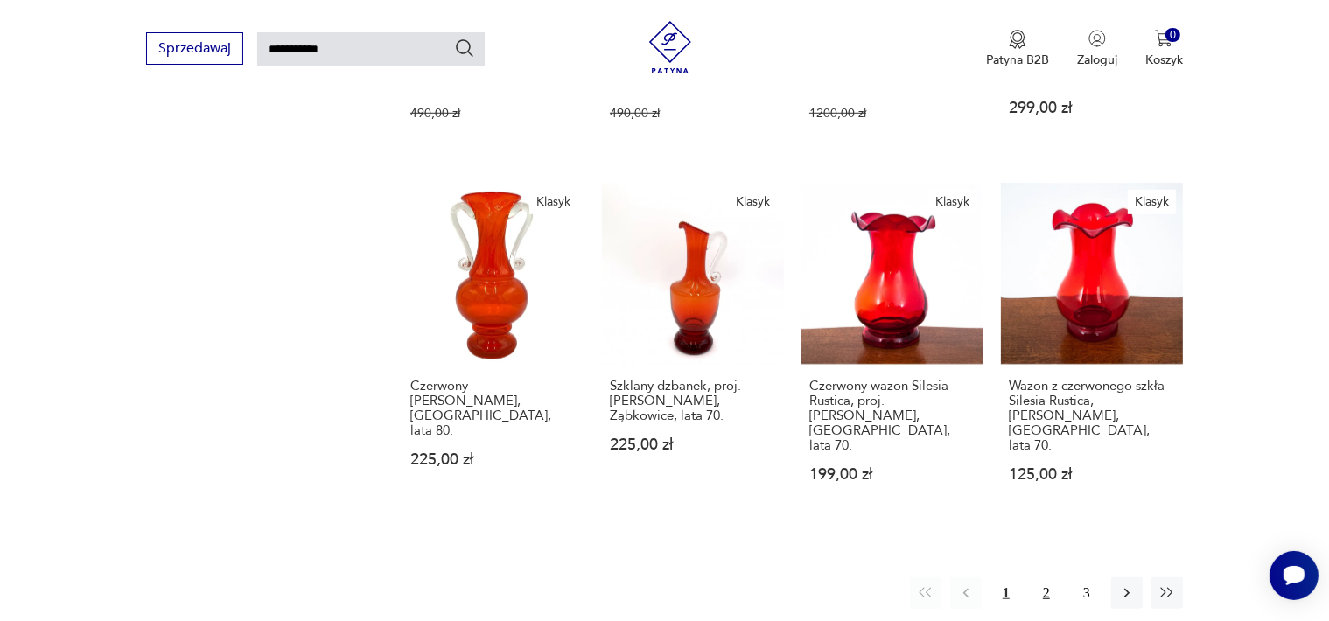
click at [1046, 578] on button "2" at bounding box center [1047, 594] width 32 height 32
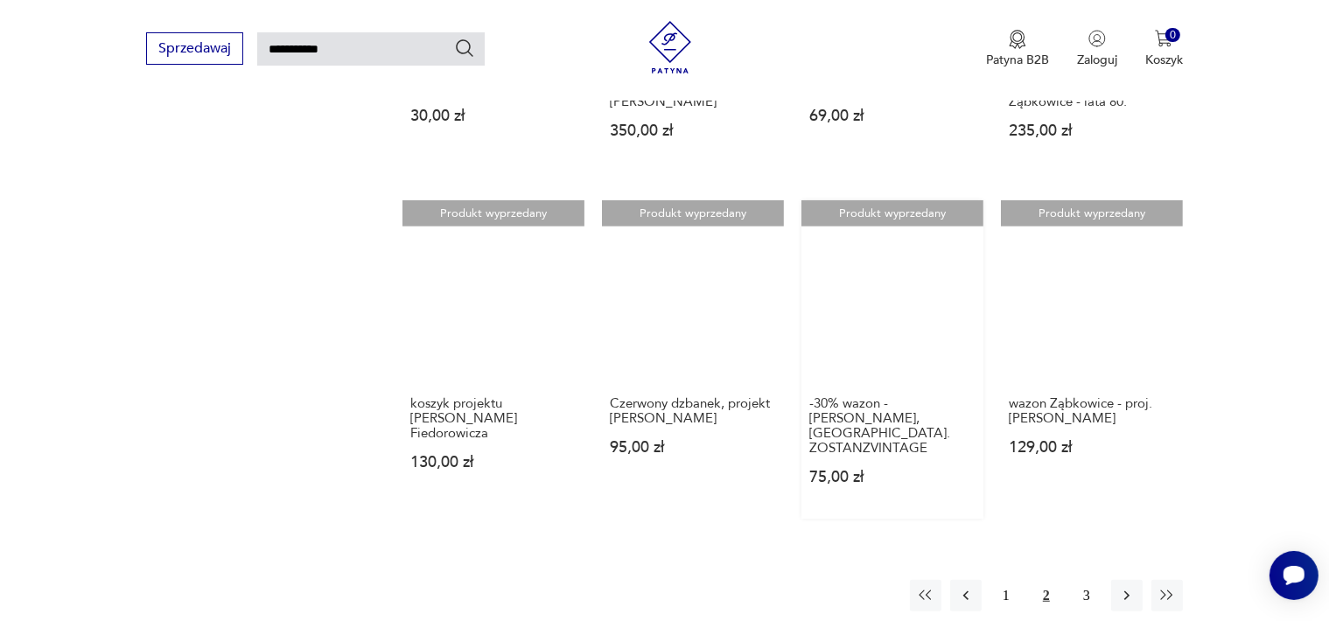
scroll to position [1375, 0]
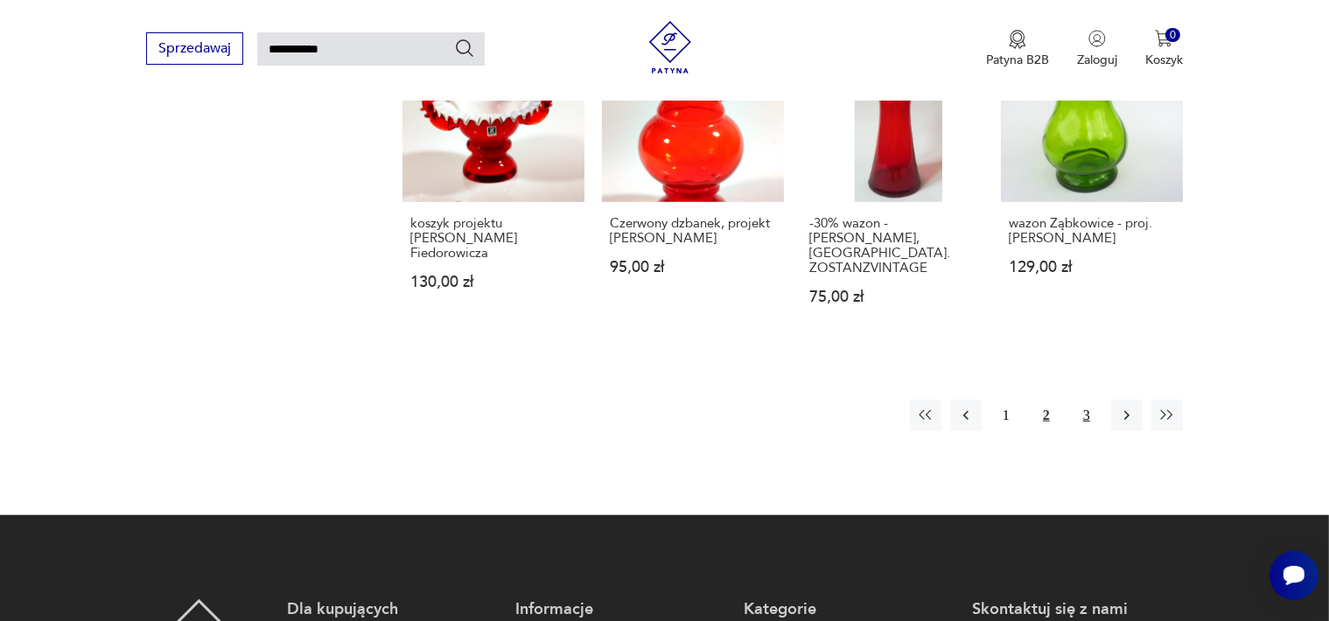
click at [1083, 400] on button "3" at bounding box center [1087, 416] width 32 height 32
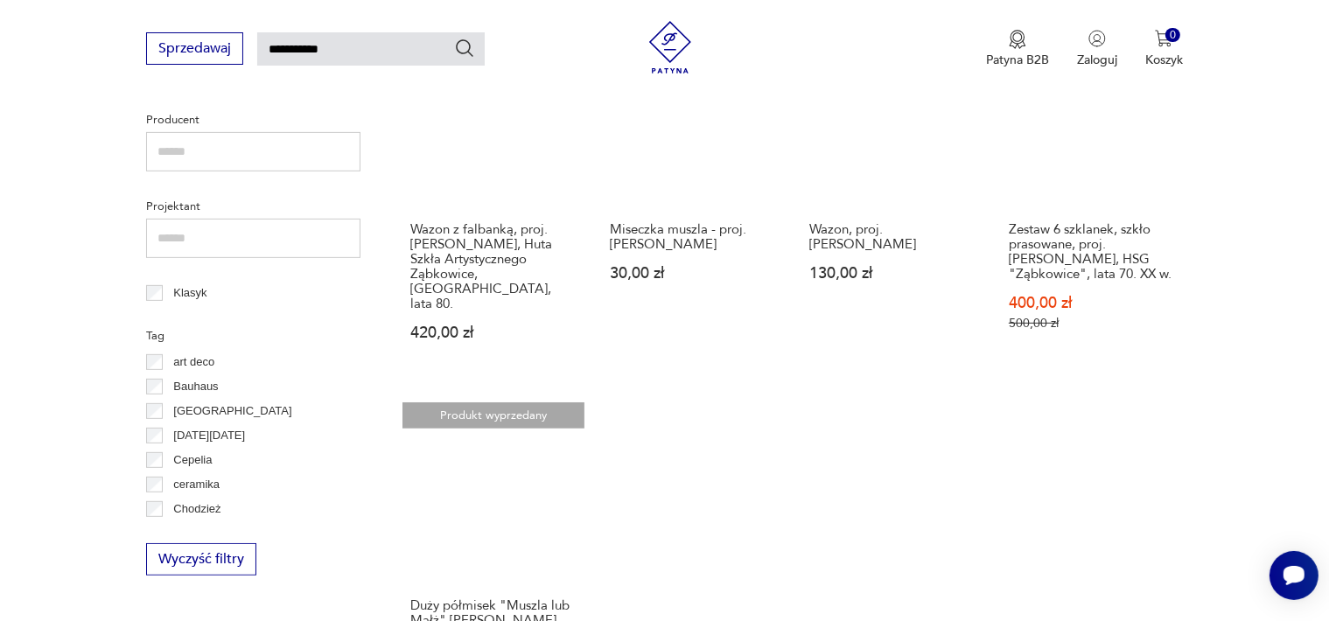
scroll to position [937, 0]
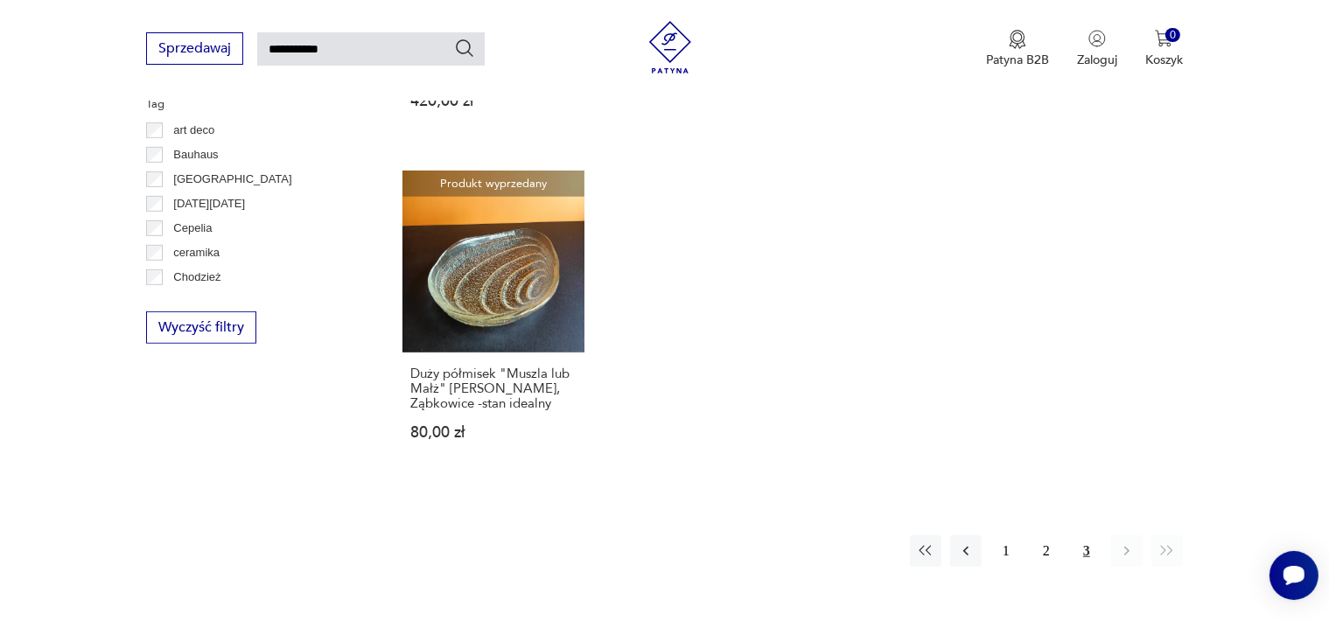
scroll to position [1375, 0]
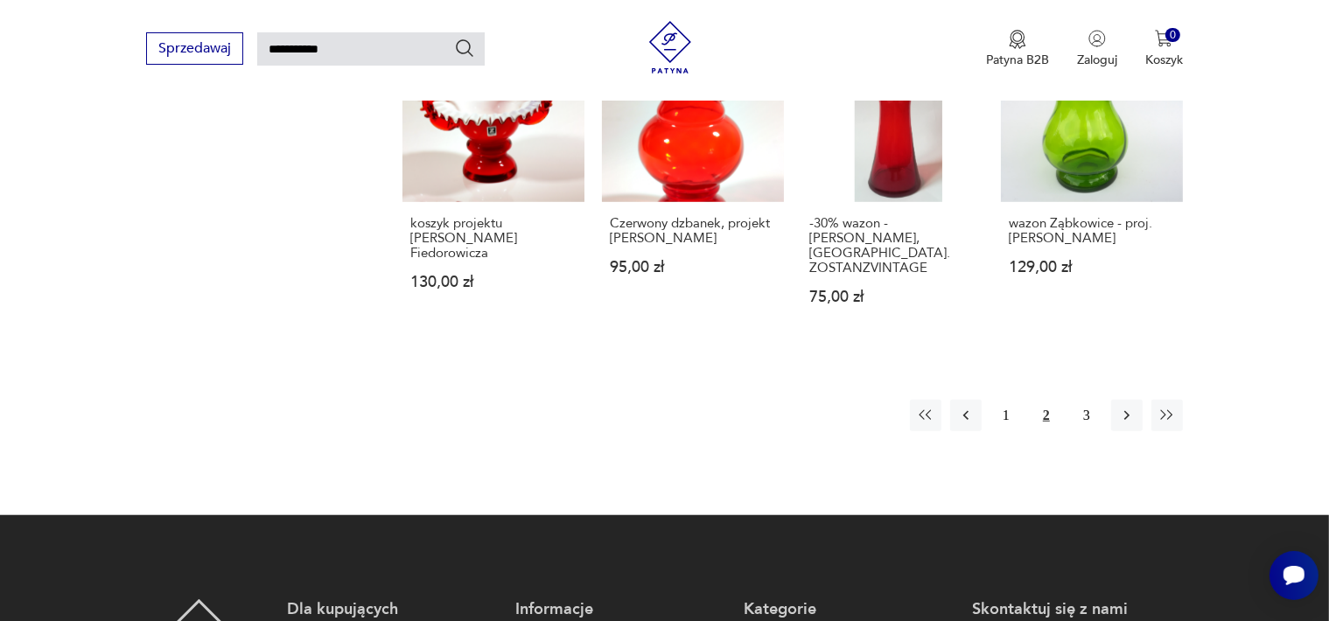
click at [343, 52] on input "**********" at bounding box center [371, 48] width 228 height 33
type input "*"
type input "********"
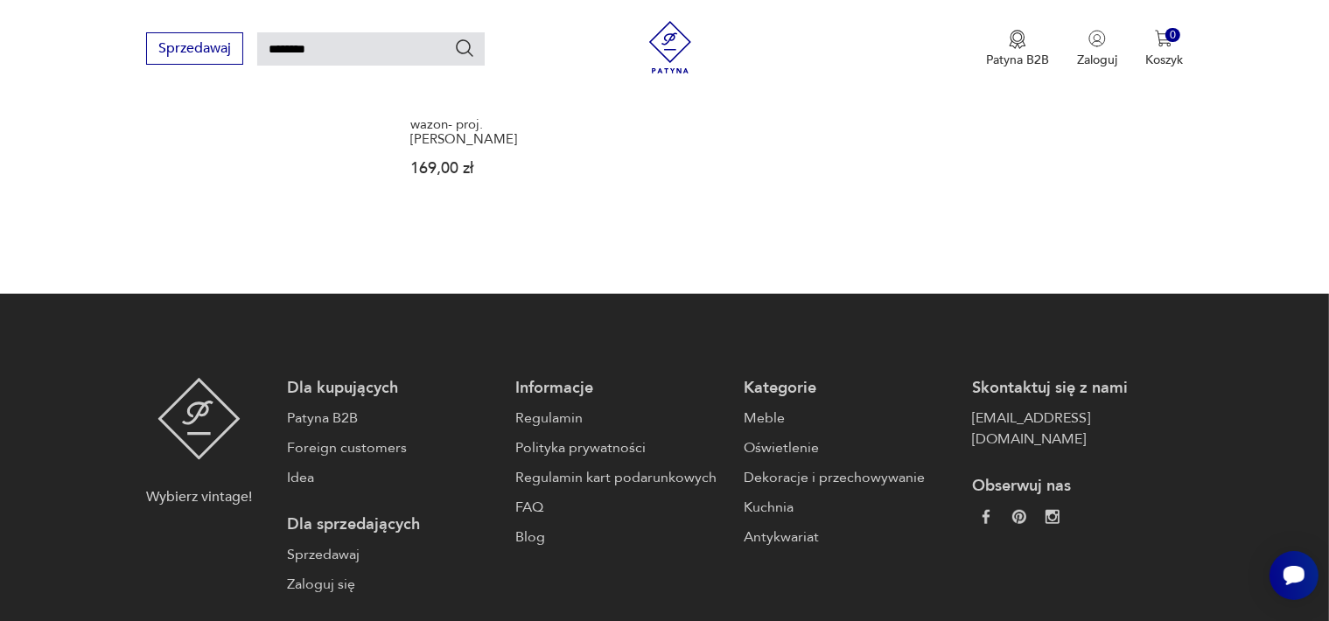
scroll to position [1375, 0]
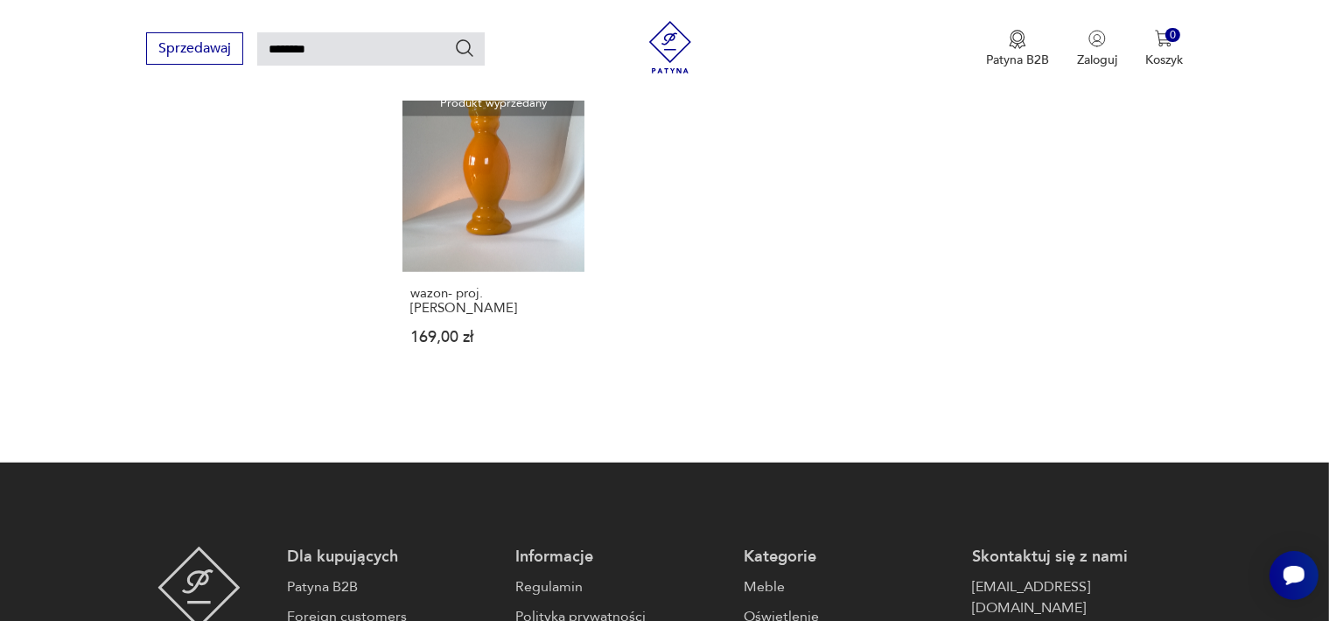
click at [320, 46] on input "********" at bounding box center [371, 48] width 228 height 33
type input "*"
type input "*****"
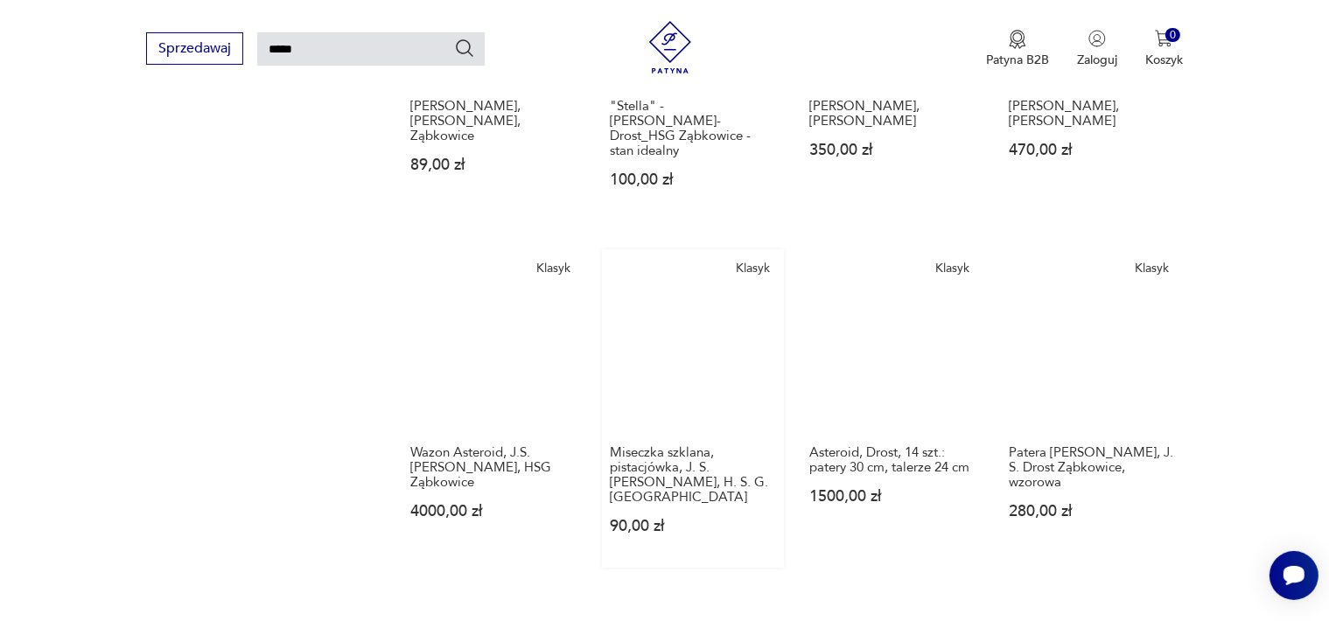
scroll to position [1488, 0]
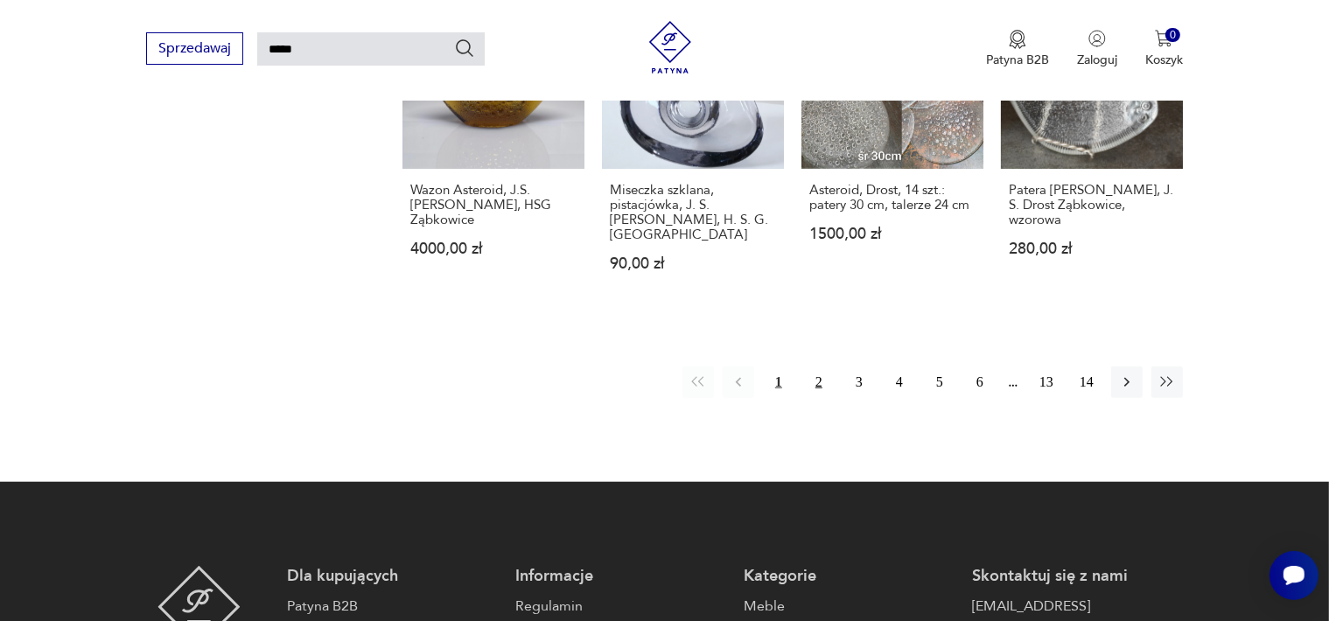
click at [818, 367] on button "2" at bounding box center [819, 383] width 32 height 32
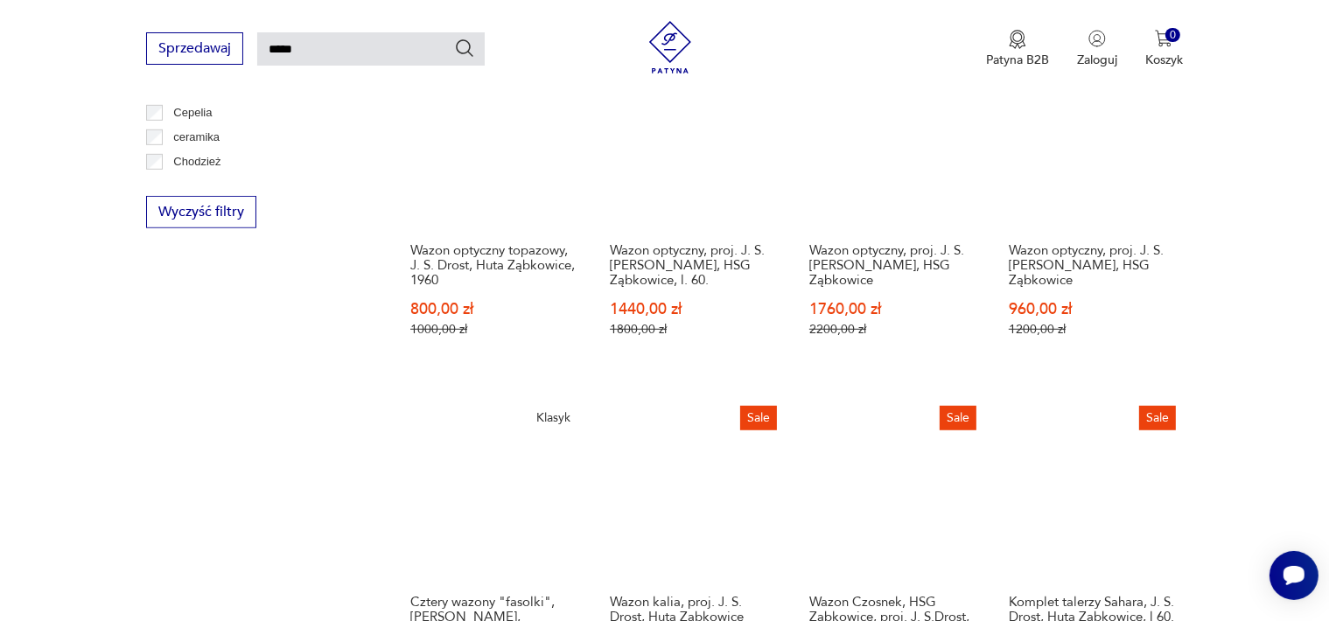
scroll to position [1287, 0]
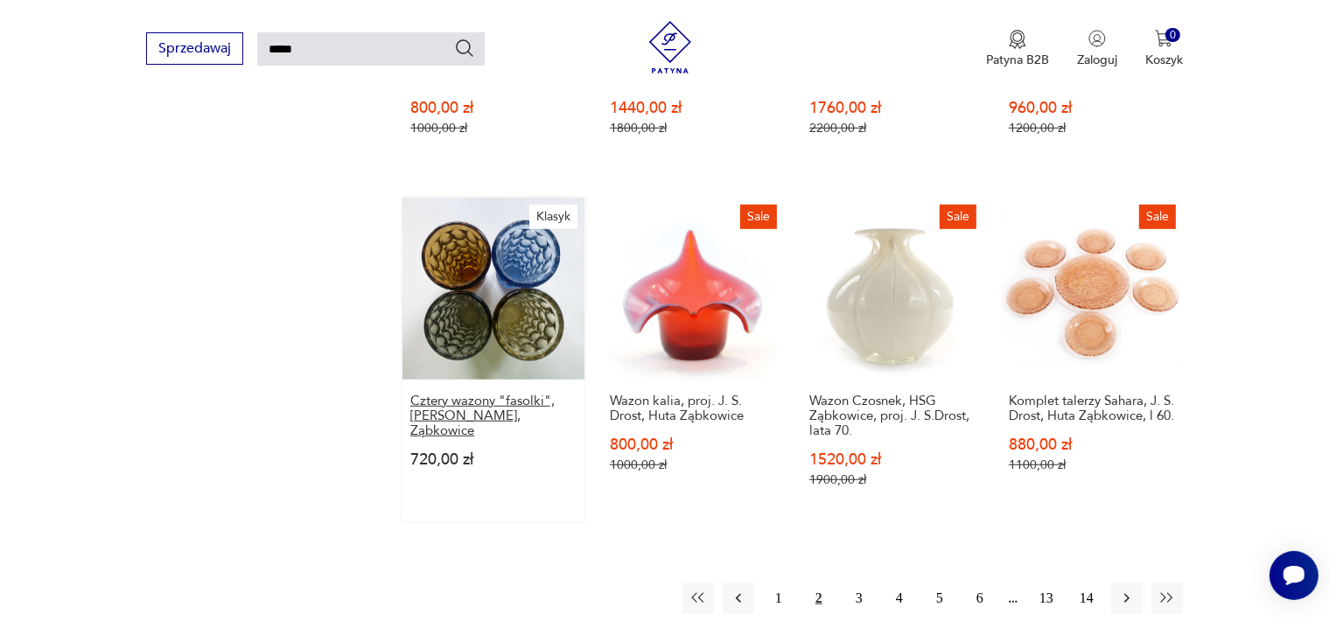
click at [470, 409] on h3 "Cztery wazony "fasolki", [PERSON_NAME], Ząbkowice" at bounding box center [493, 416] width 166 height 45
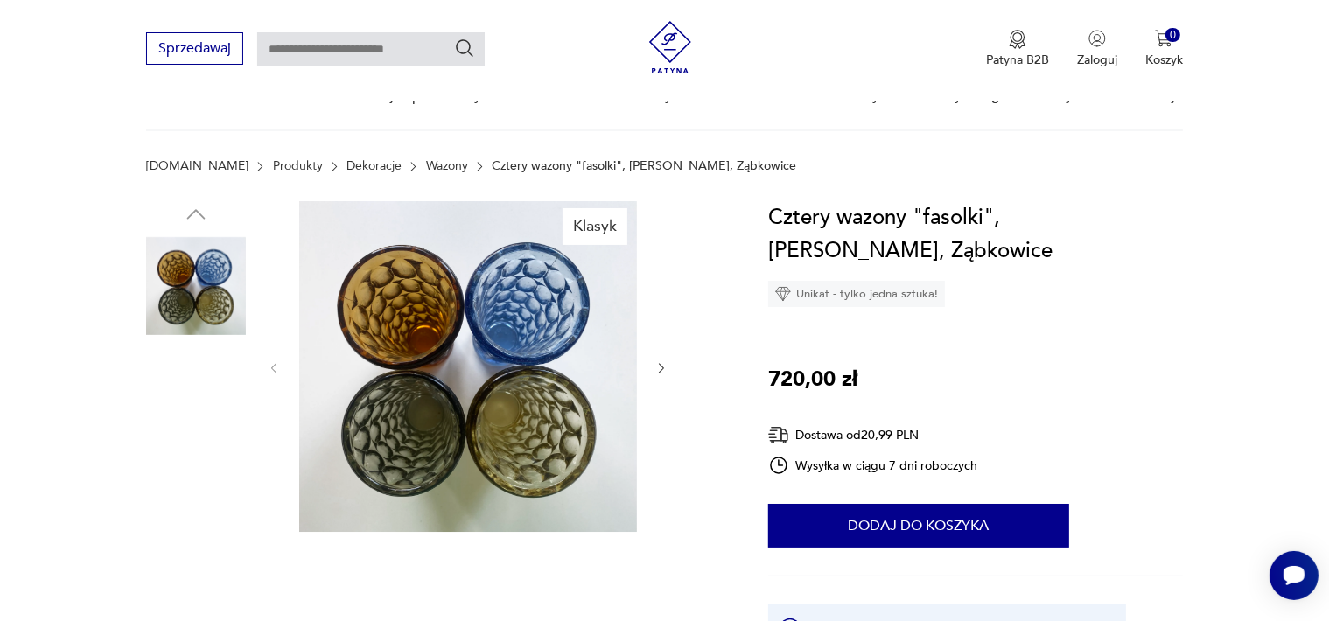
scroll to position [88, 0]
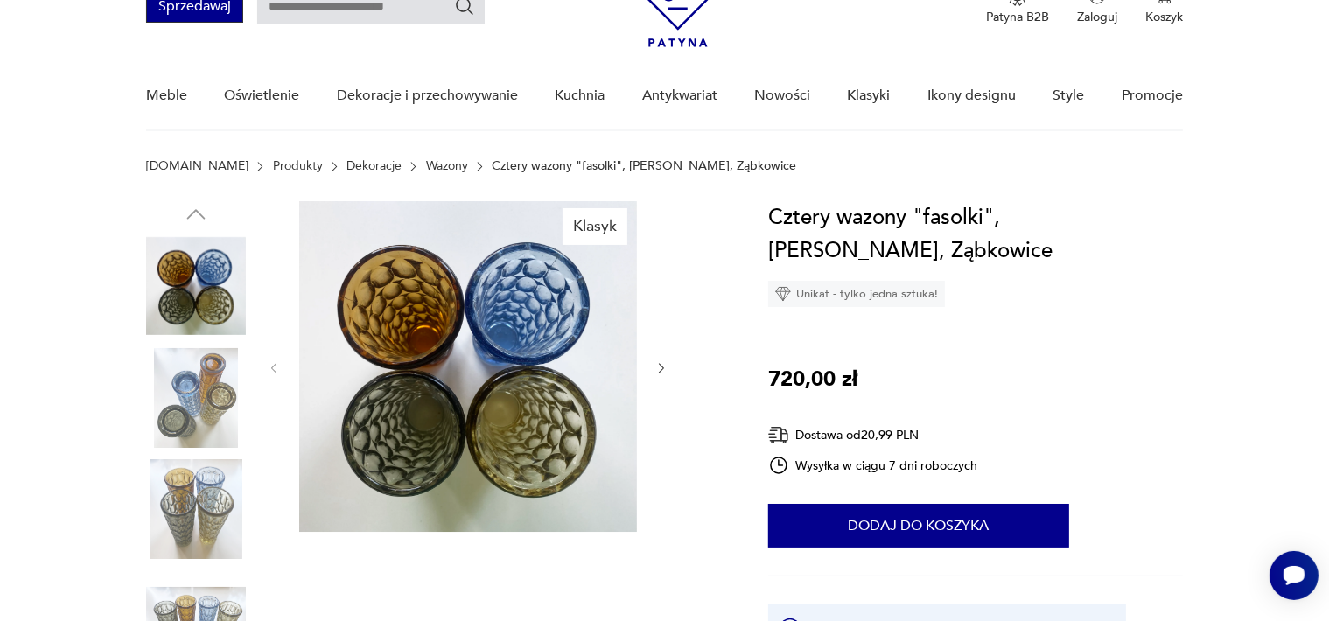
type input "*****"
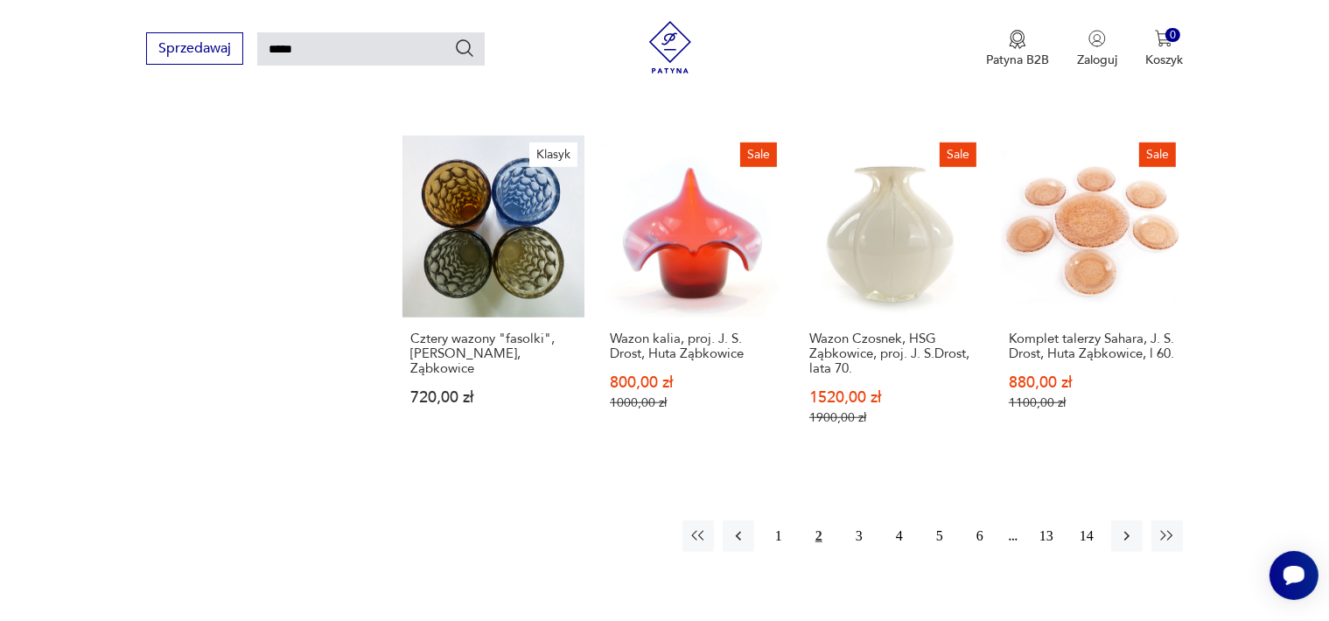
scroll to position [1349, 0]
click at [860, 537] on button "3" at bounding box center [860, 538] width 32 height 32
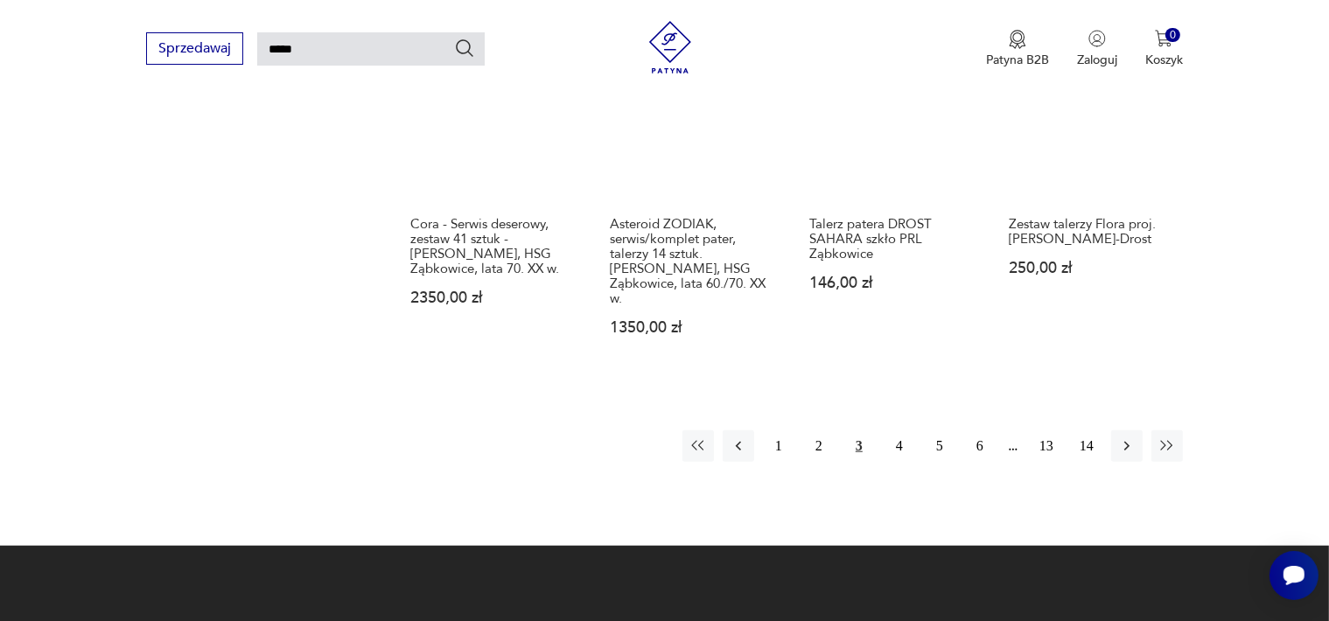
scroll to position [1462, 0]
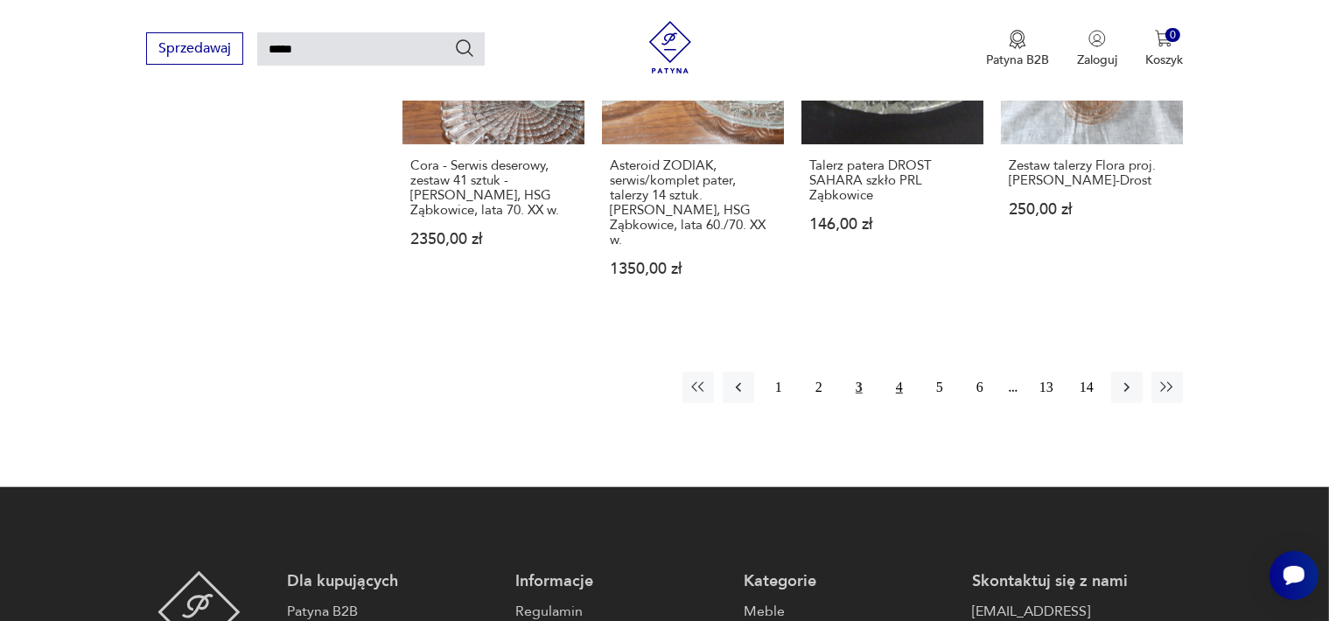
click at [901, 372] on button "4" at bounding box center [900, 388] width 32 height 32
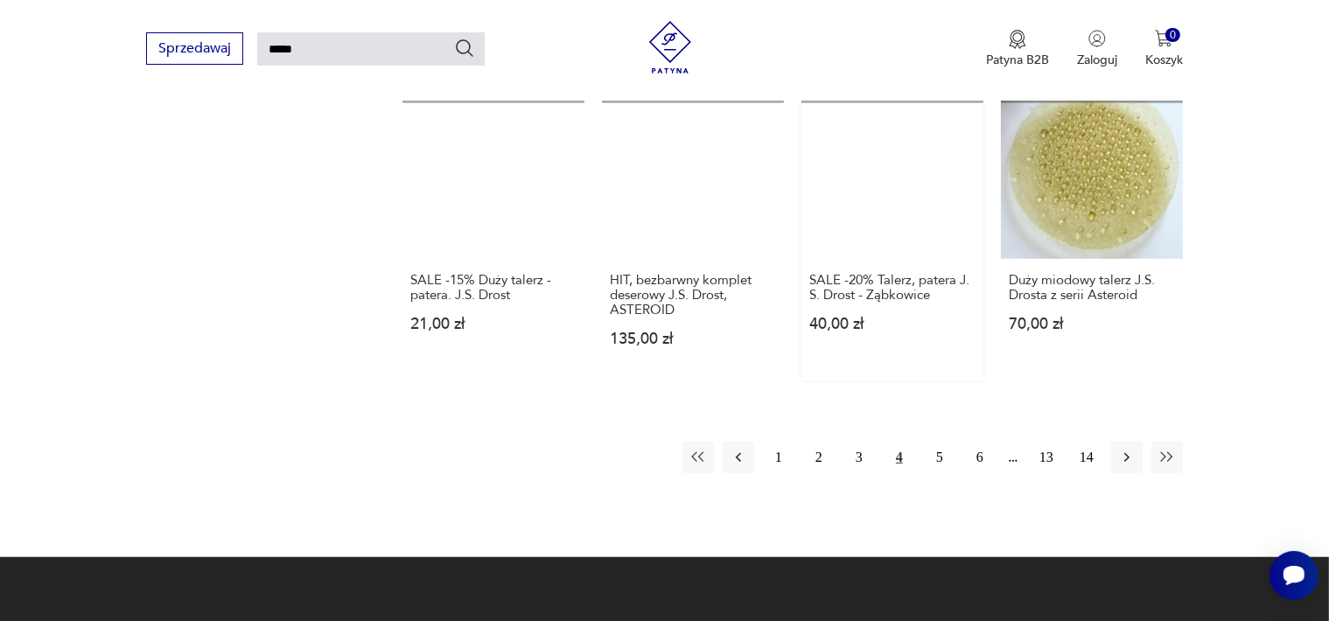
scroll to position [1462, 0]
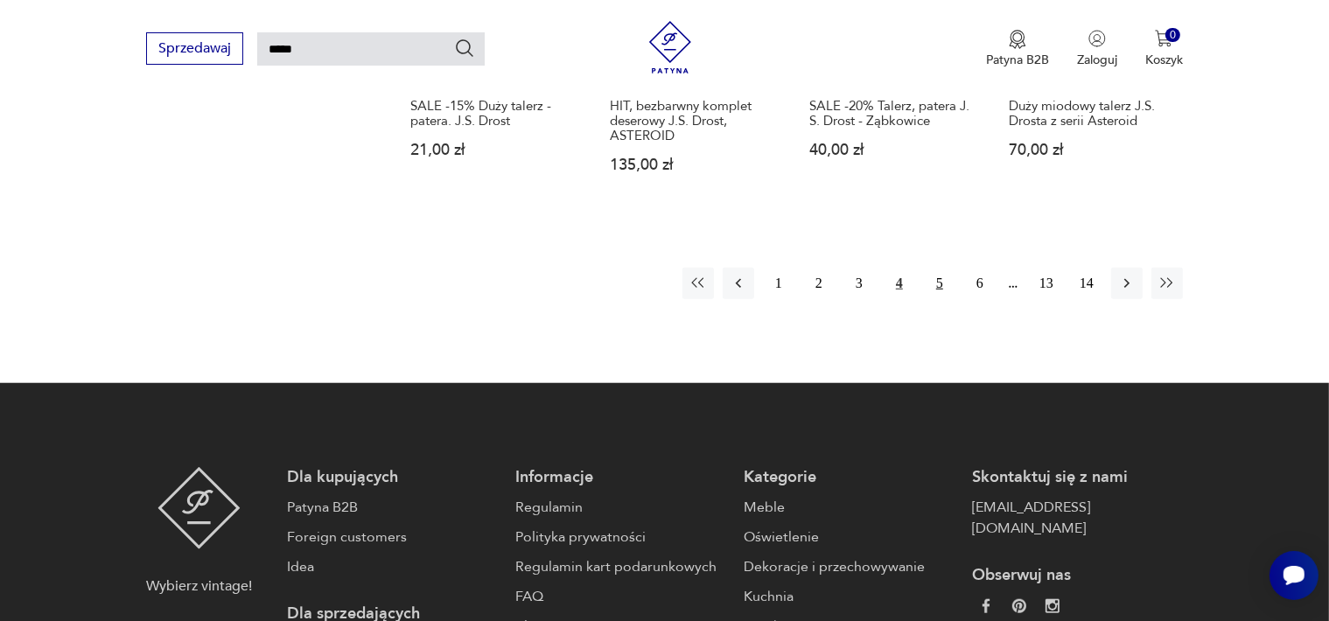
click at [940, 270] on button "5" at bounding box center [940, 284] width 32 height 32
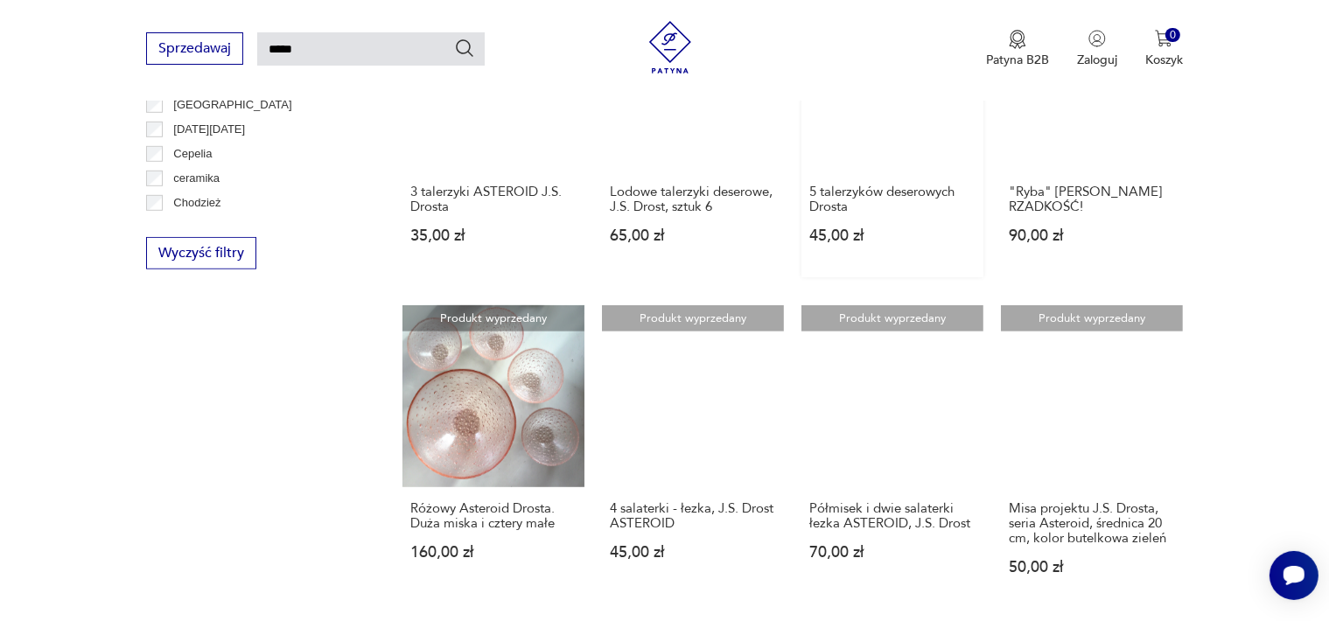
scroll to position [1287, 0]
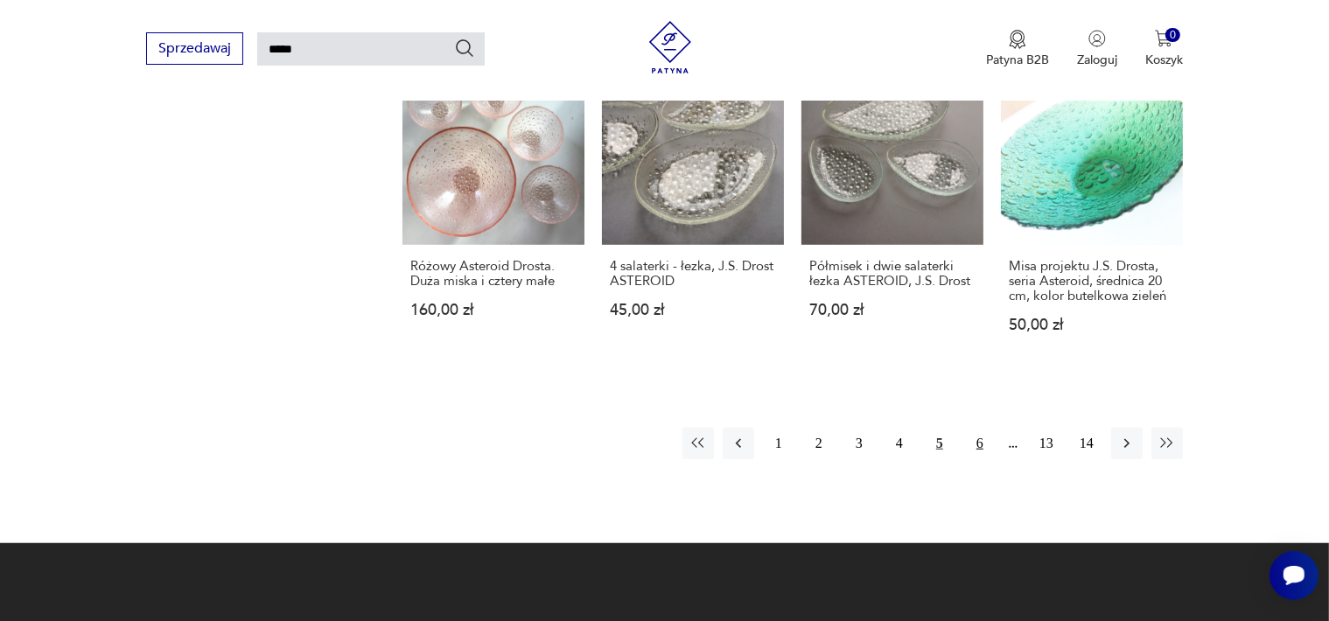
click at [978, 446] on button "6" at bounding box center [980, 444] width 32 height 32
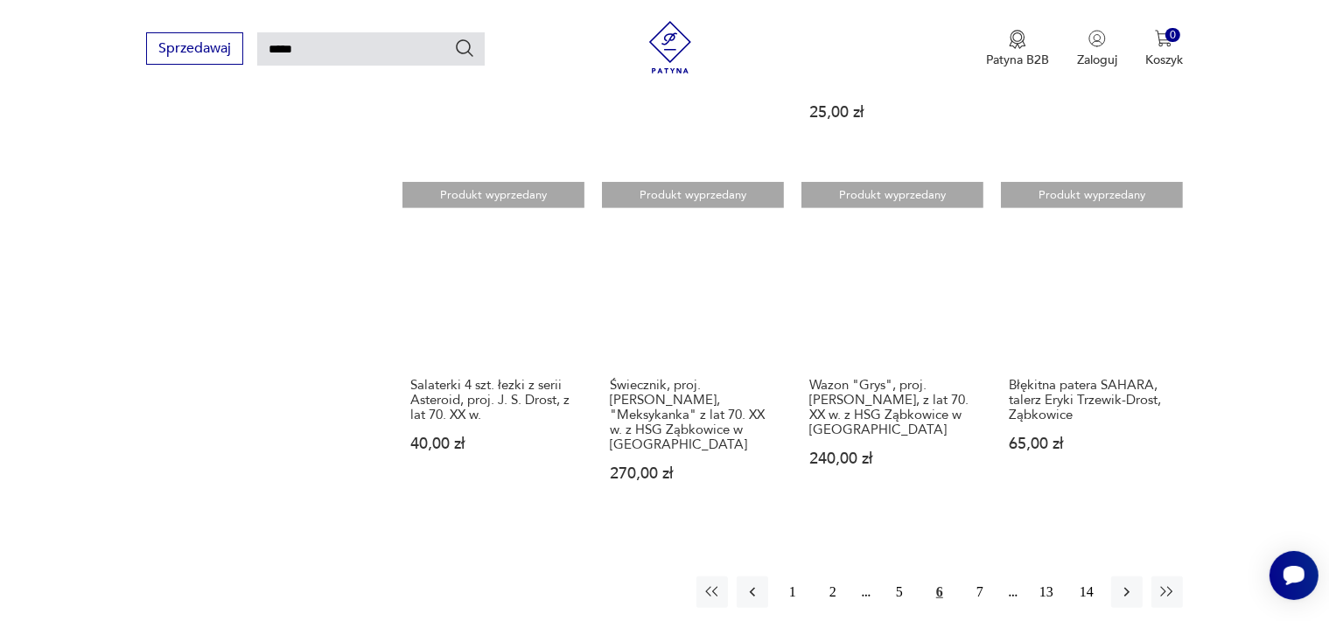
scroll to position [1375, 0]
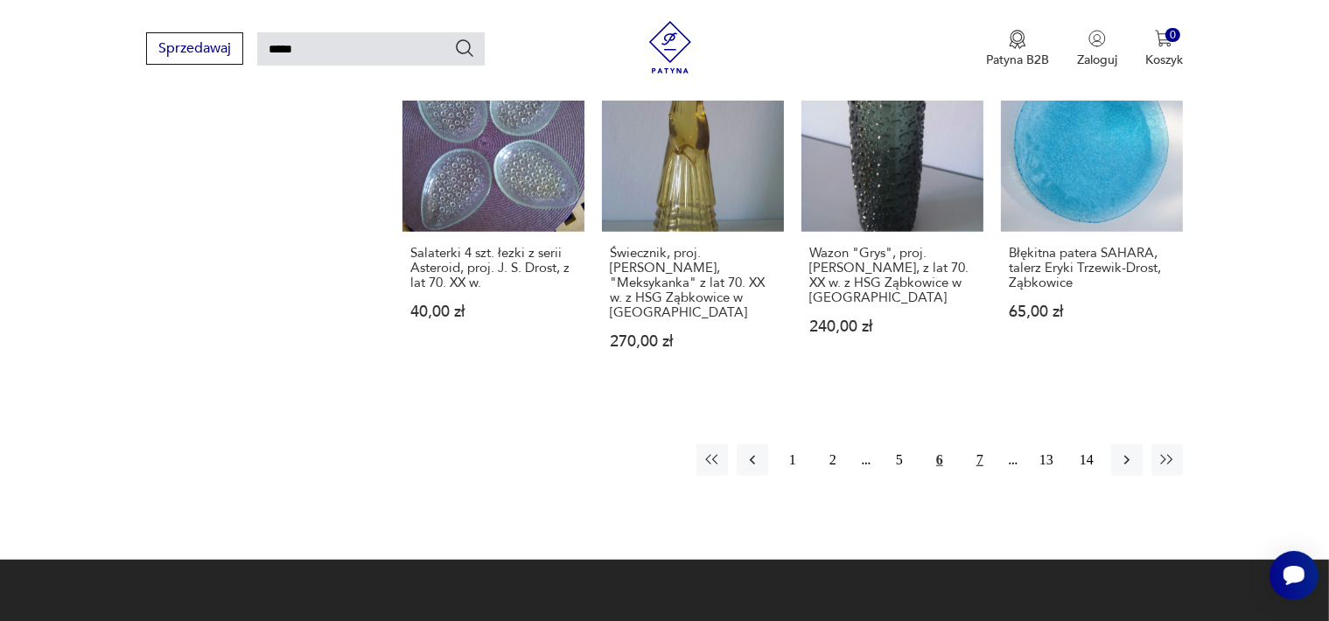
click at [984, 445] on button "7" at bounding box center [980, 461] width 32 height 32
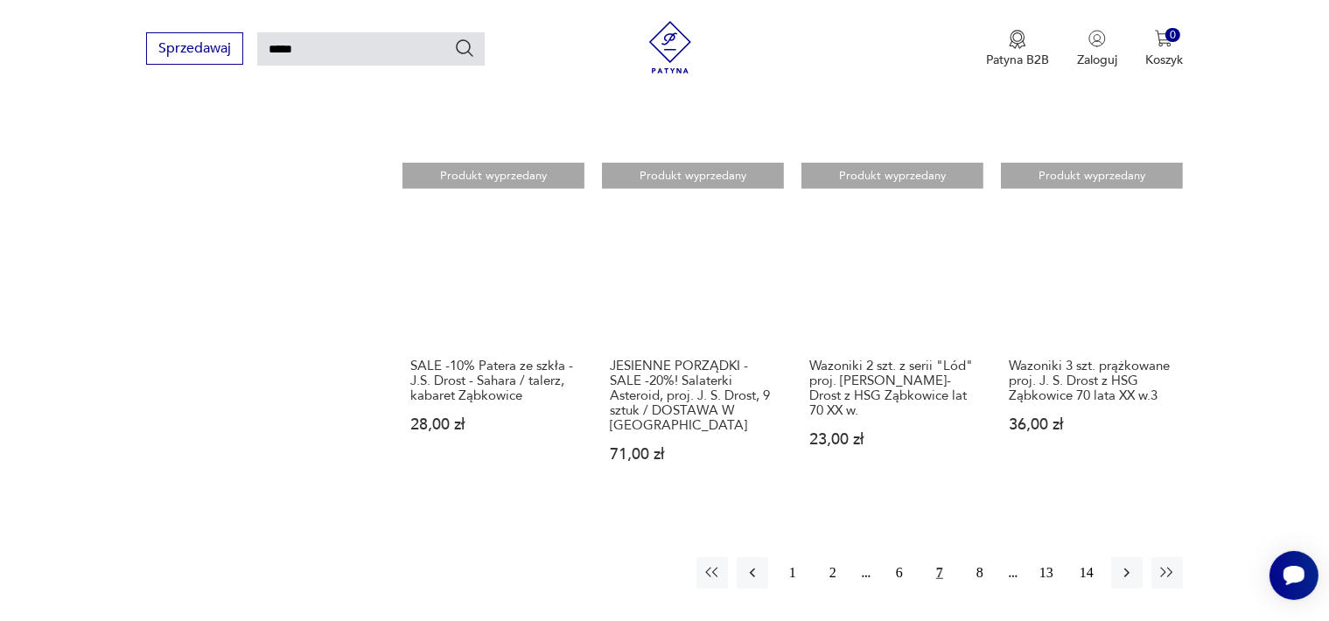
scroll to position [1287, 0]
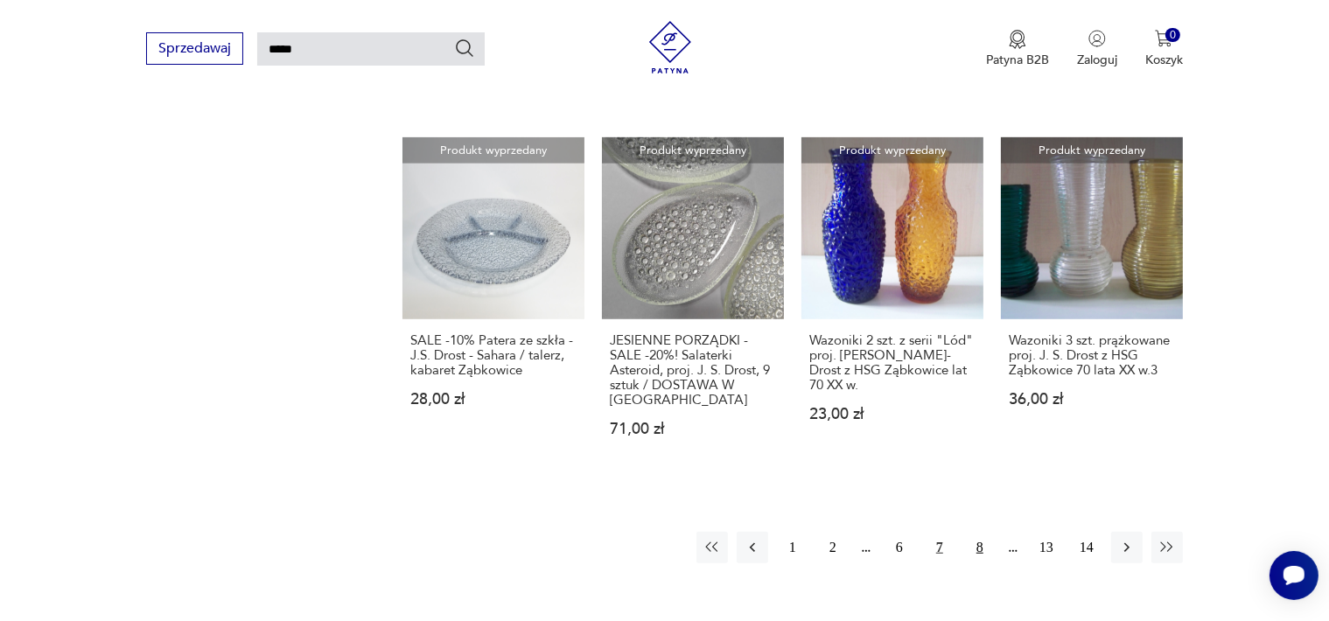
click at [980, 532] on button "8" at bounding box center [980, 548] width 32 height 32
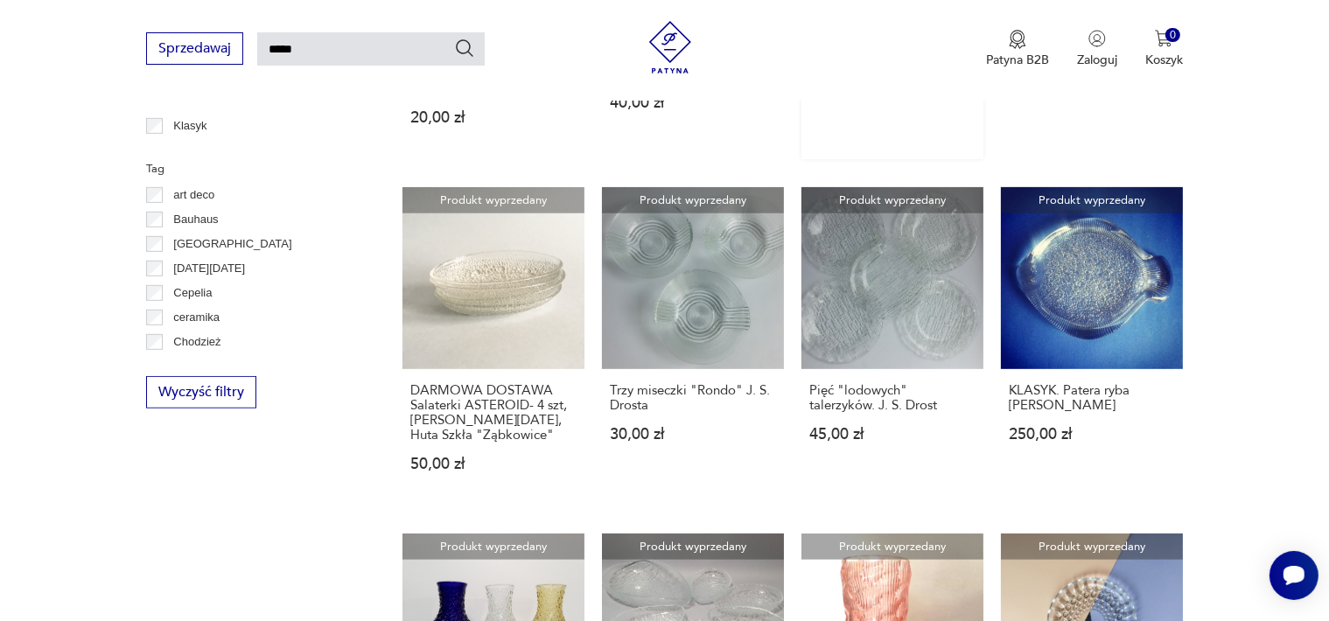
scroll to position [1112, 0]
